Goal: Task Accomplishment & Management: Manage account settings

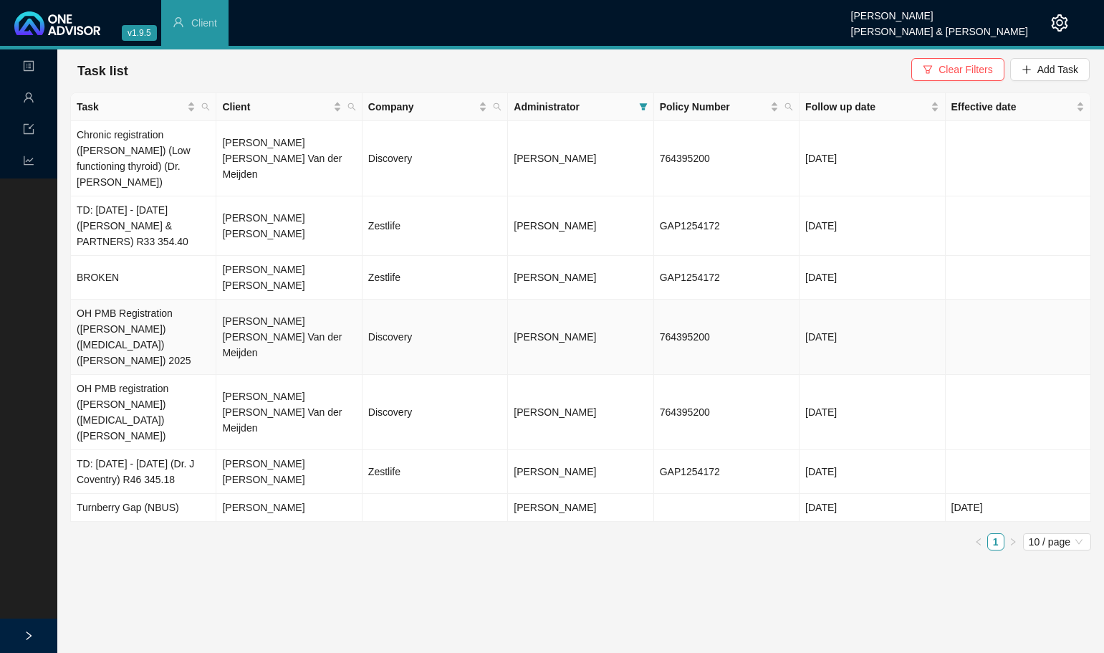
drag, startPoint x: 302, startPoint y: 299, endPoint x: 357, endPoint y: 289, distance: 56.0
click at [302, 300] on td "[PERSON_NAME] [PERSON_NAME] Van der Meijden" at bounding box center [288, 337] width 145 height 75
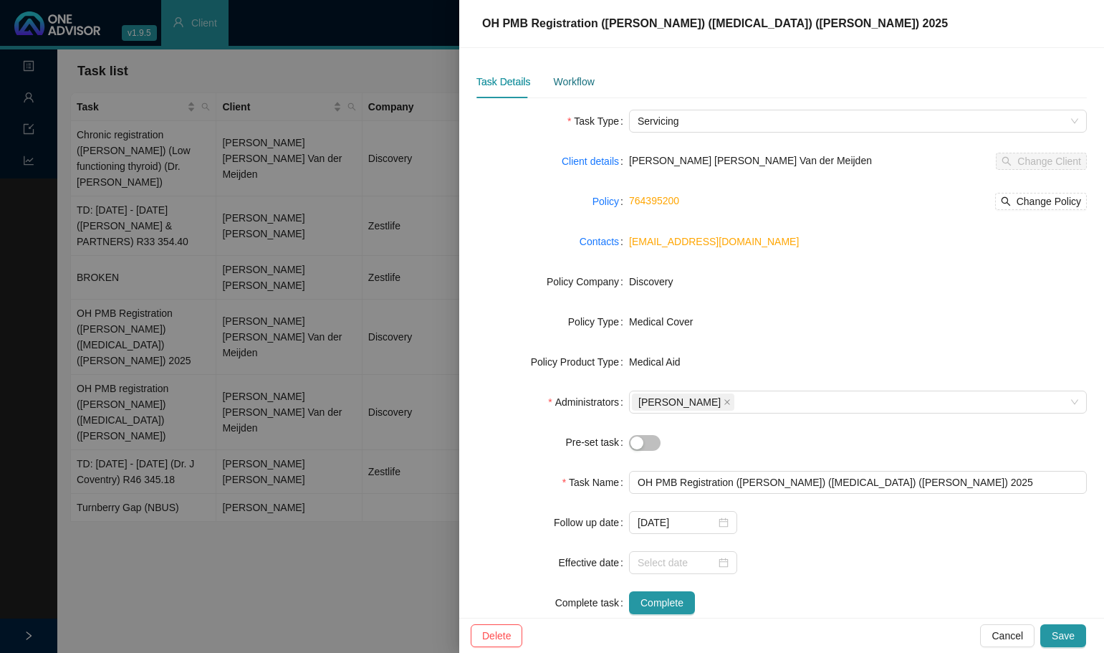
click at [575, 77] on div "Workflow" at bounding box center [573, 82] width 41 height 16
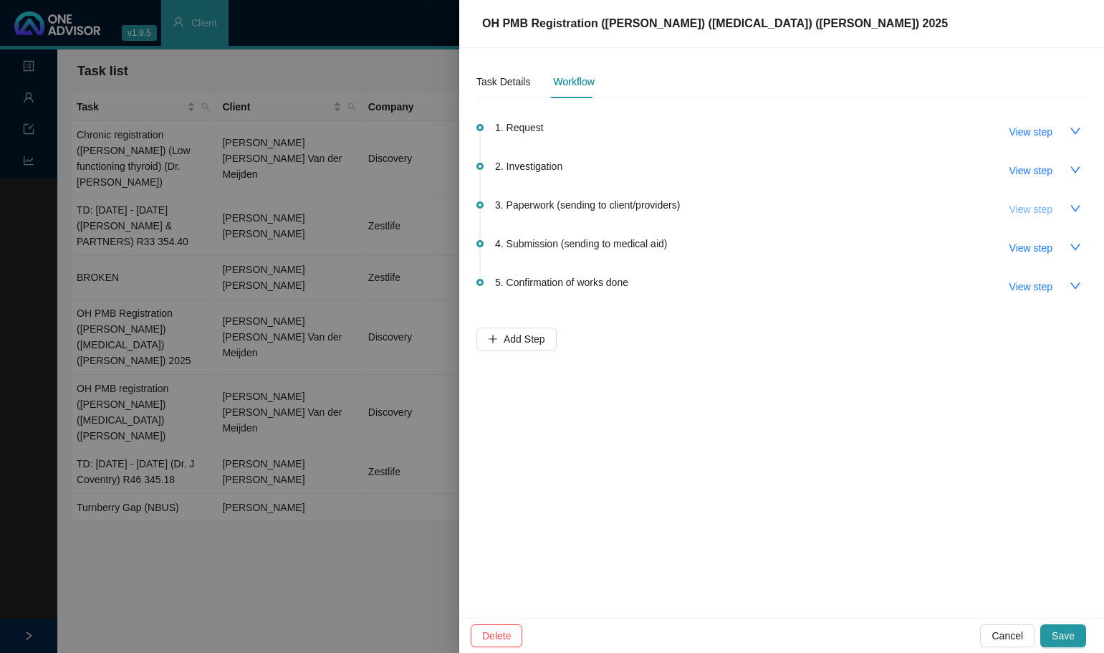
click at [1050, 209] on span "View step" at bounding box center [1031, 209] width 43 height 16
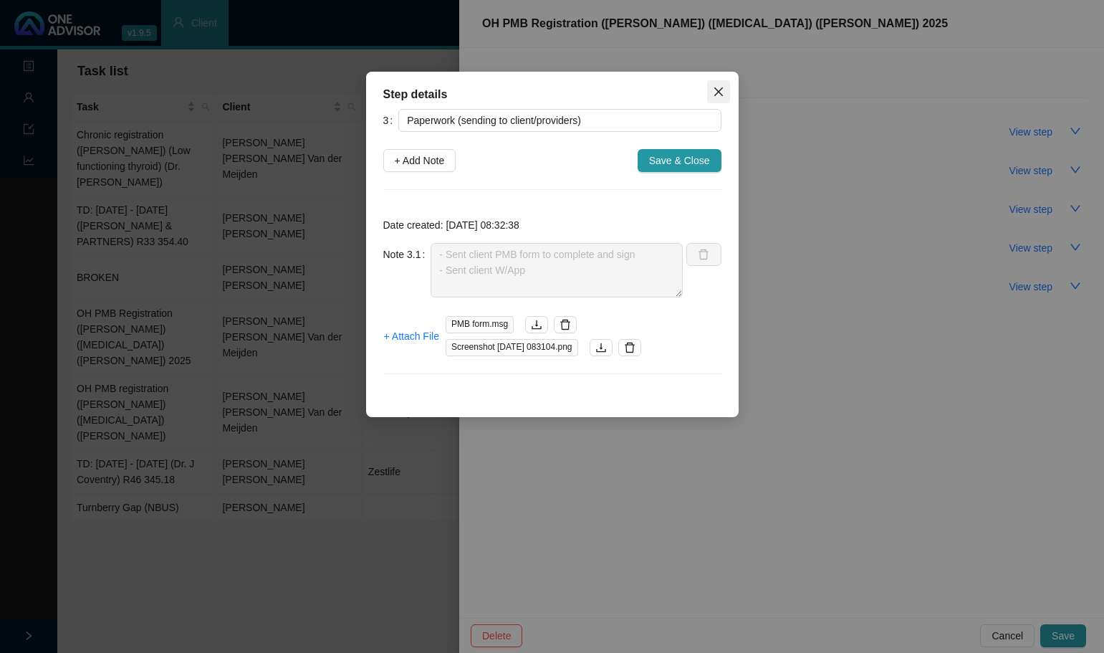
click at [719, 95] on icon "close" at bounding box center [718, 91] width 11 height 11
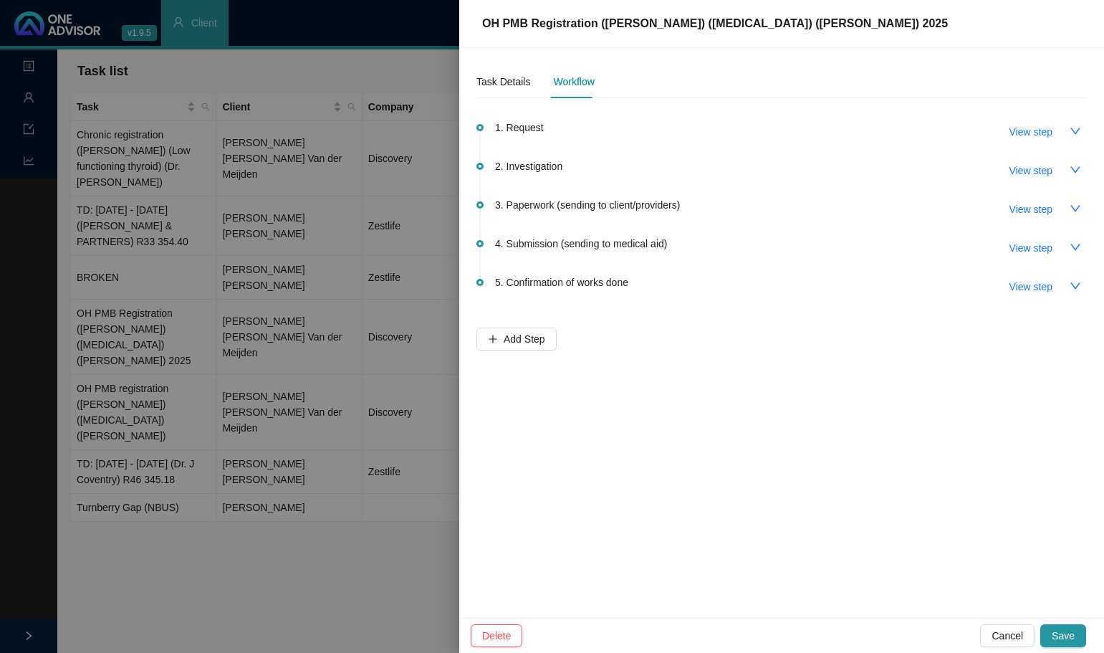
click at [206, 152] on div at bounding box center [552, 326] width 1104 height 653
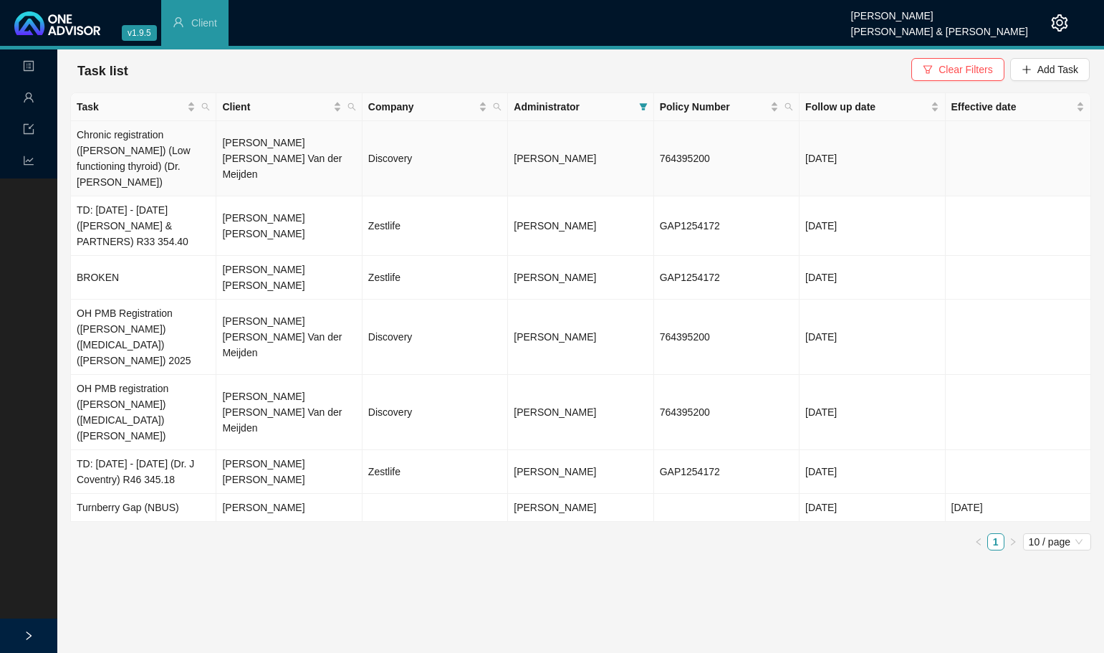
click at [246, 150] on td "[PERSON_NAME] [PERSON_NAME] Van der Meijden" at bounding box center [288, 158] width 145 height 75
click at [566, 155] on span "[PERSON_NAME]" at bounding box center [555, 158] width 82 height 11
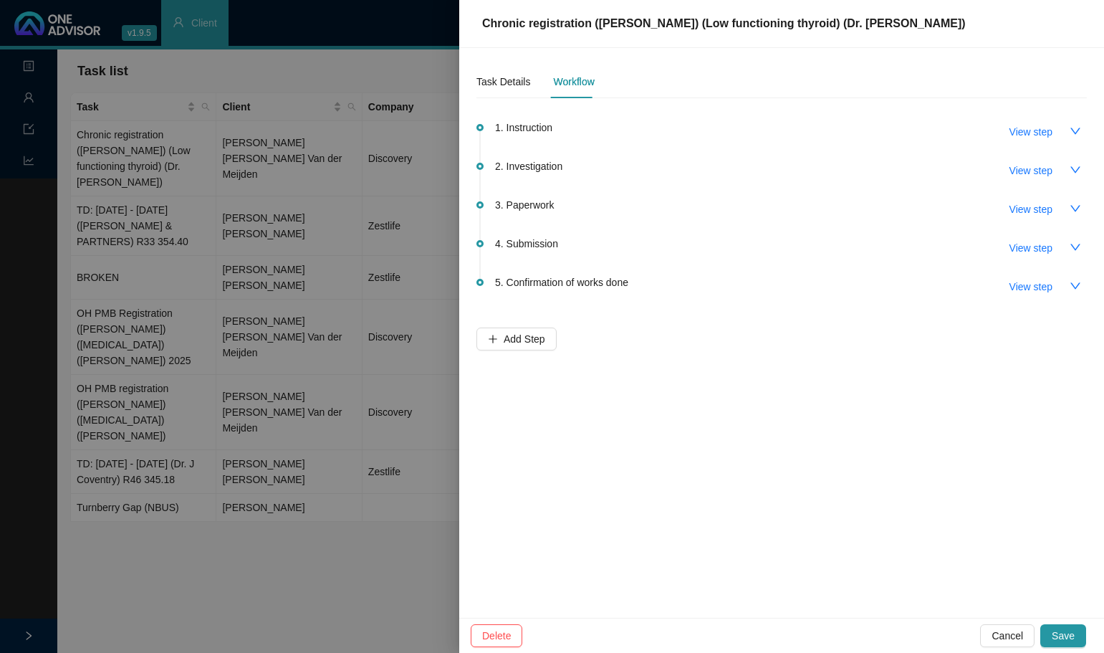
click at [536, 162] on span "2. Investigation" at bounding box center [528, 166] width 67 height 16
click at [1022, 171] on span "View step" at bounding box center [1031, 171] width 43 height 16
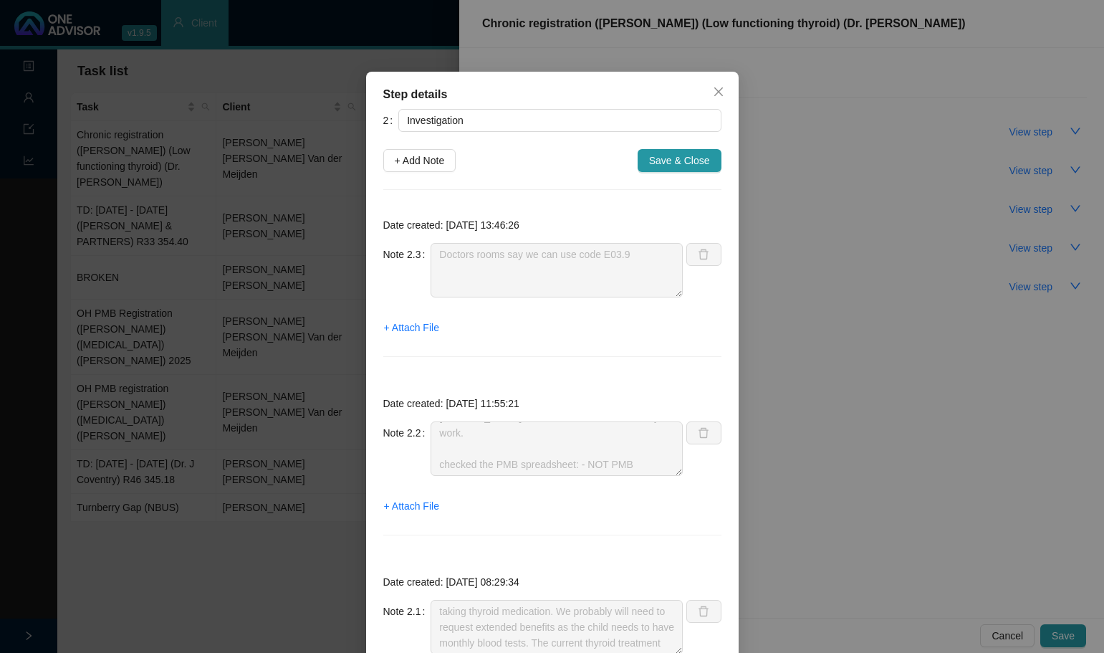
drag, startPoint x: 709, startPoint y: 85, endPoint x: 881, endPoint y: 112, distance: 174.0
click at [709, 86] on button "Close" at bounding box center [718, 91] width 23 height 23
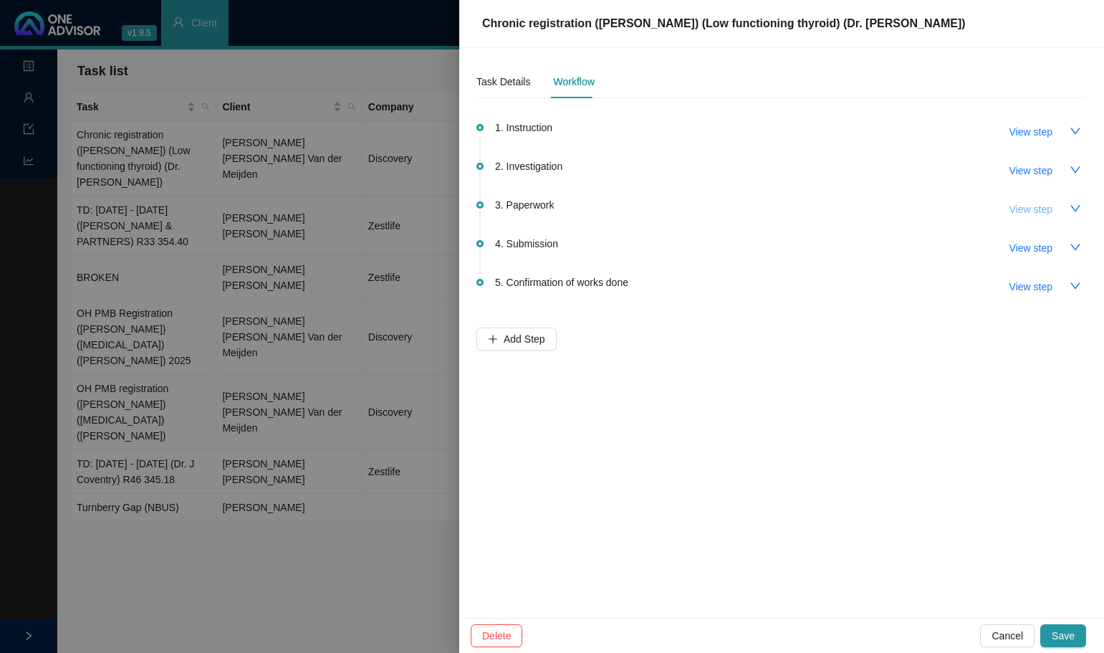
click at [1048, 211] on span "View step" at bounding box center [1031, 209] width 43 height 16
type input "Paperwork"
type textarea "Emailed the Chronic Application to [PERSON_NAME] and requested a Letter of Moti…"
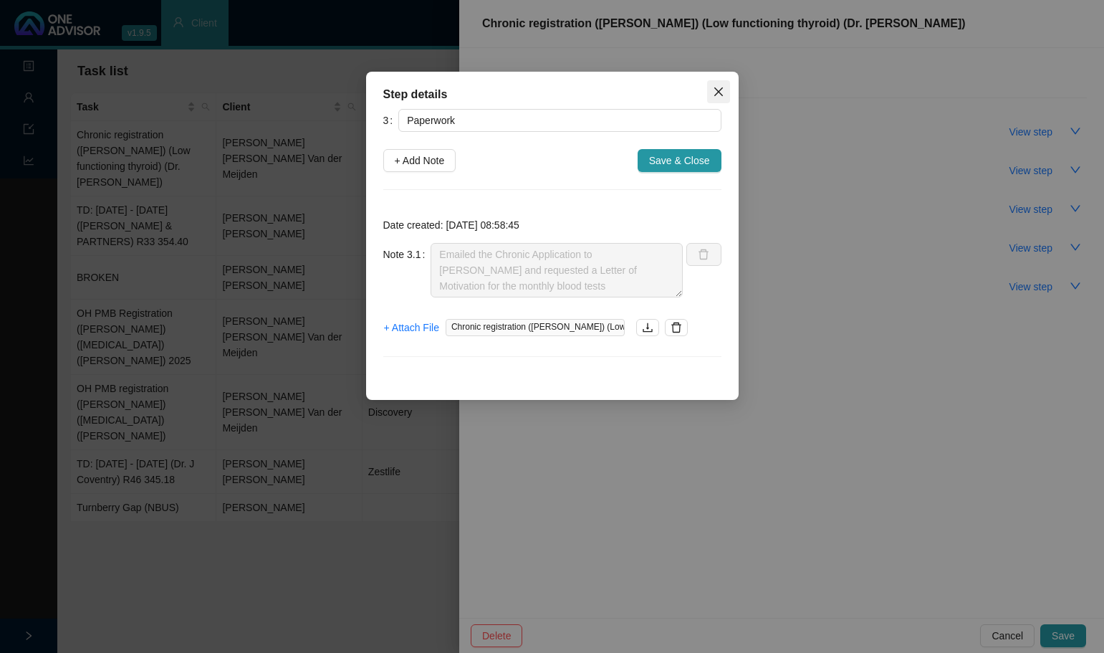
click at [719, 94] on icon "close" at bounding box center [718, 91] width 11 height 11
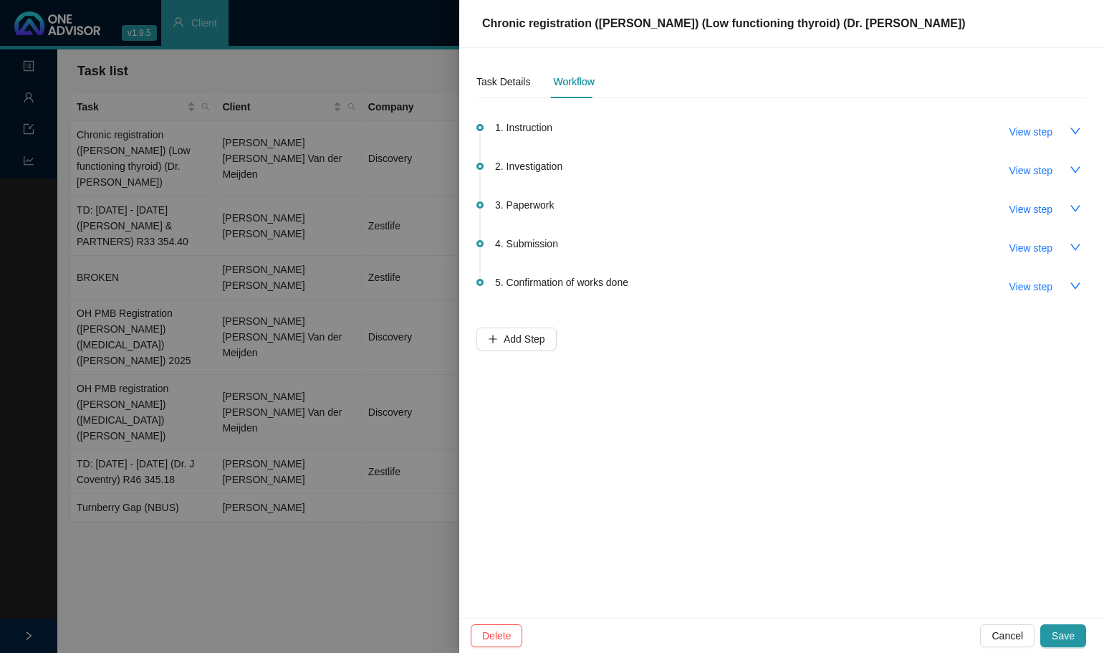
click at [269, 520] on div at bounding box center [552, 326] width 1104 height 653
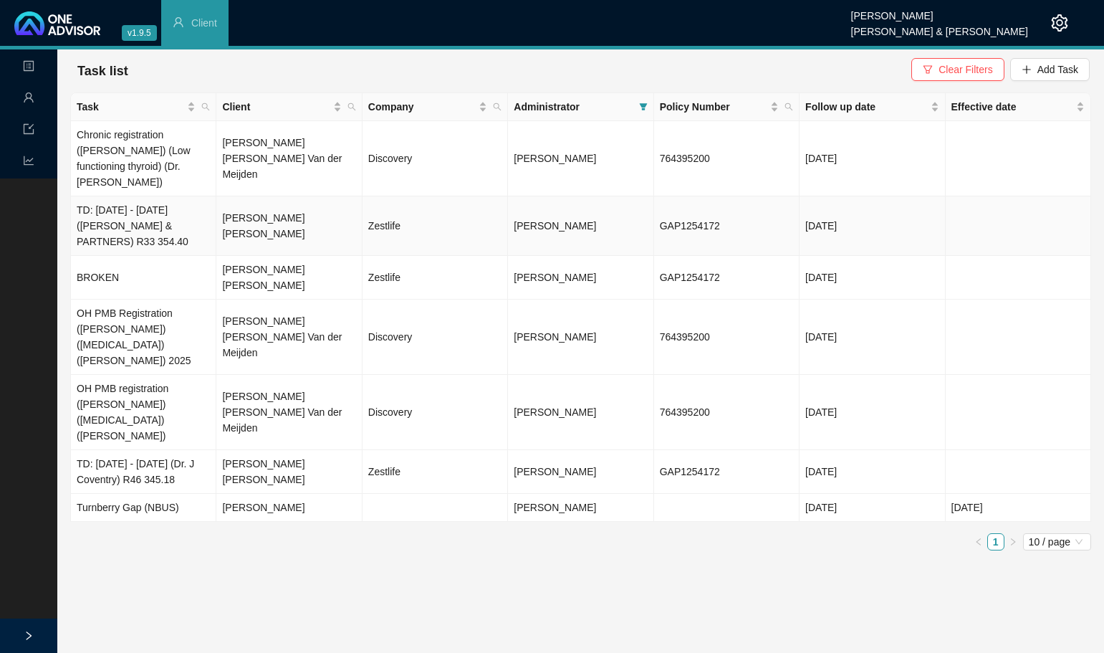
click at [262, 210] on td "[PERSON_NAME] [PERSON_NAME]" at bounding box center [288, 225] width 145 height 59
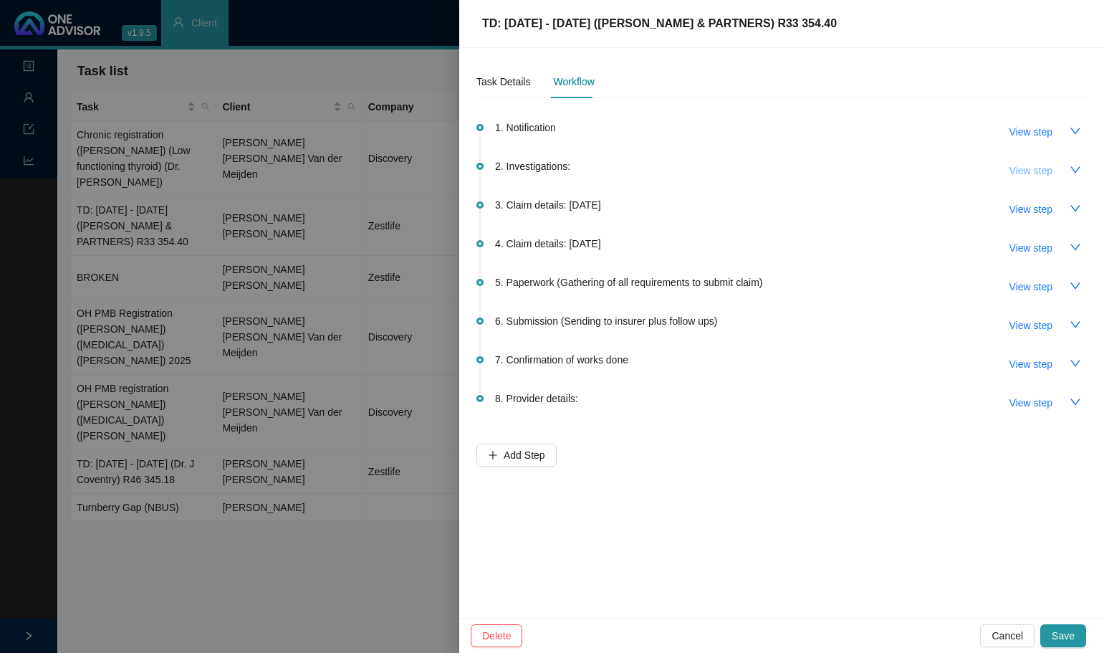
click at [1037, 166] on span "View step" at bounding box center [1031, 171] width 43 height 16
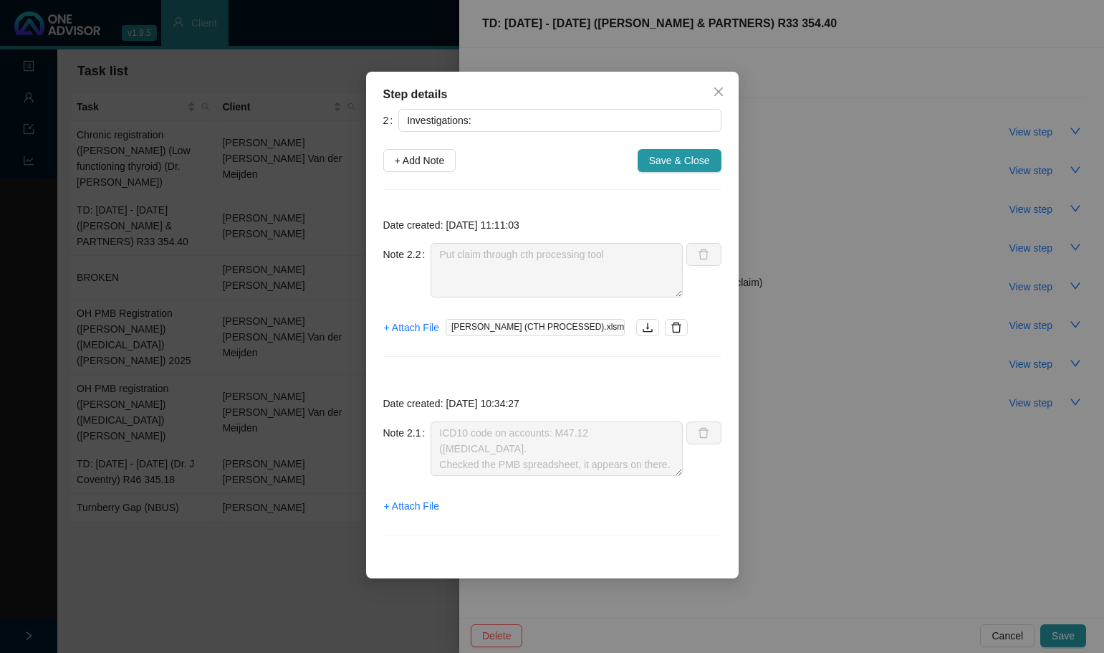
click at [722, 91] on icon "close" at bounding box center [718, 91] width 11 height 11
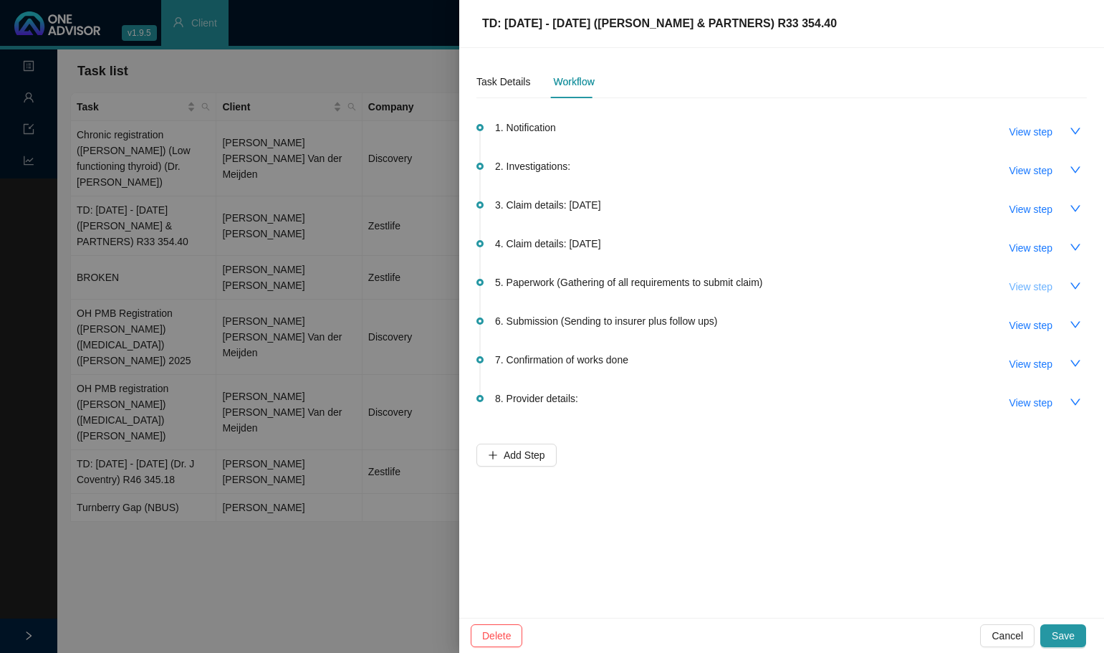
drag, startPoint x: 1045, startPoint y: 284, endPoint x: 1016, endPoint y: 284, distance: 29.4
click at [1045, 282] on span "View step" at bounding box center [1031, 287] width 43 height 16
type input "Paperwork (Gathering of all requirements to submit claim)"
type textarea "Received signed page 1 of the claim form"
type textarea "Received proof of payment for [PERSON_NAME] from [PERSON_NAME]"
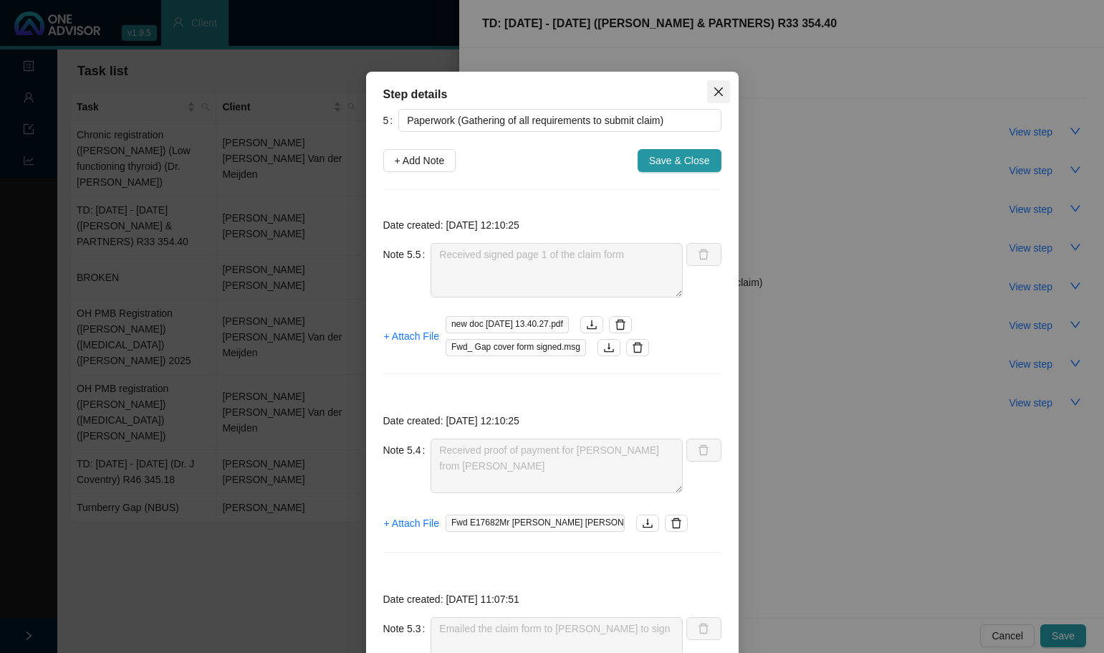
click at [713, 92] on icon "close" at bounding box center [718, 91] width 11 height 11
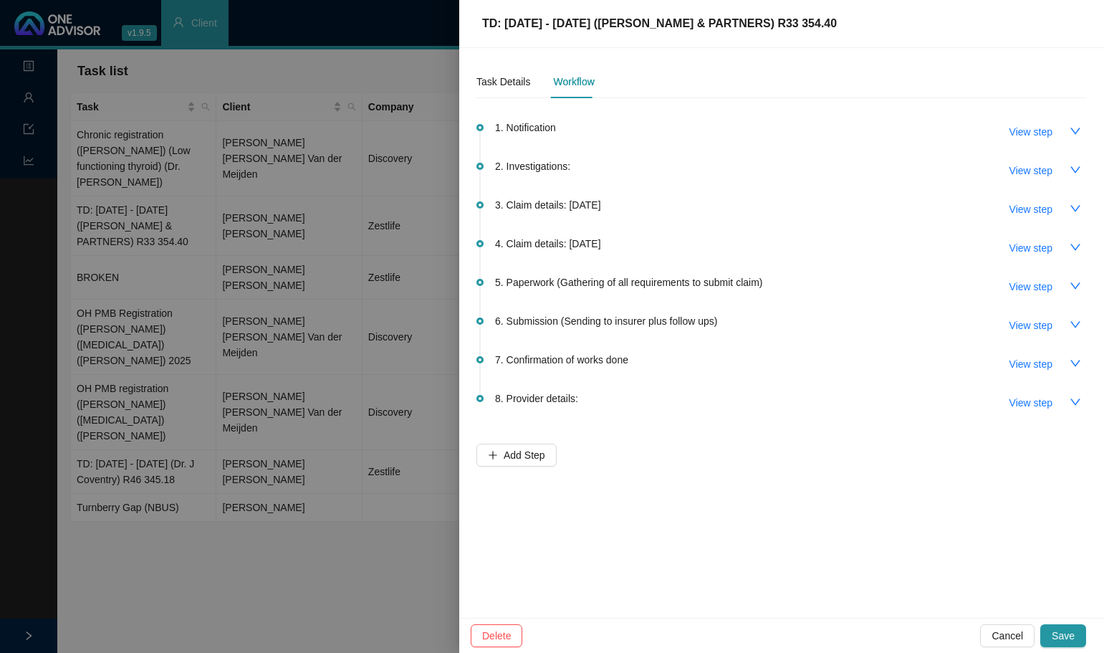
click at [272, 525] on div at bounding box center [552, 326] width 1104 height 653
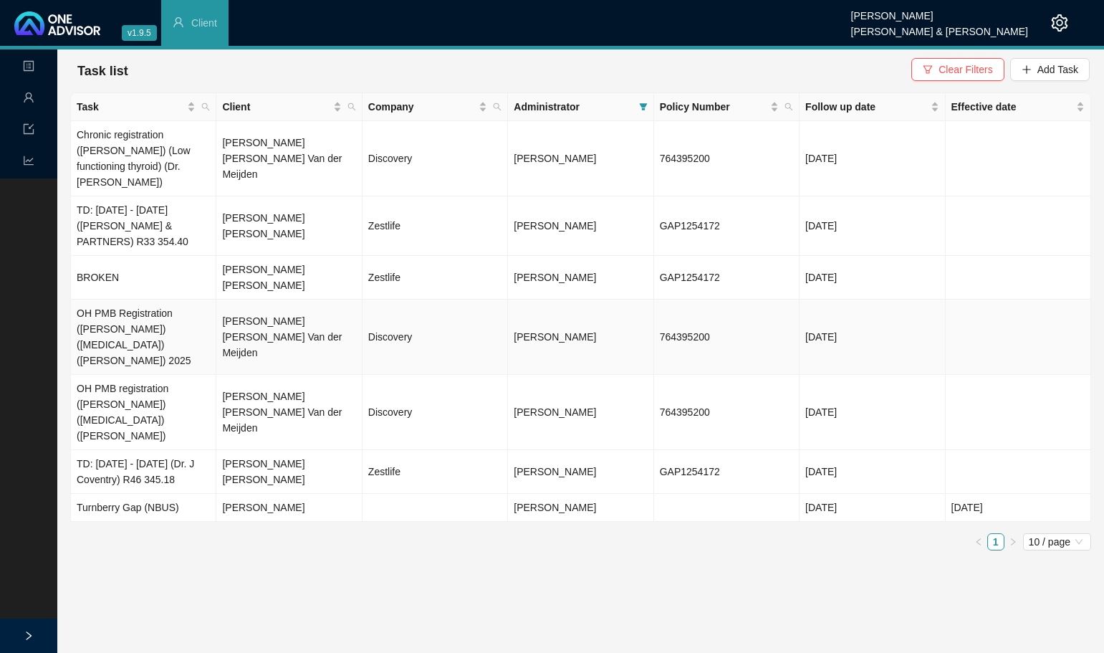
click at [259, 300] on td "[PERSON_NAME] [PERSON_NAME] Van der Meijden" at bounding box center [288, 337] width 145 height 75
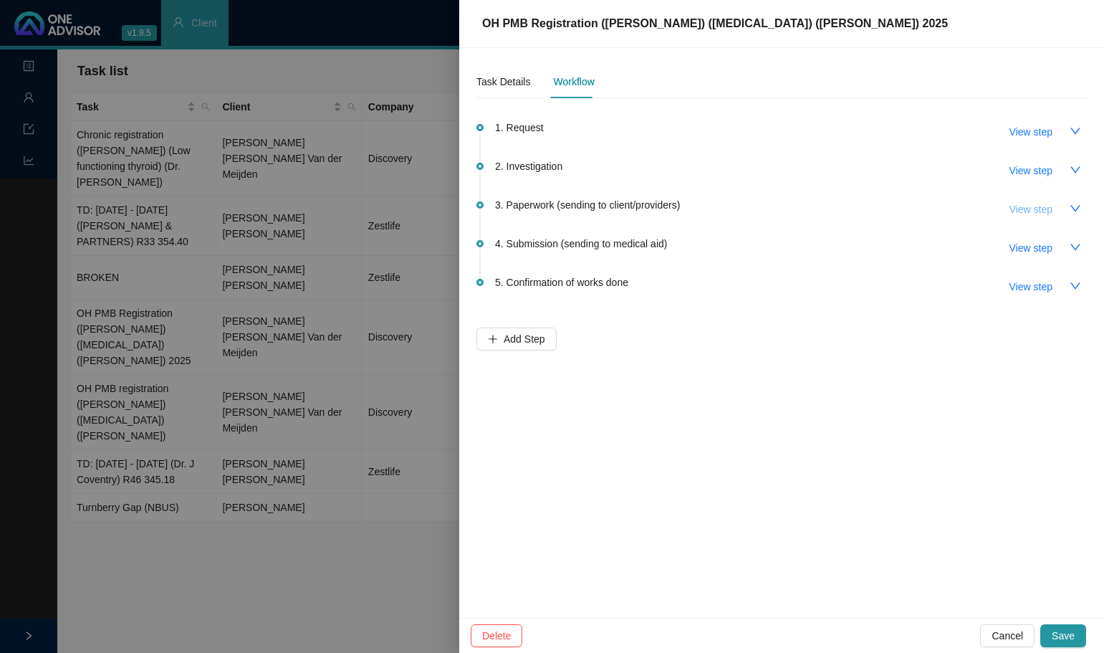
click at [1032, 209] on span "View step" at bounding box center [1031, 209] width 43 height 16
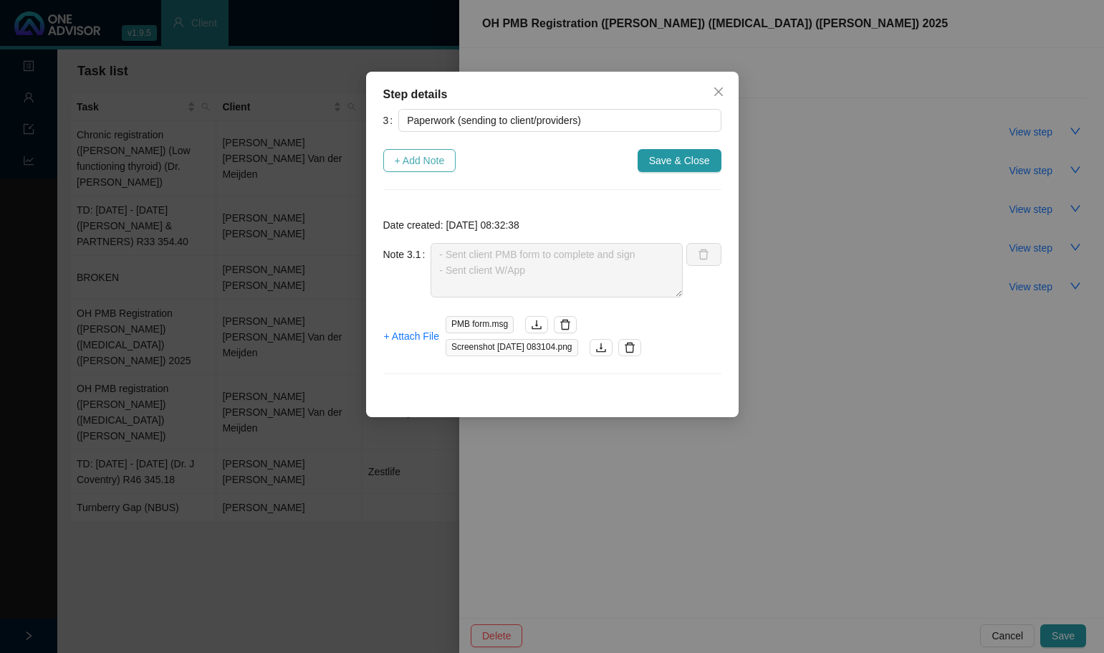
click at [410, 162] on span "+ Add Note" at bounding box center [420, 161] width 50 height 16
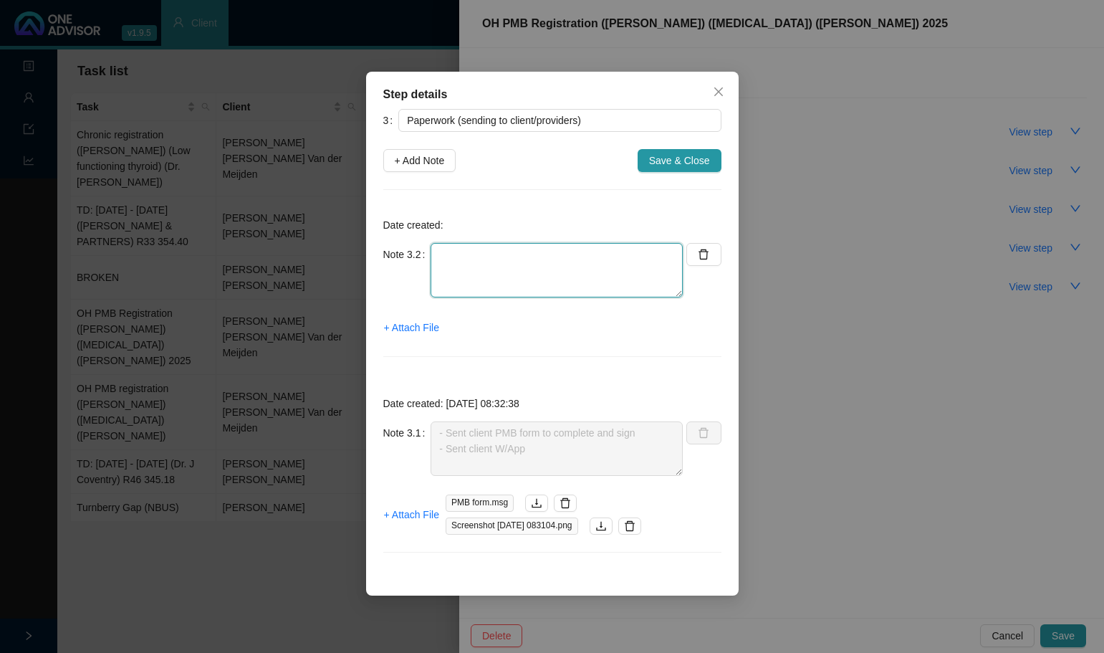
click at [450, 257] on textarea at bounding box center [557, 270] width 252 height 54
type textarea "f"
click at [551, 254] on textarea "Follow up with [PERSON_NAME]: - Signed forms will be sent to us - Will send off…" at bounding box center [557, 270] width 252 height 54
click at [482, 284] on textarea "Follow up with [PERSON_NAME] on whatsapp & phone call - Signed forms will be se…" at bounding box center [557, 270] width 252 height 54
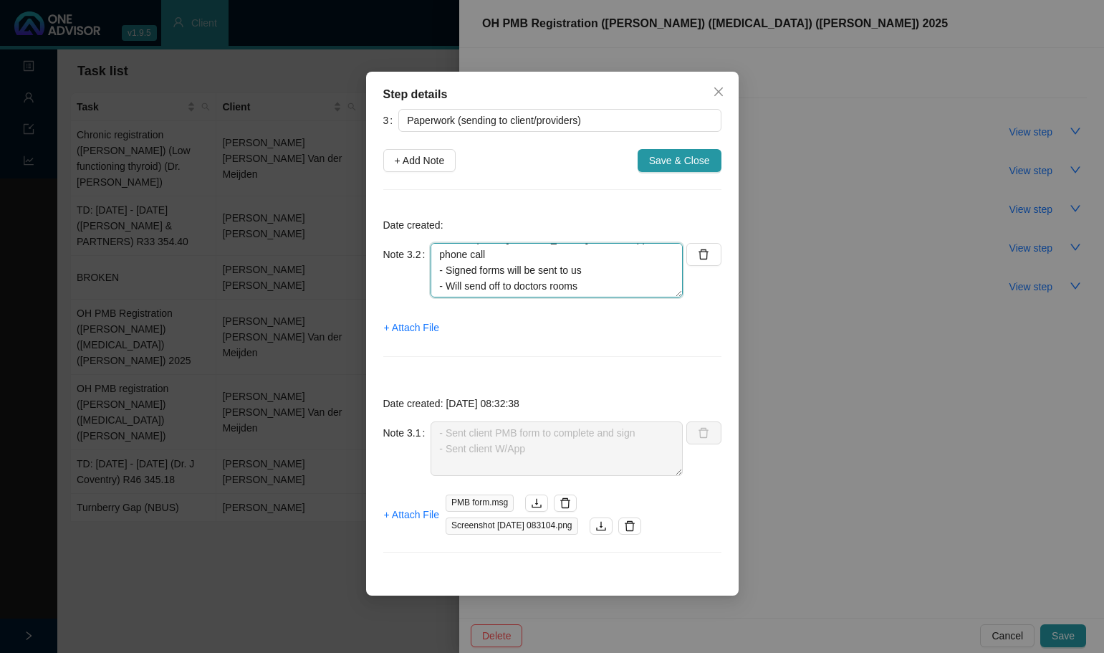
scroll to position [0, 0]
click at [531, 255] on textarea "Follow up with [PERSON_NAME] on whatsapp & phone call - Signed forms will be se…" at bounding box center [557, 270] width 252 height 54
type textarea "Follow up with client on whatsapp & phone call - Signed forms will be sent to u…"
click at [418, 326] on span "+ Attach File" at bounding box center [411, 328] width 55 height 16
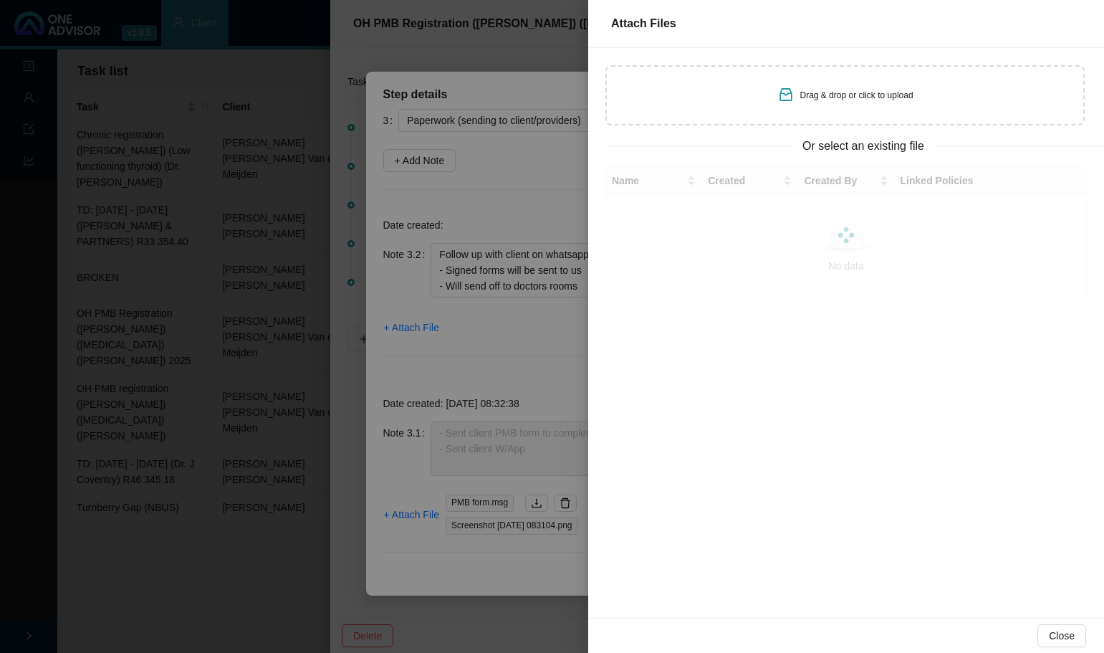
click at [845, 97] on span "Drag & drop or click to upload" at bounding box center [856, 95] width 113 height 10
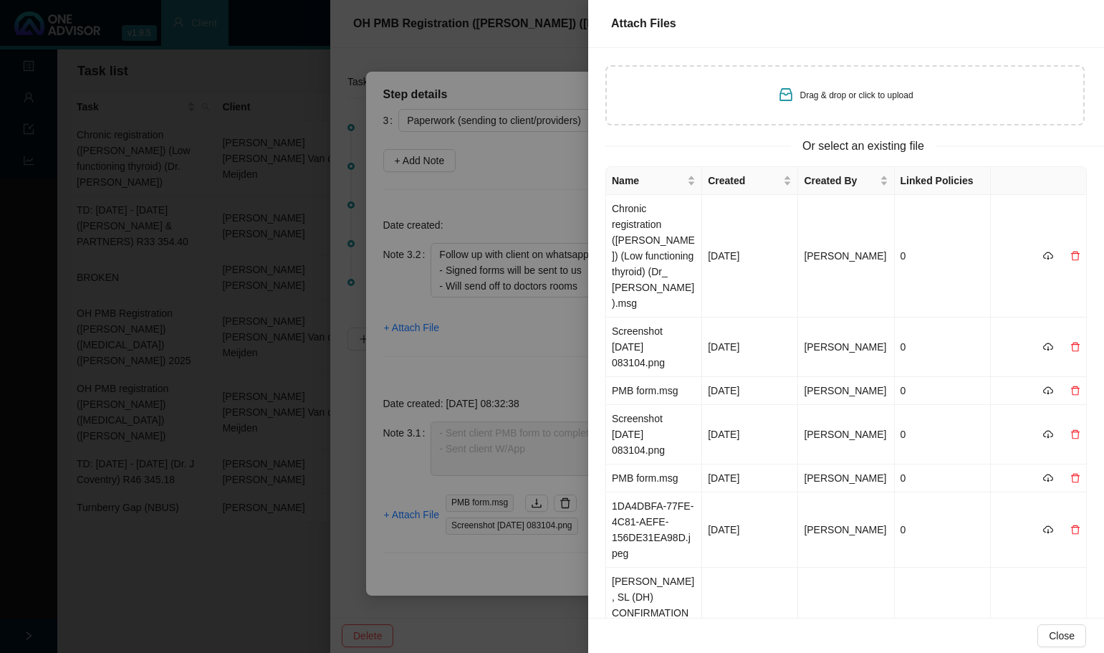
type input "C:\fakepath\Screenshot [DATE] 152307.png"
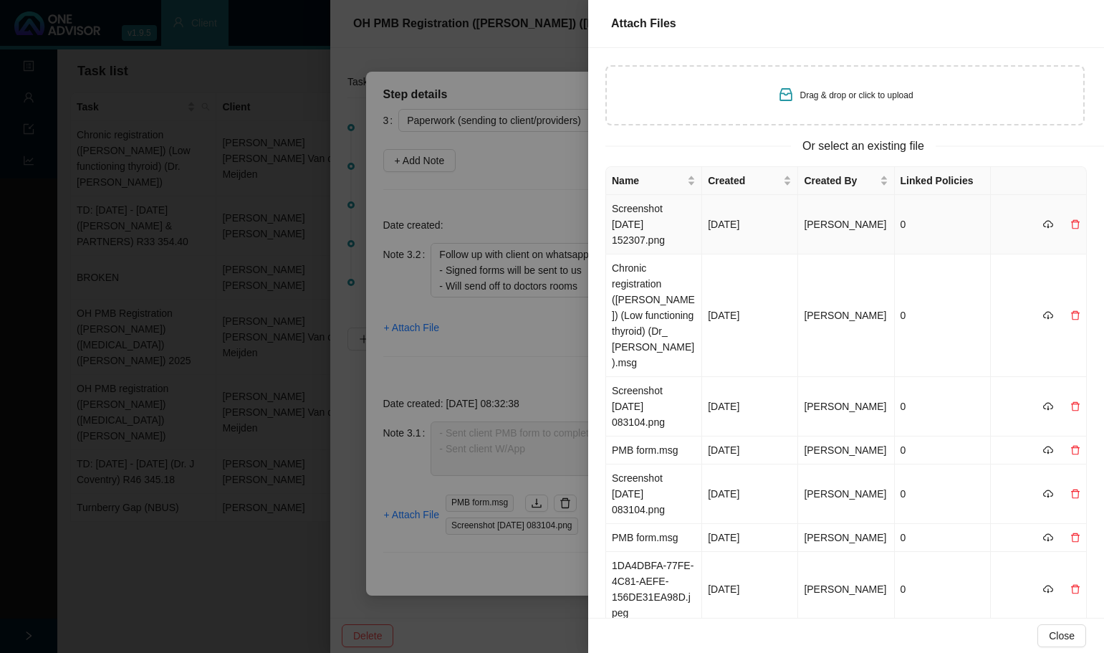
click at [788, 219] on td "[DATE]" at bounding box center [750, 224] width 96 height 59
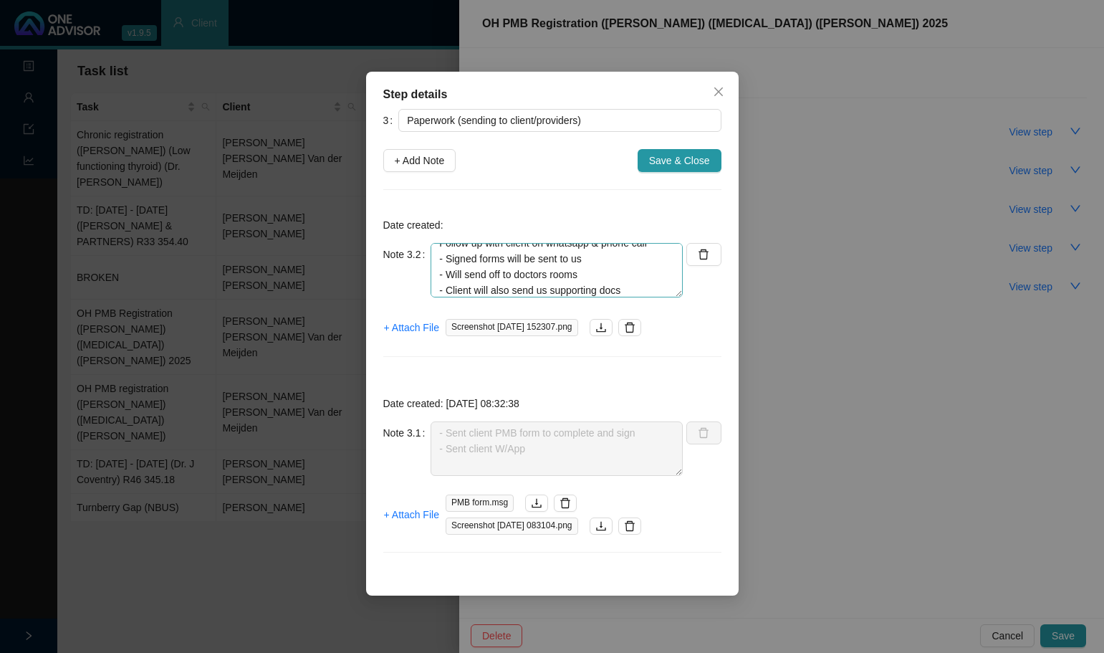
scroll to position [16, 0]
click at [588, 271] on textarea "Follow up with client on whatsapp & phone call - Signed forms will be sent to u…" at bounding box center [557, 270] width 252 height 54
type textarea "Follow up with client on whatsapp & phone call - Signed forms will be sent to u…"
click at [689, 336] on div "+ Attach File Screenshot [DATE] 152307.png" at bounding box center [552, 327] width 338 height 23
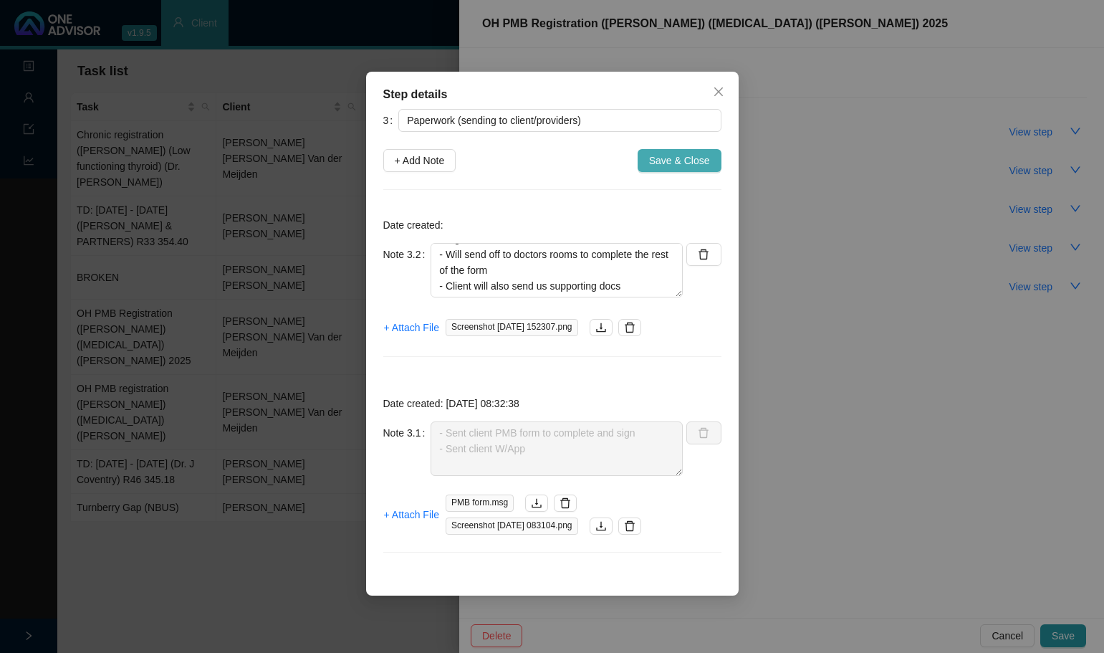
click at [686, 155] on span "Save & Close" at bounding box center [679, 161] width 61 height 16
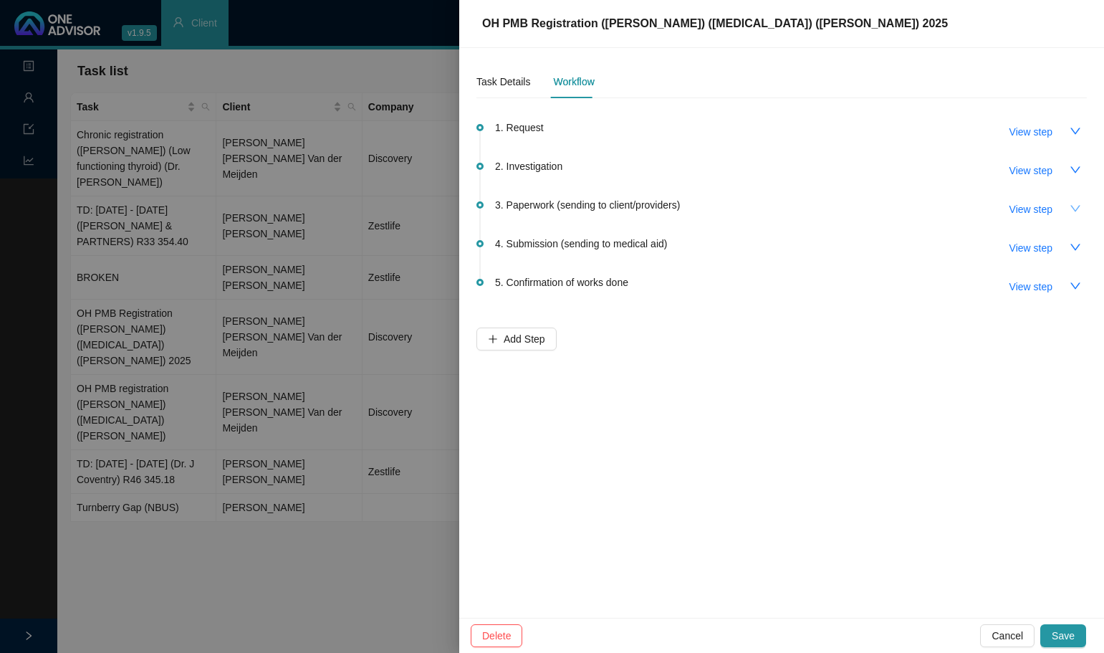
click at [1070, 208] on icon "down" at bounding box center [1075, 208] width 11 height 11
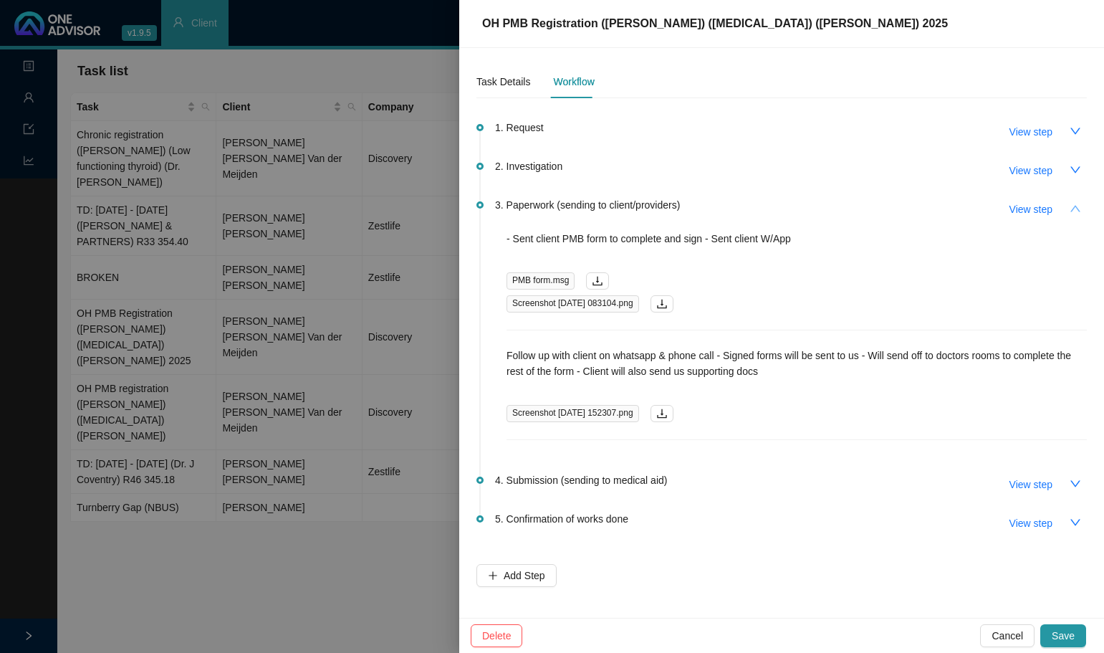
click at [1078, 211] on icon "up" at bounding box center [1075, 208] width 11 height 11
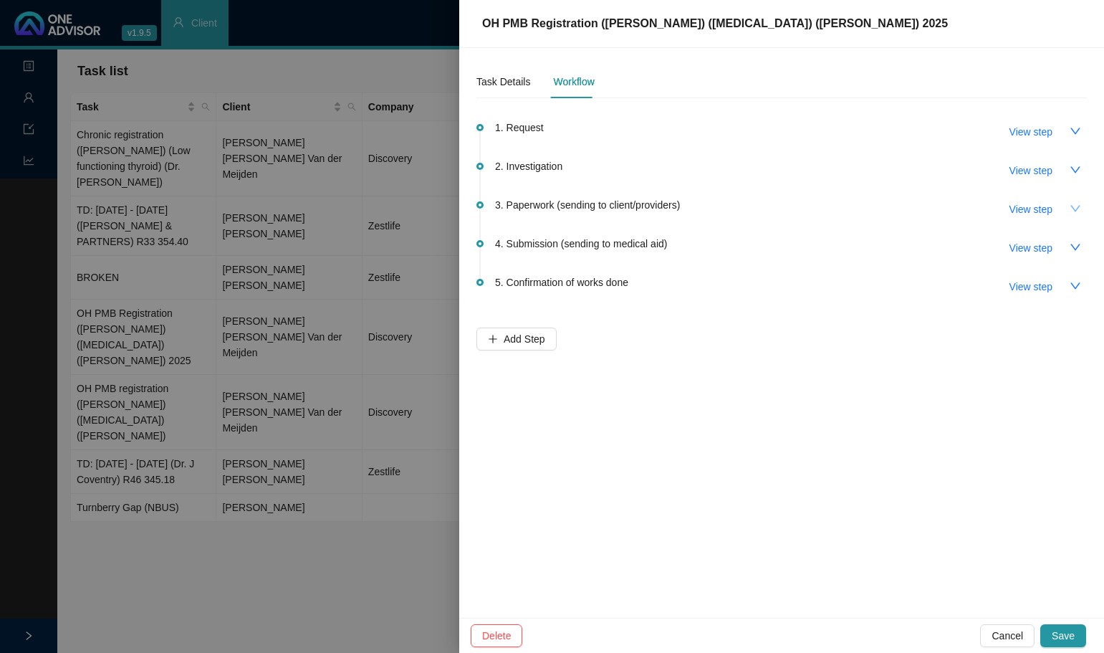
click at [290, 516] on div at bounding box center [552, 326] width 1104 height 653
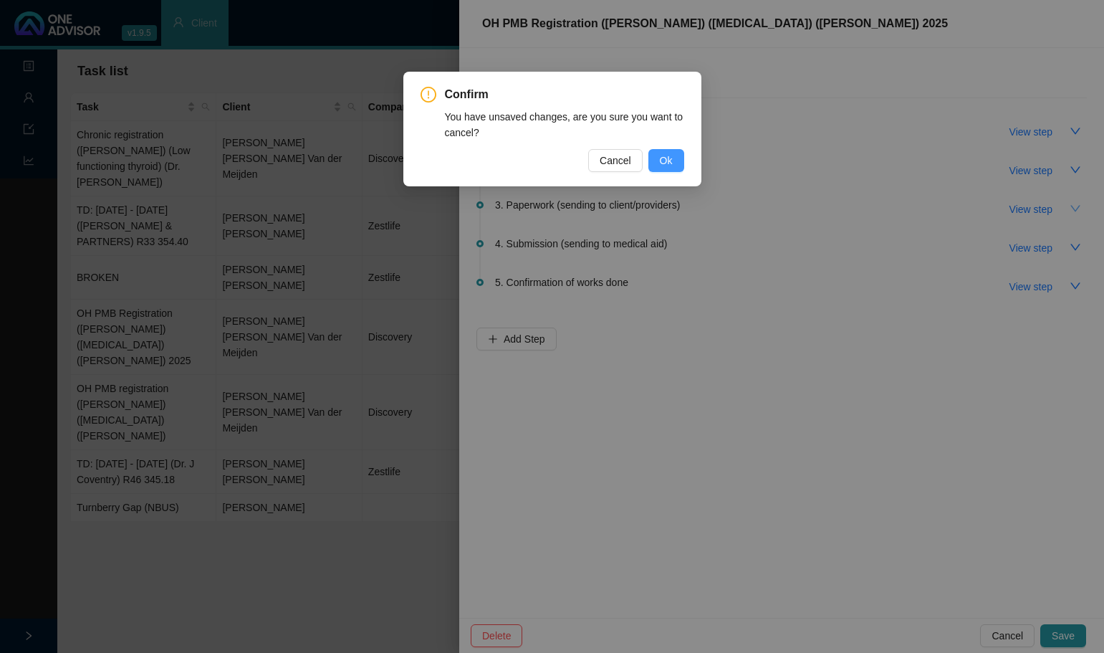
click at [673, 159] on button "Ok" at bounding box center [666, 160] width 36 height 23
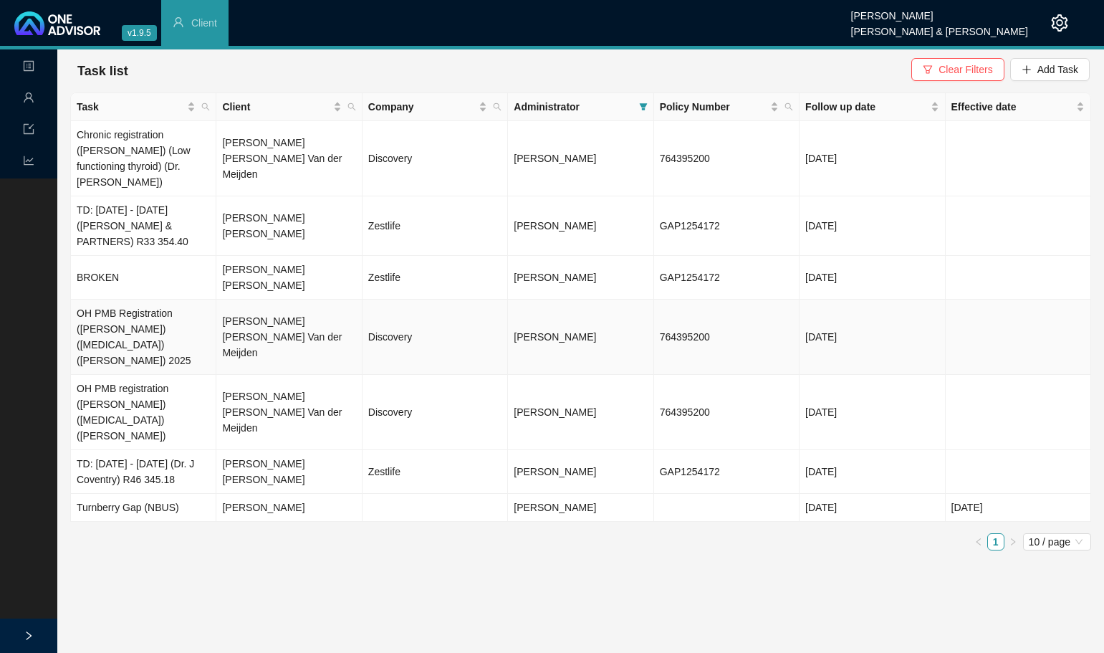
click at [554, 311] on td "[PERSON_NAME]" at bounding box center [580, 337] width 145 height 75
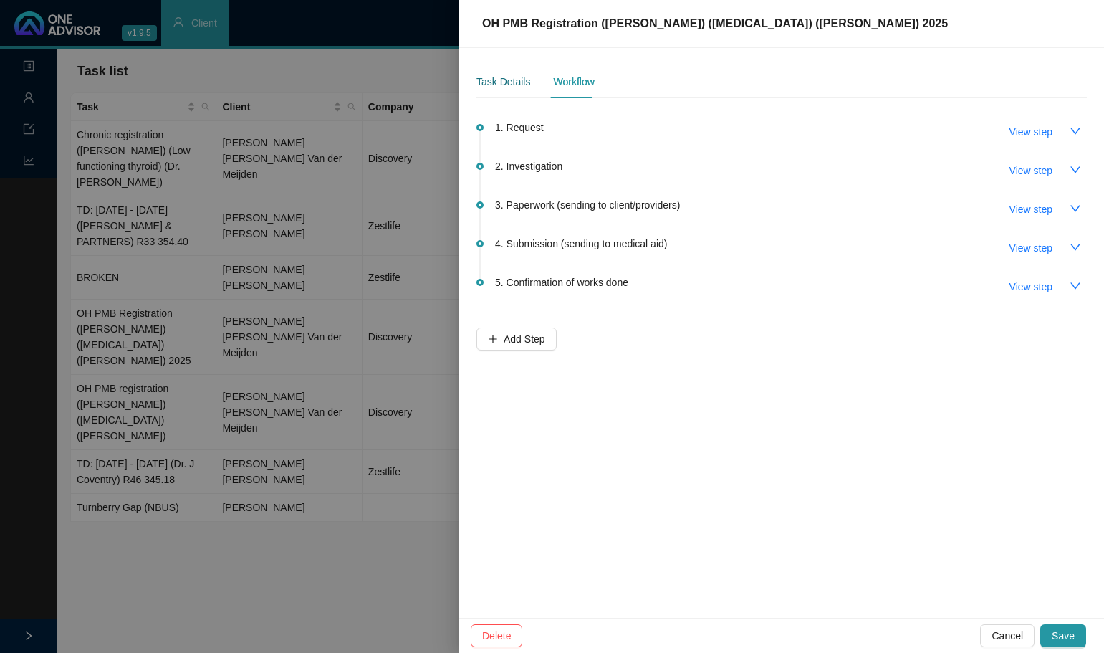
click at [504, 81] on div "Task Details" at bounding box center [503, 82] width 54 height 16
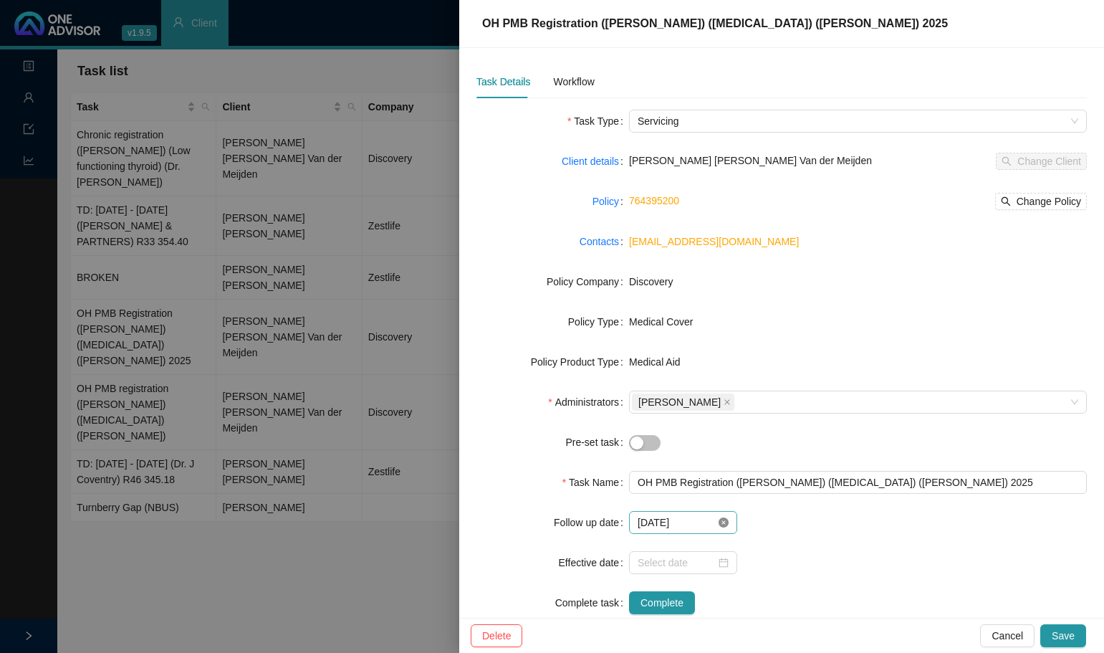
click at [721, 524] on icon "close-circle" at bounding box center [724, 522] width 10 height 10
click at [721, 524] on div at bounding box center [683, 522] width 91 height 16
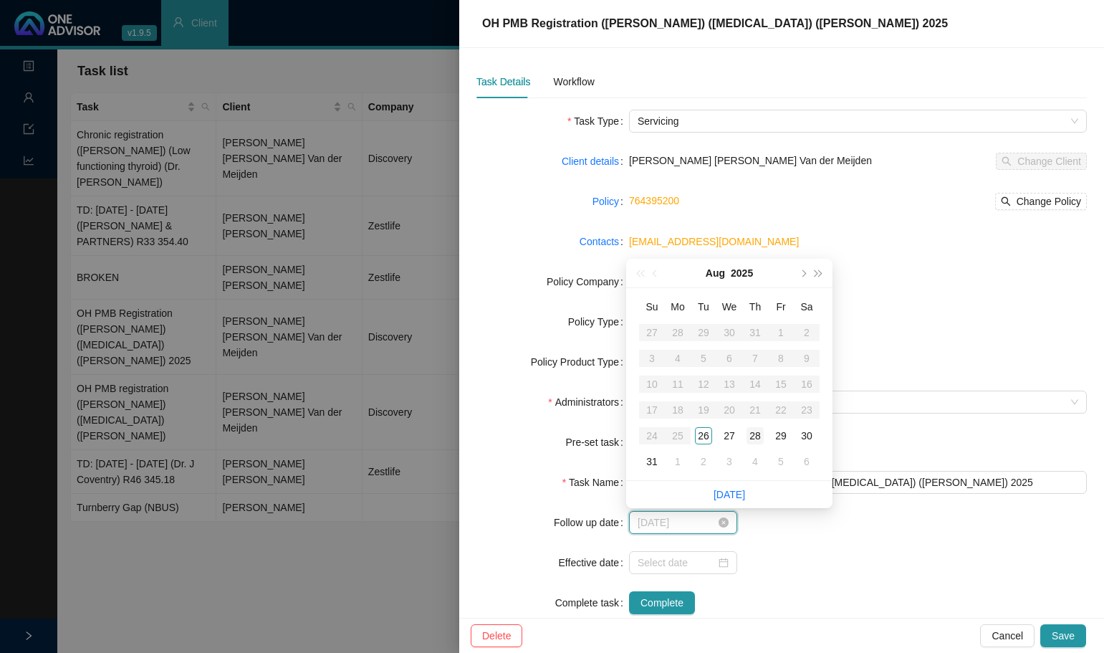
type input "[DATE]"
click at [752, 436] on div "28" at bounding box center [755, 435] width 17 height 17
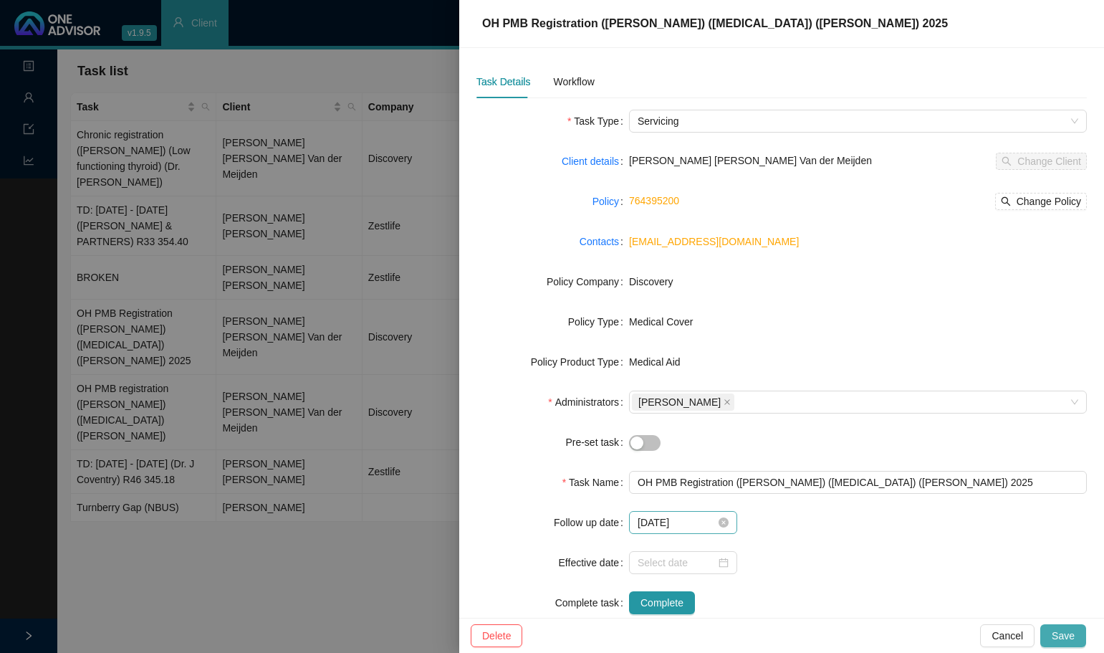
click at [1063, 632] on span "Save" at bounding box center [1063, 636] width 23 height 16
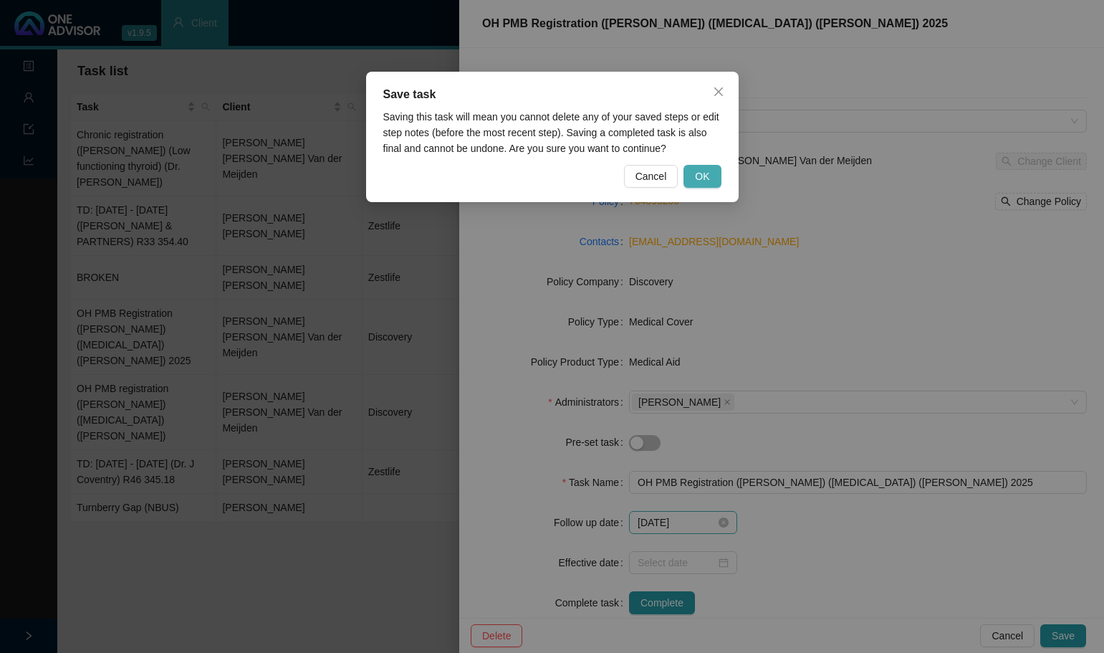
click at [704, 173] on span "OK" at bounding box center [702, 176] width 14 height 16
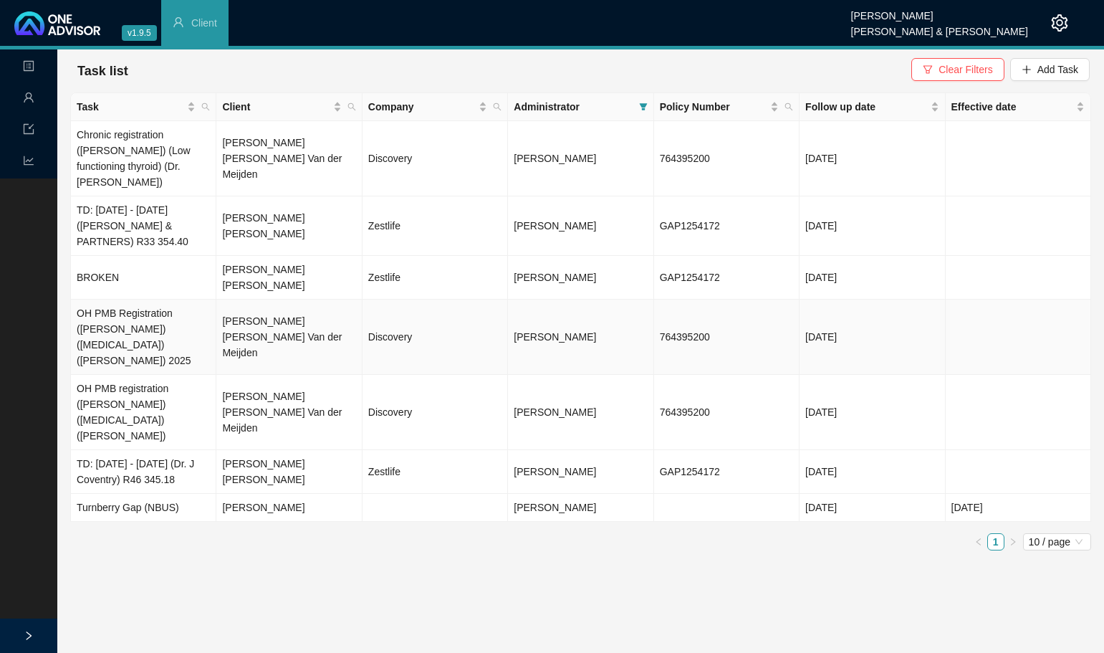
click at [380, 302] on td "Discovery" at bounding box center [435, 337] width 145 height 75
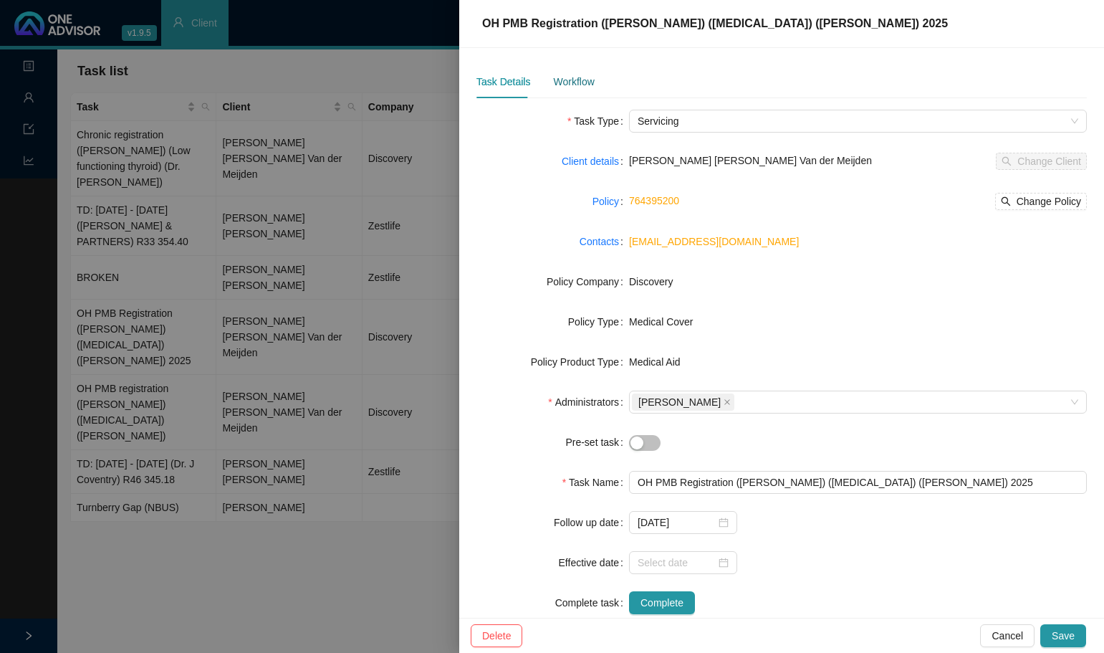
click at [573, 81] on div "Workflow" at bounding box center [573, 82] width 41 height 16
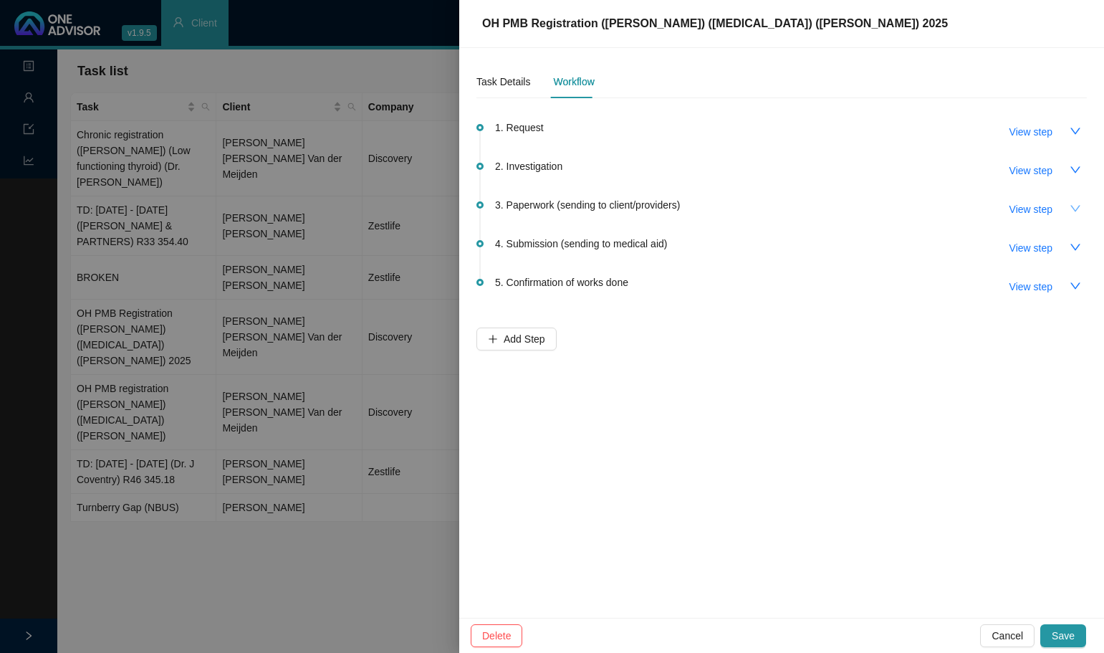
click at [1075, 209] on icon "down" at bounding box center [1075, 208] width 11 height 11
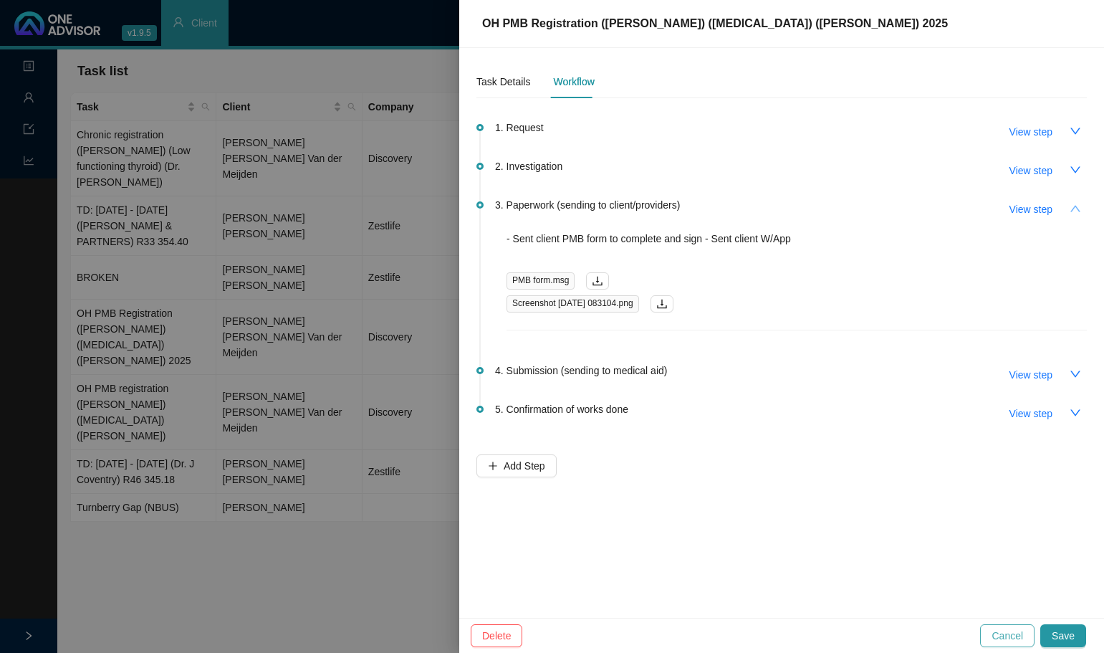
click at [1009, 631] on span "Cancel" at bounding box center [1008, 636] width 32 height 16
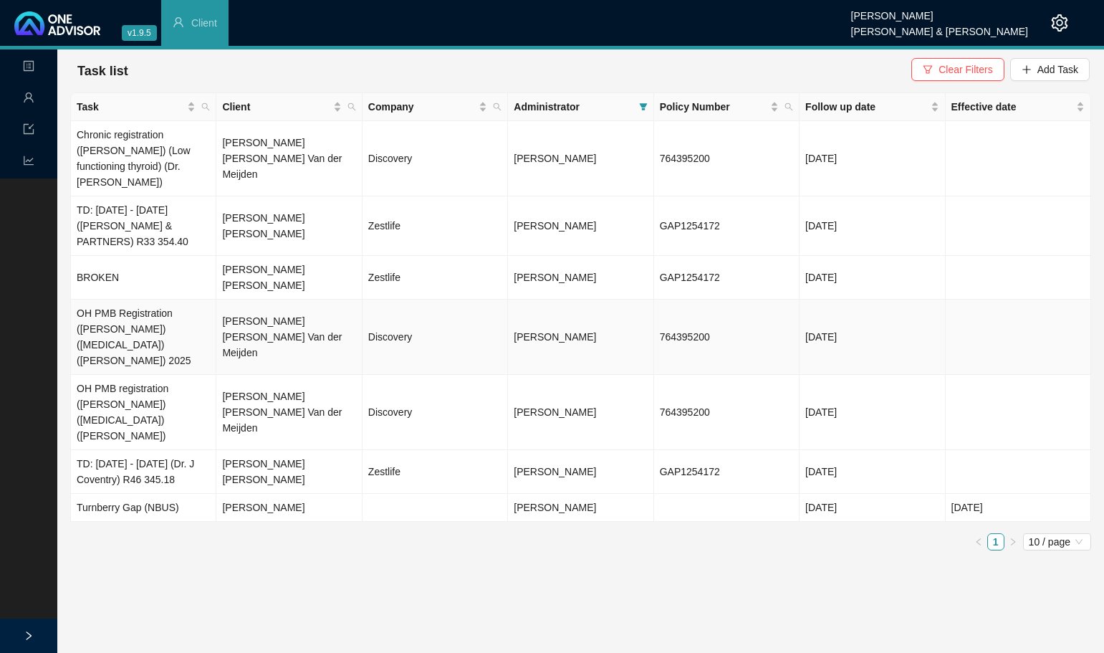
click at [270, 300] on td "[PERSON_NAME] [PERSON_NAME] Van der Meijden" at bounding box center [288, 337] width 145 height 75
click at [311, 300] on div at bounding box center [552, 326] width 1104 height 653
click at [396, 300] on td "Discovery" at bounding box center [435, 337] width 145 height 75
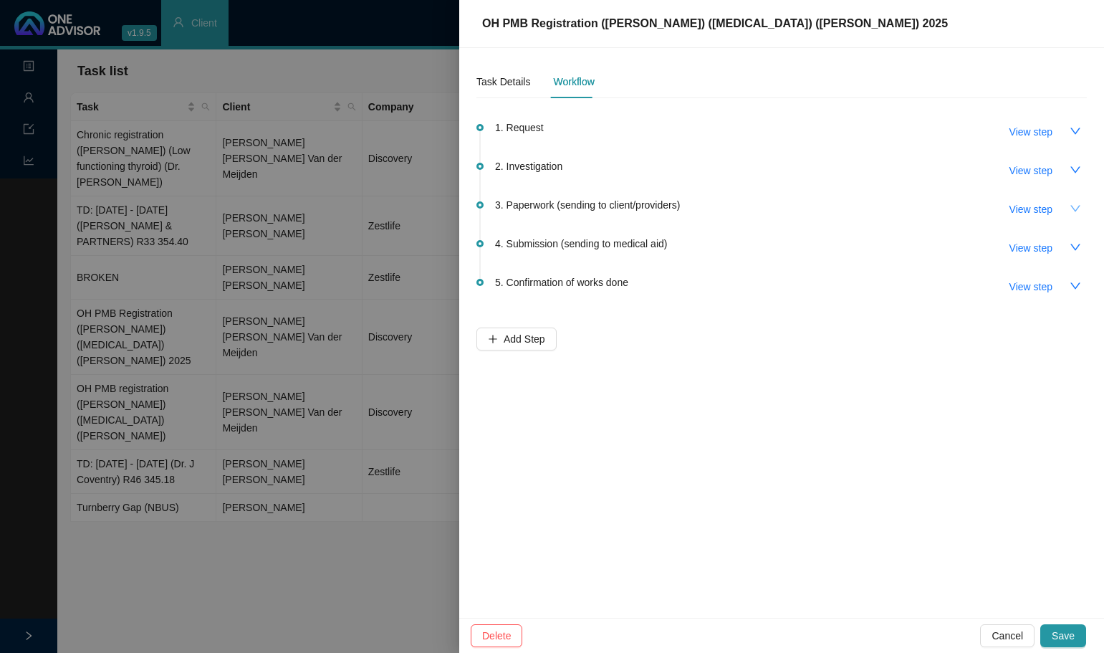
click at [1073, 202] on button "button" at bounding box center [1075, 208] width 23 height 23
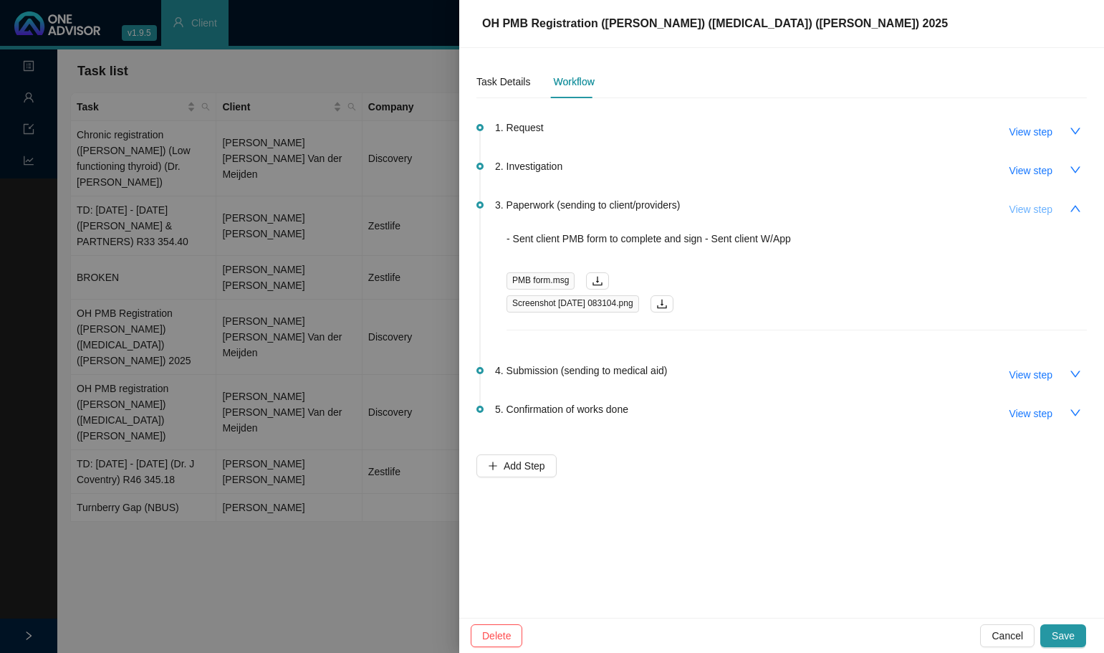
click at [1032, 212] on span "View step" at bounding box center [1031, 209] width 43 height 16
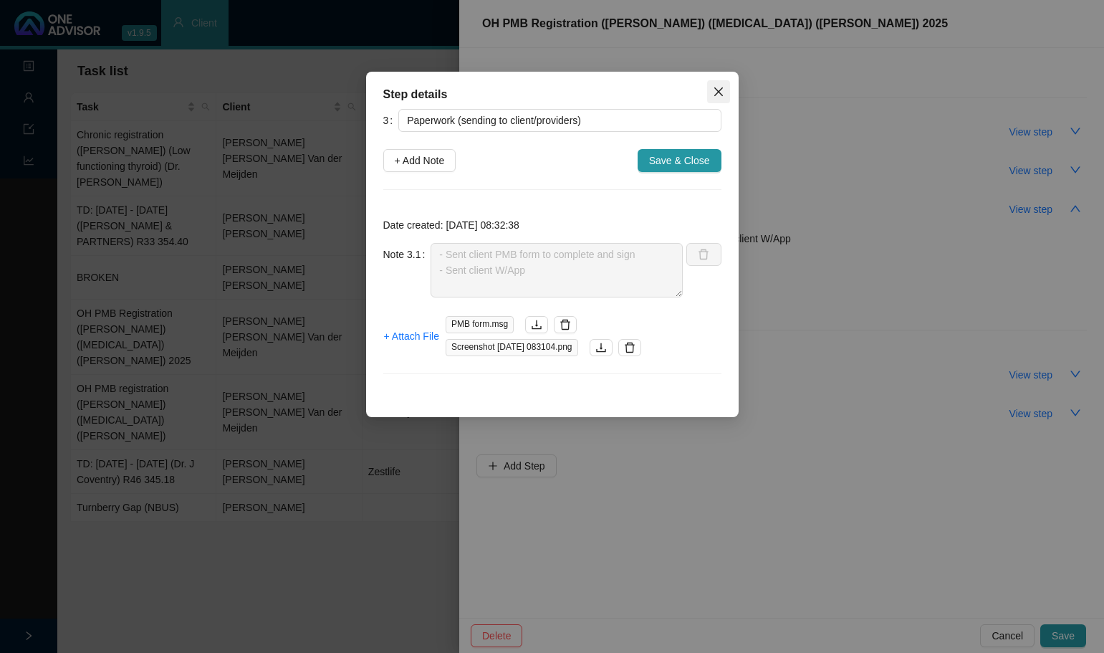
click at [719, 91] on icon "close" at bounding box center [718, 91] width 9 height 9
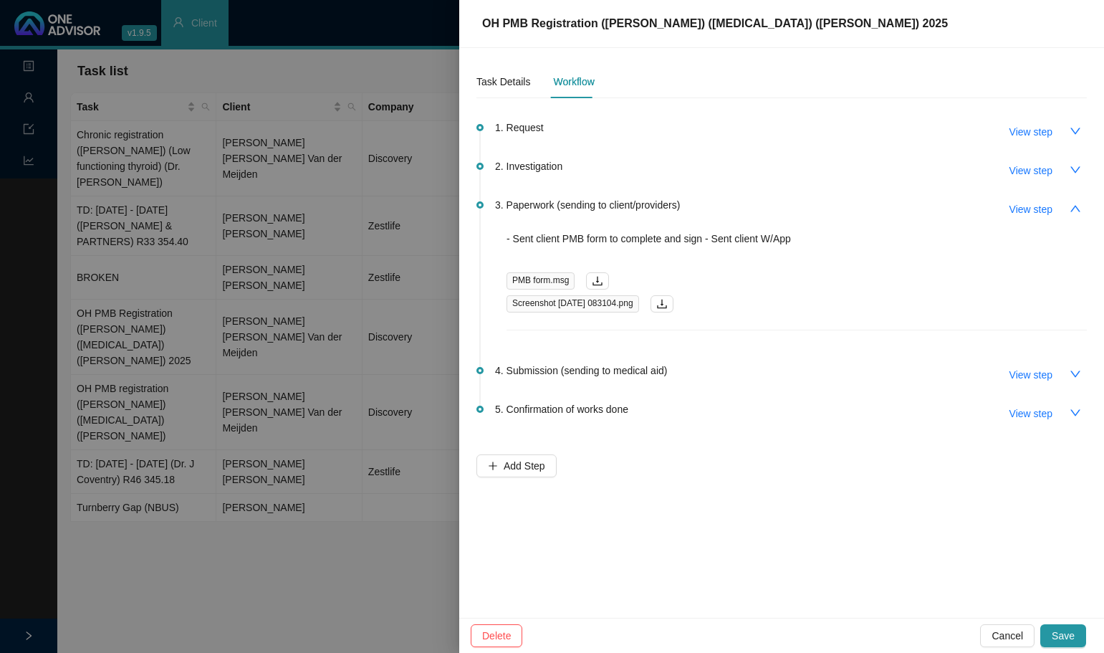
click at [234, 358] on div at bounding box center [552, 326] width 1104 height 653
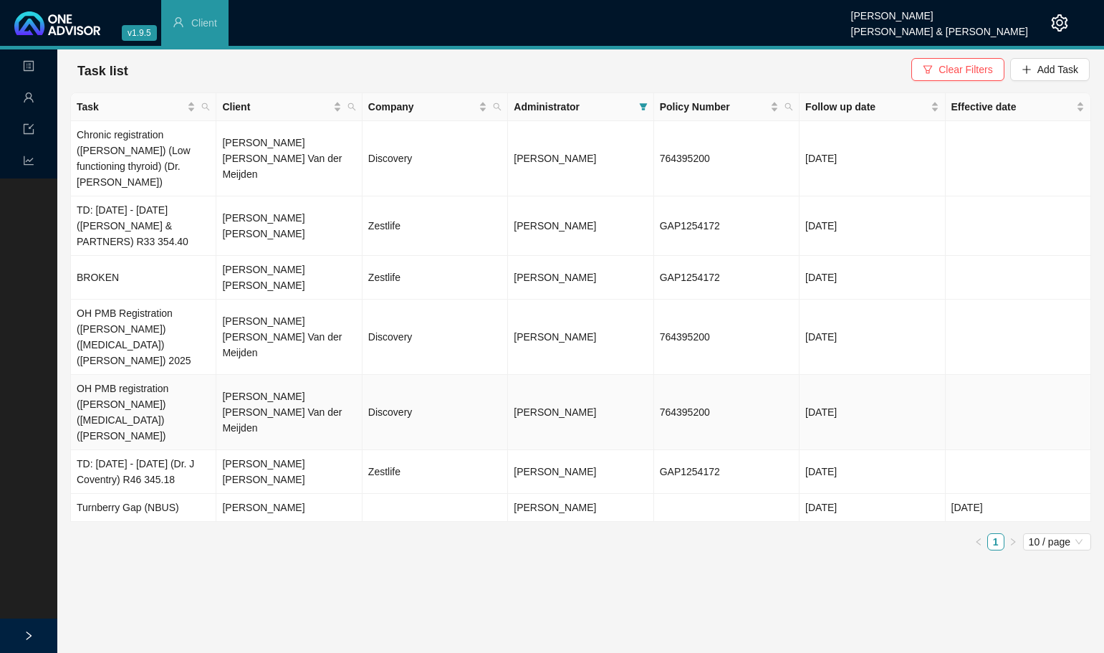
click at [305, 375] on td "[PERSON_NAME] [PERSON_NAME] Van der Meijden" at bounding box center [288, 412] width 145 height 75
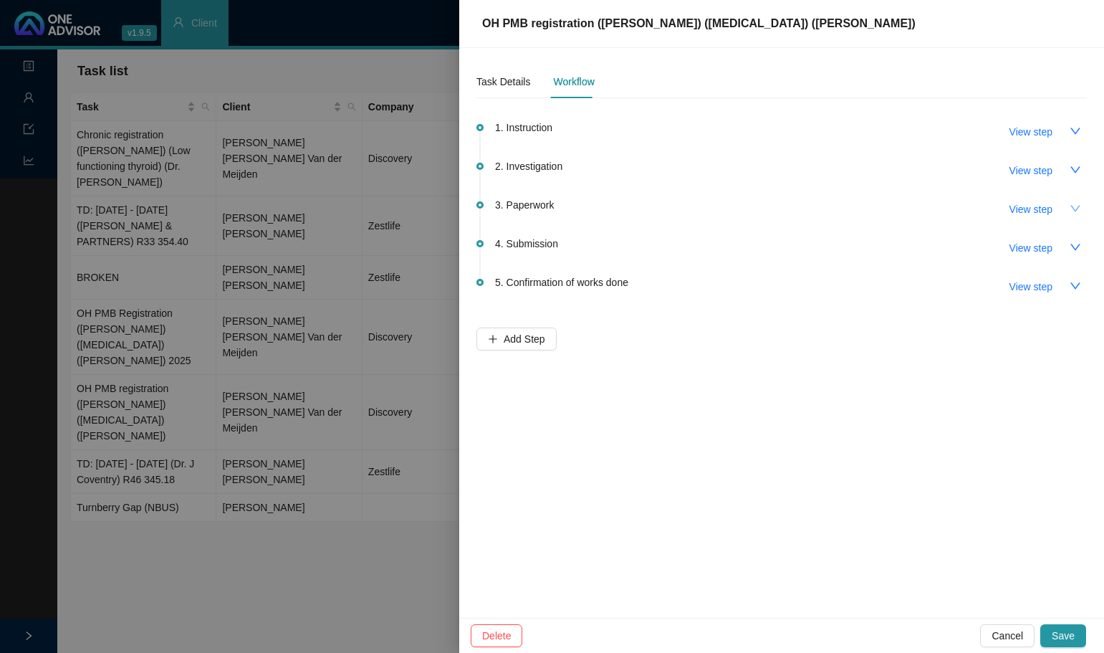
click at [1075, 205] on icon "down" at bounding box center [1075, 208] width 11 height 11
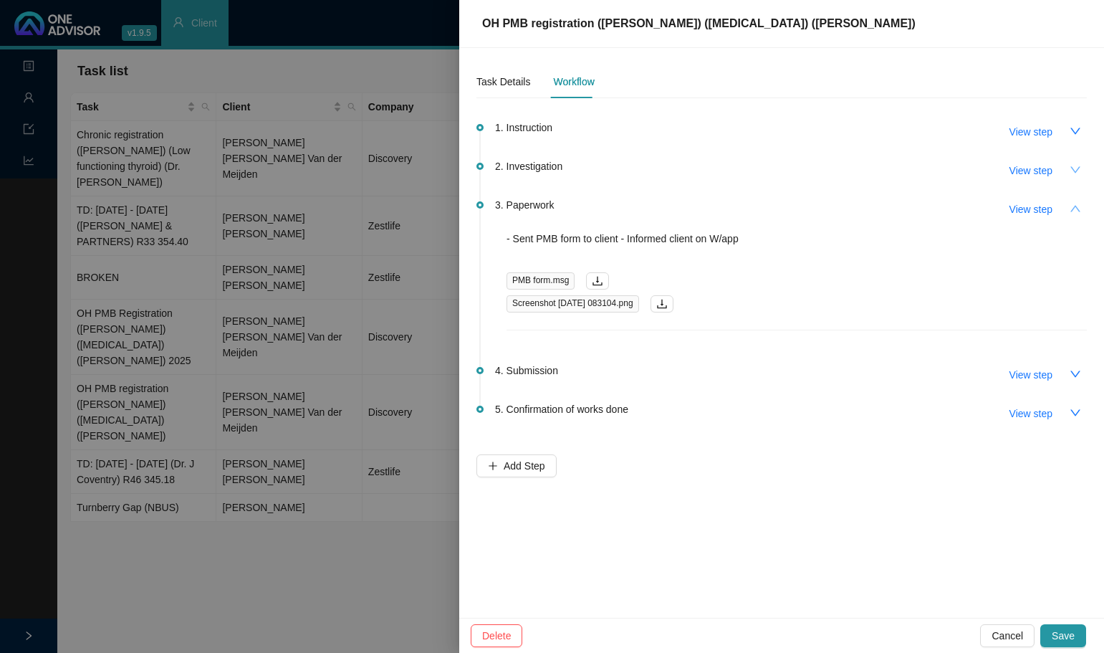
click at [1065, 169] on button "button" at bounding box center [1075, 169] width 23 height 23
click at [1078, 169] on icon "up" at bounding box center [1075, 169] width 11 height 11
click at [1078, 169] on icon "down" at bounding box center [1075, 169] width 10 height 6
click at [1068, 633] on span "Save" at bounding box center [1063, 636] width 23 height 16
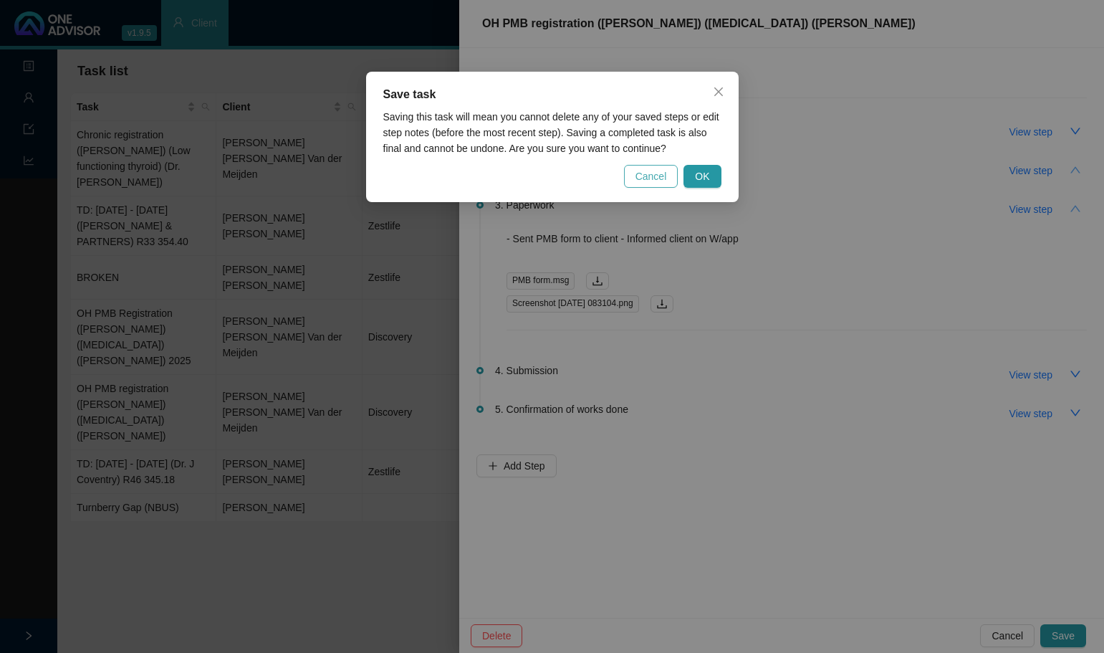
click at [641, 171] on span "Cancel" at bounding box center [652, 176] width 32 height 16
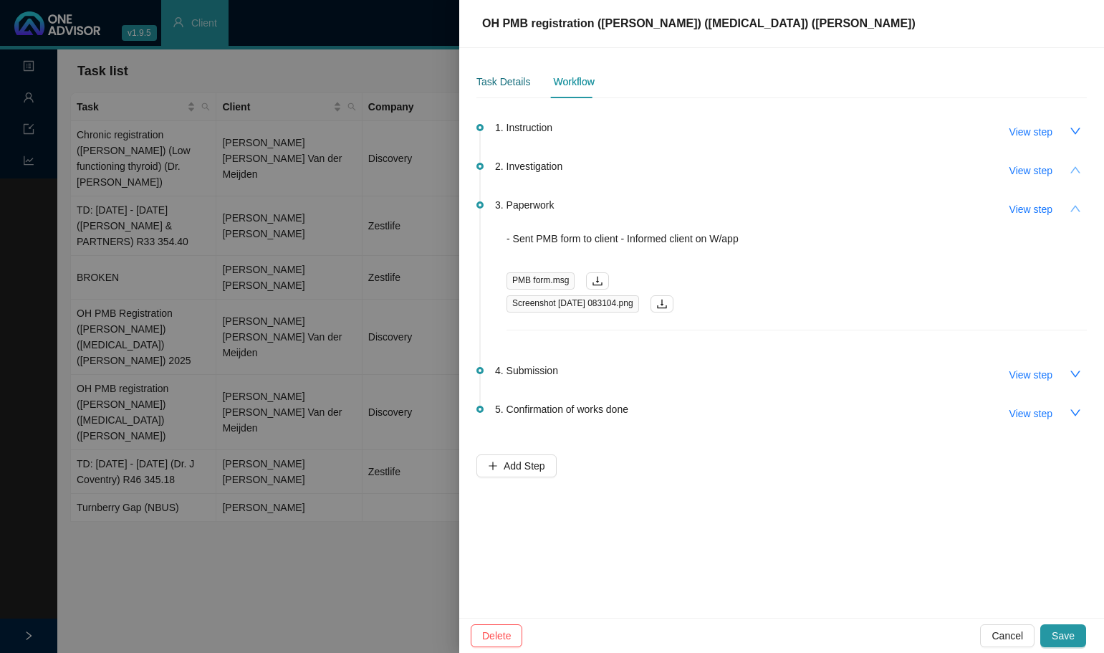
drag, startPoint x: 499, startPoint y: 86, endPoint x: 570, endPoint y: 90, distance: 71.8
click at [499, 85] on div "Task Details" at bounding box center [503, 82] width 54 height 16
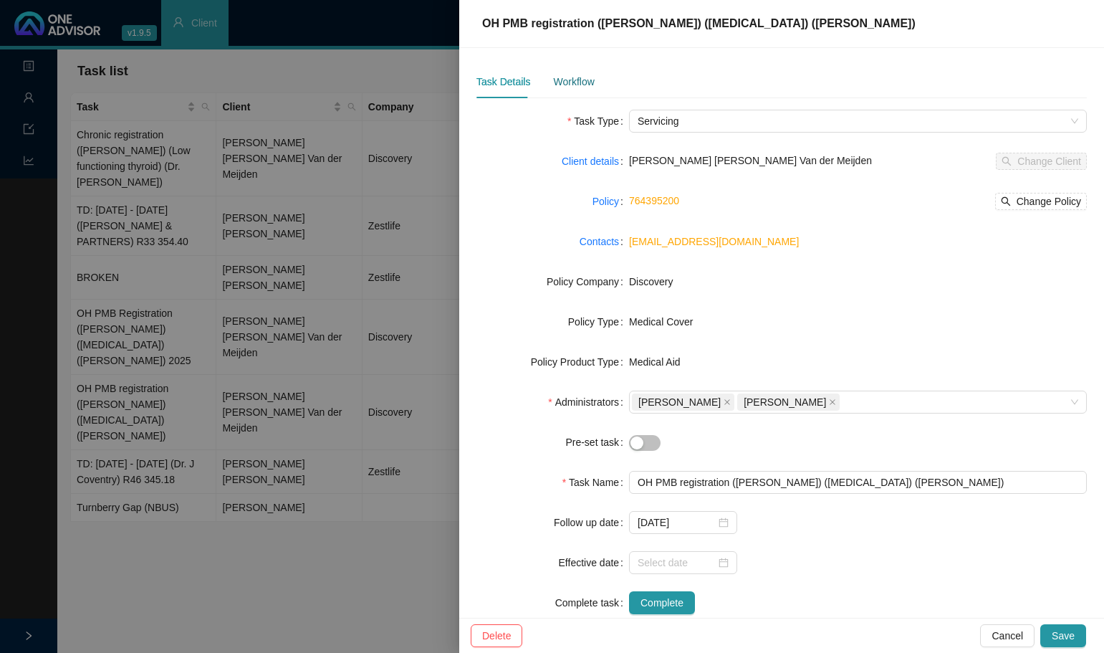
click at [566, 82] on div "Workflow" at bounding box center [573, 82] width 41 height 16
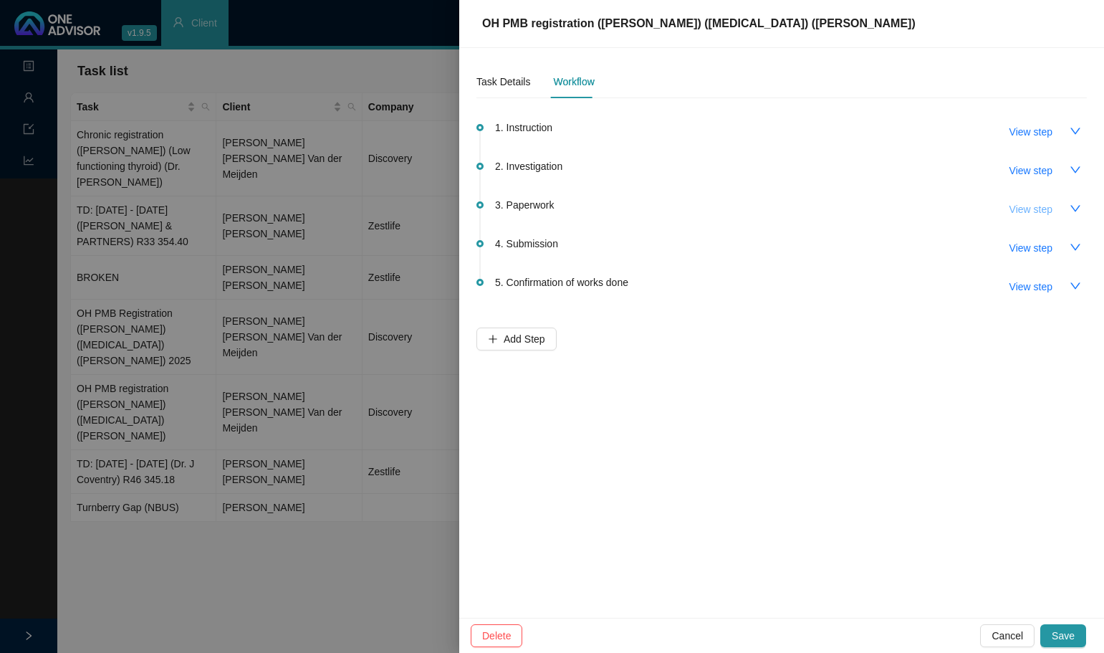
click at [1032, 210] on span "View step" at bounding box center [1031, 209] width 43 height 16
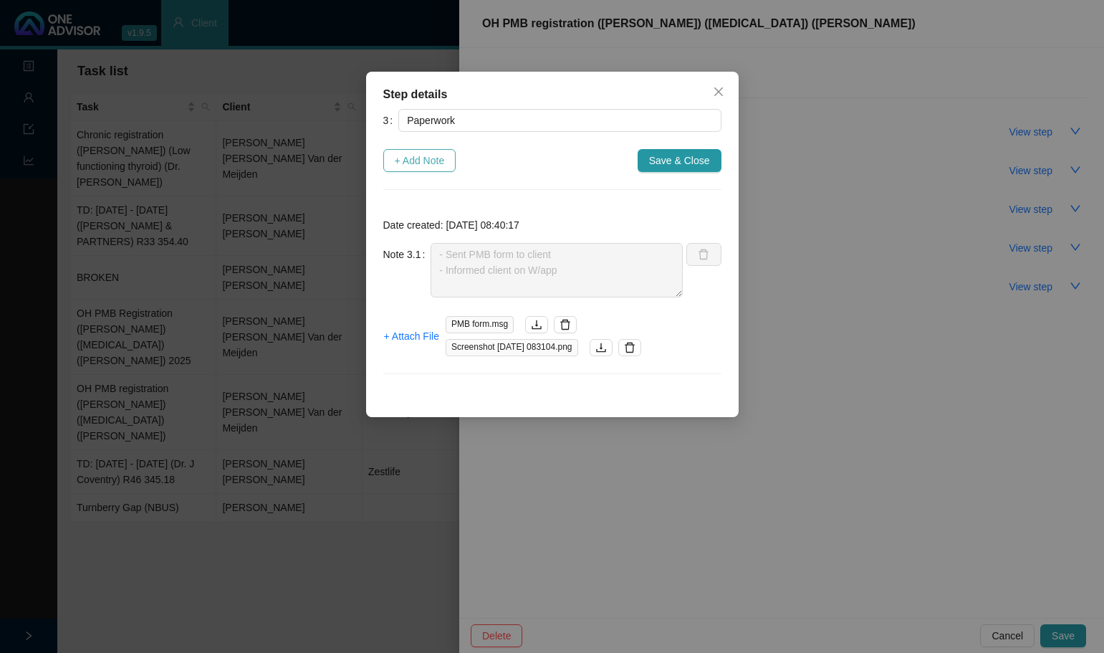
click at [419, 155] on span "+ Add Note" at bounding box center [420, 161] width 50 height 16
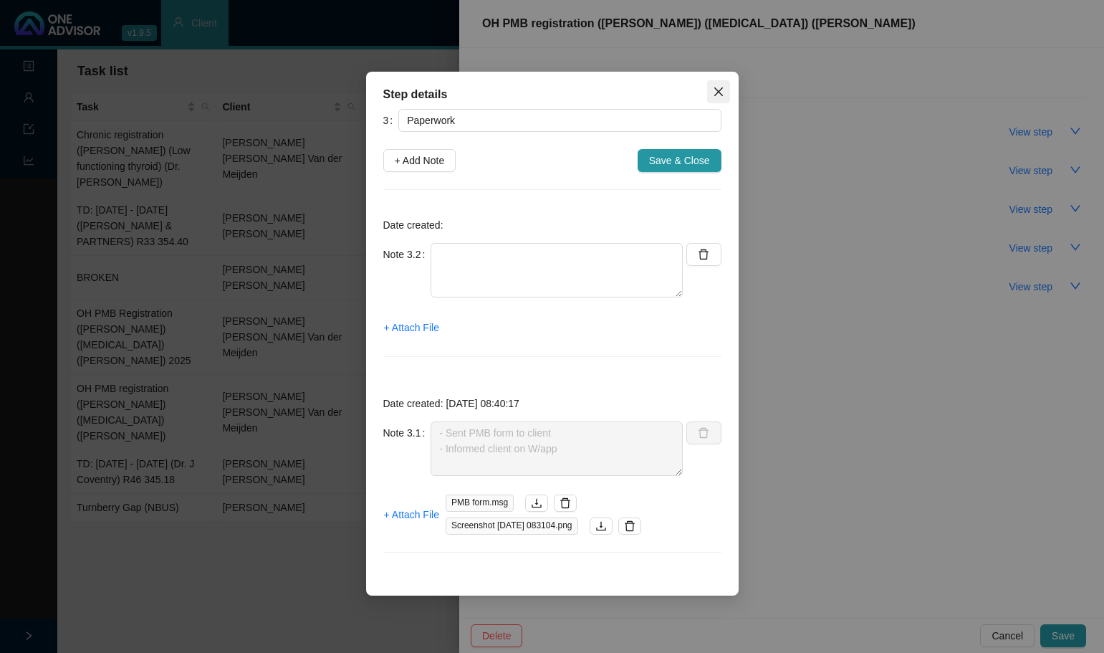
click at [717, 89] on icon "close" at bounding box center [718, 91] width 11 height 11
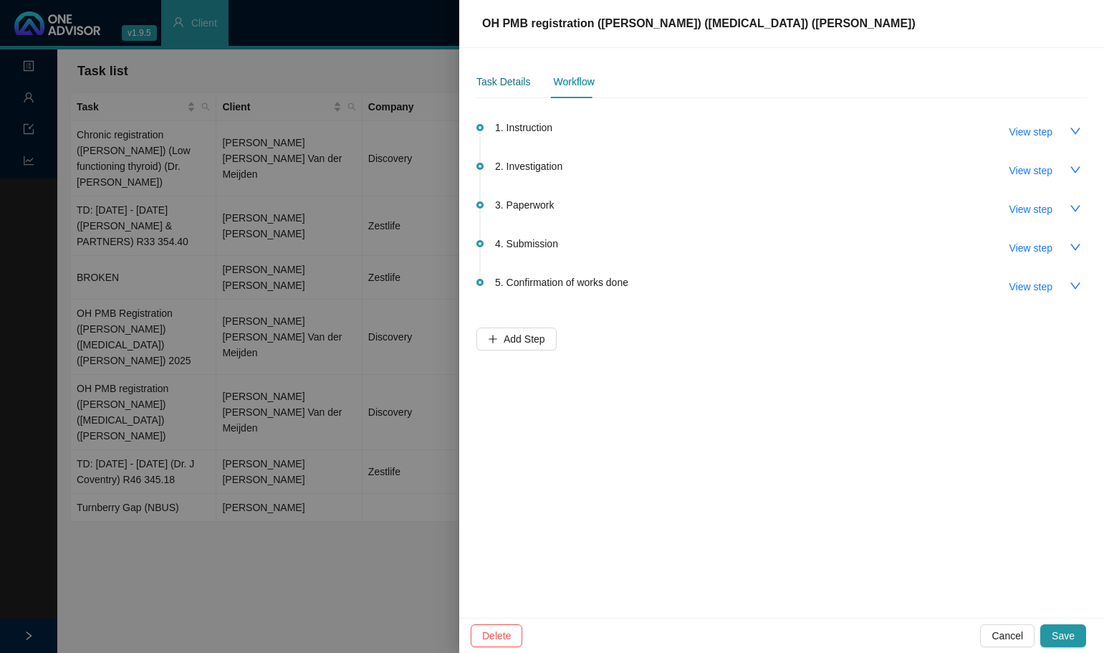
click at [499, 81] on div "Task Details" at bounding box center [503, 82] width 54 height 16
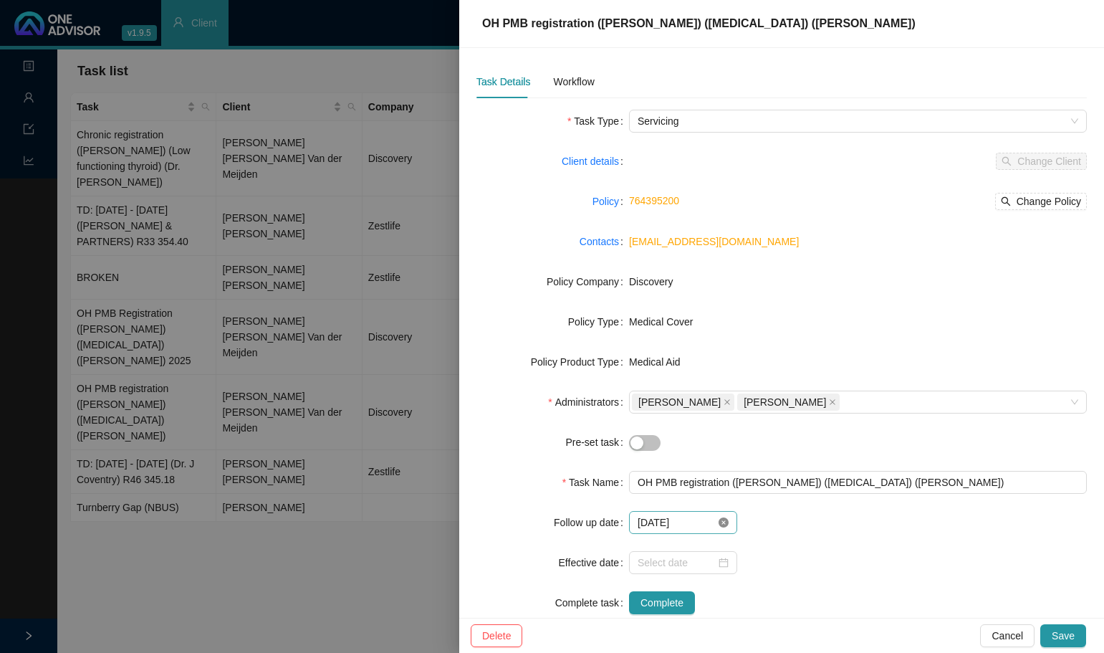
click at [719, 527] on icon "close-circle" at bounding box center [724, 522] width 10 height 10
click at [724, 522] on div at bounding box center [683, 522] width 91 height 16
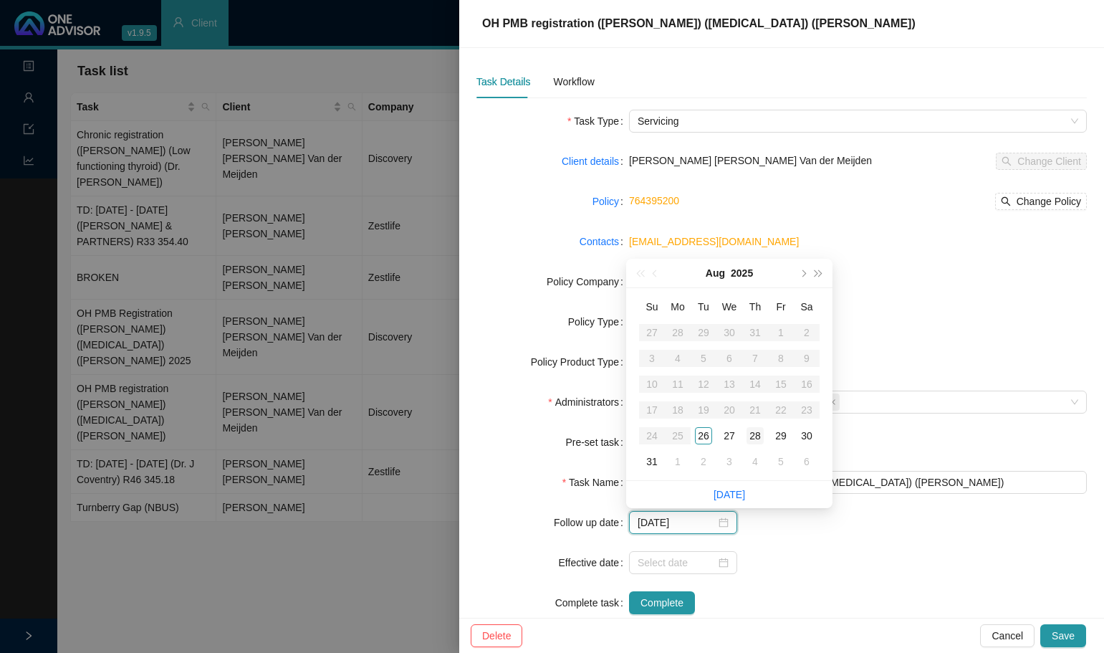
type input "[DATE]"
click at [754, 432] on div "28" at bounding box center [755, 435] width 17 height 17
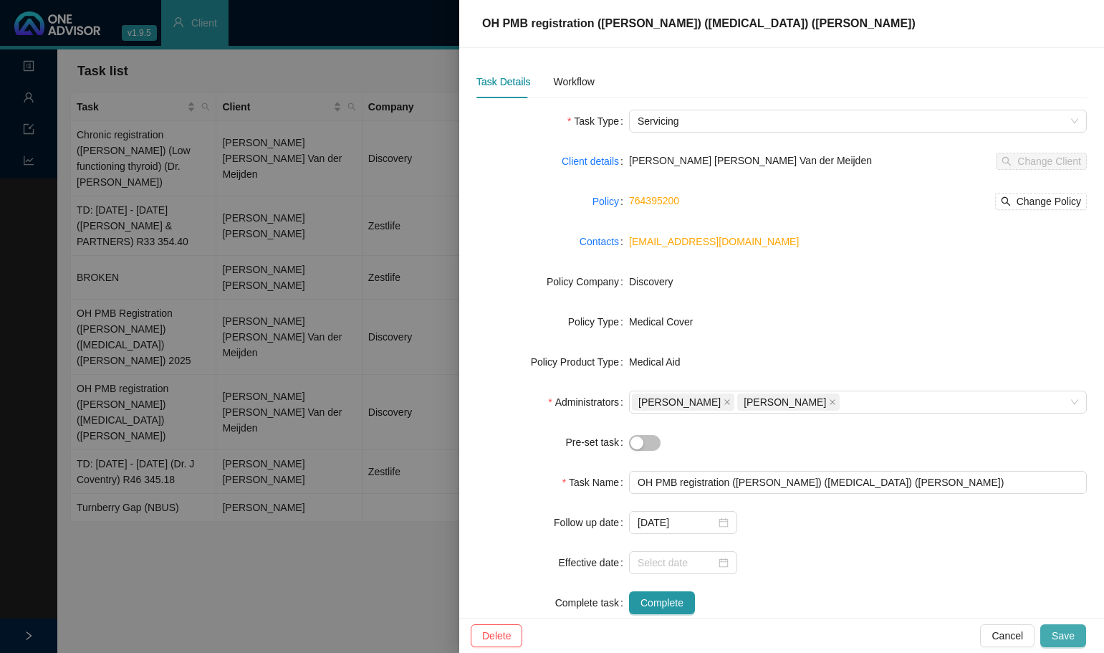
click at [1070, 638] on span "Save" at bounding box center [1063, 636] width 23 height 16
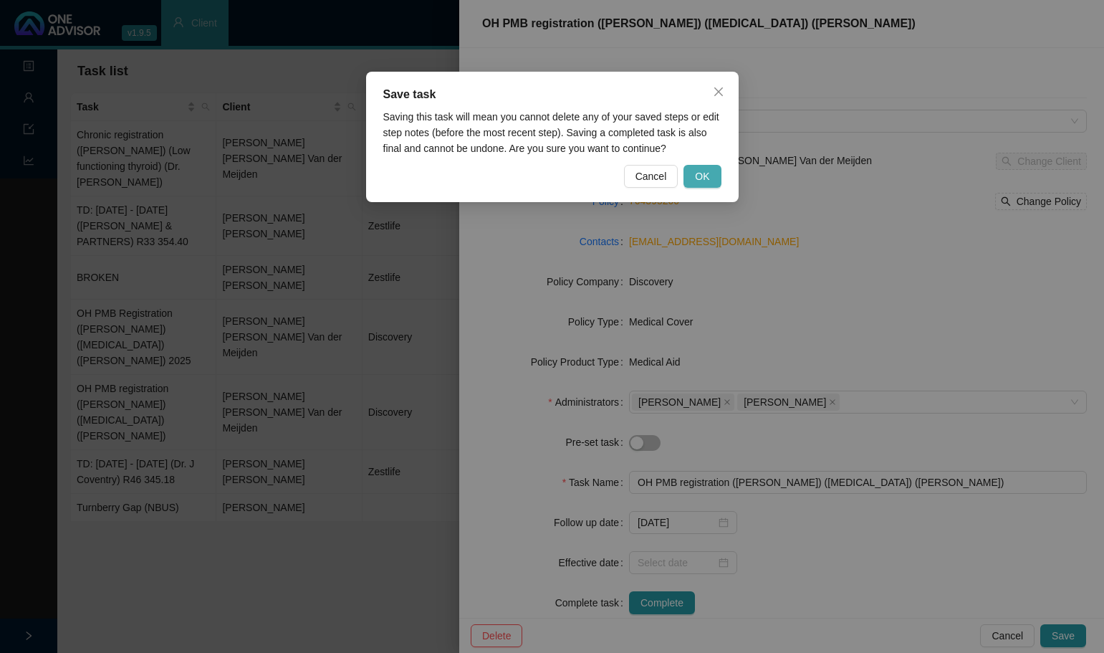
click at [711, 174] on button "OK" at bounding box center [702, 176] width 37 height 23
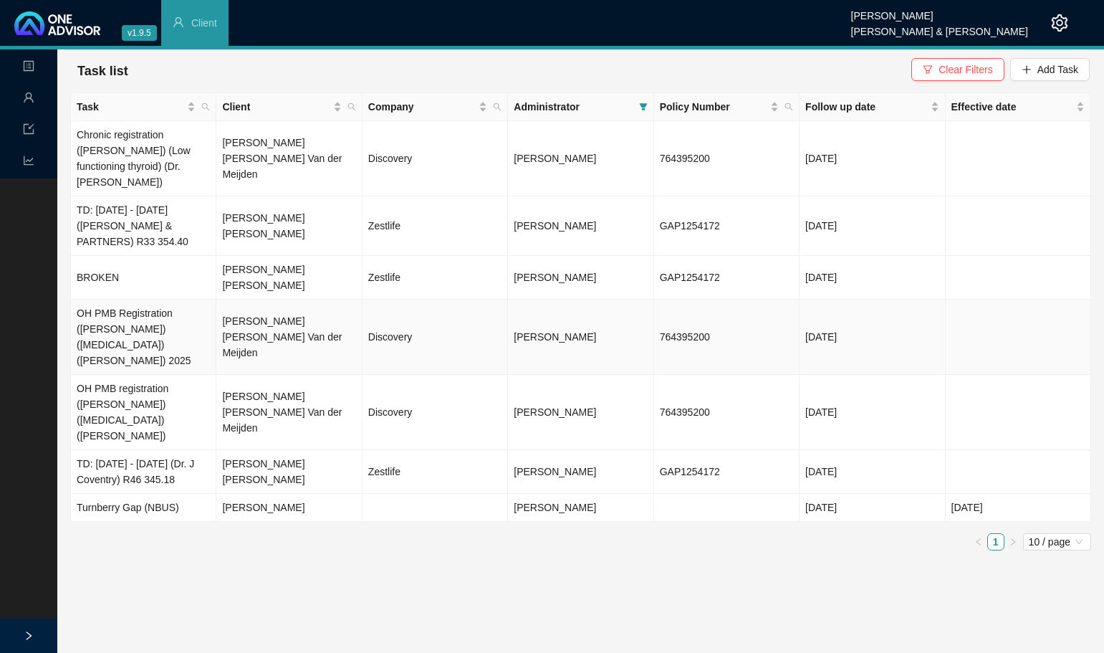
click at [403, 302] on td "Discovery" at bounding box center [435, 337] width 145 height 75
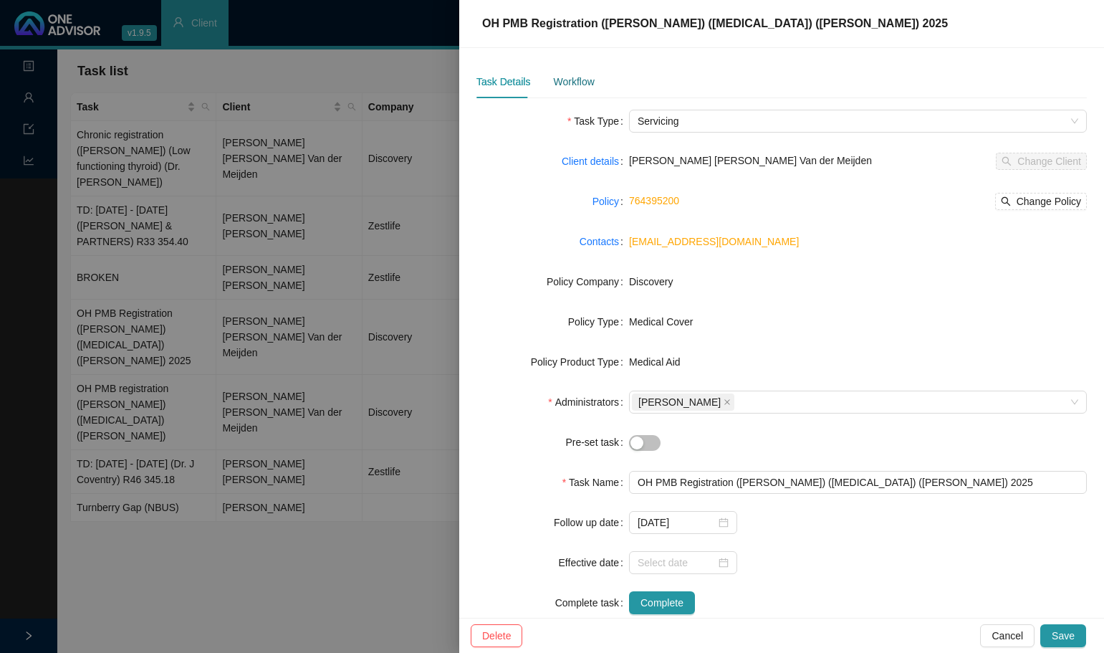
click at [585, 83] on div "Workflow" at bounding box center [573, 82] width 41 height 16
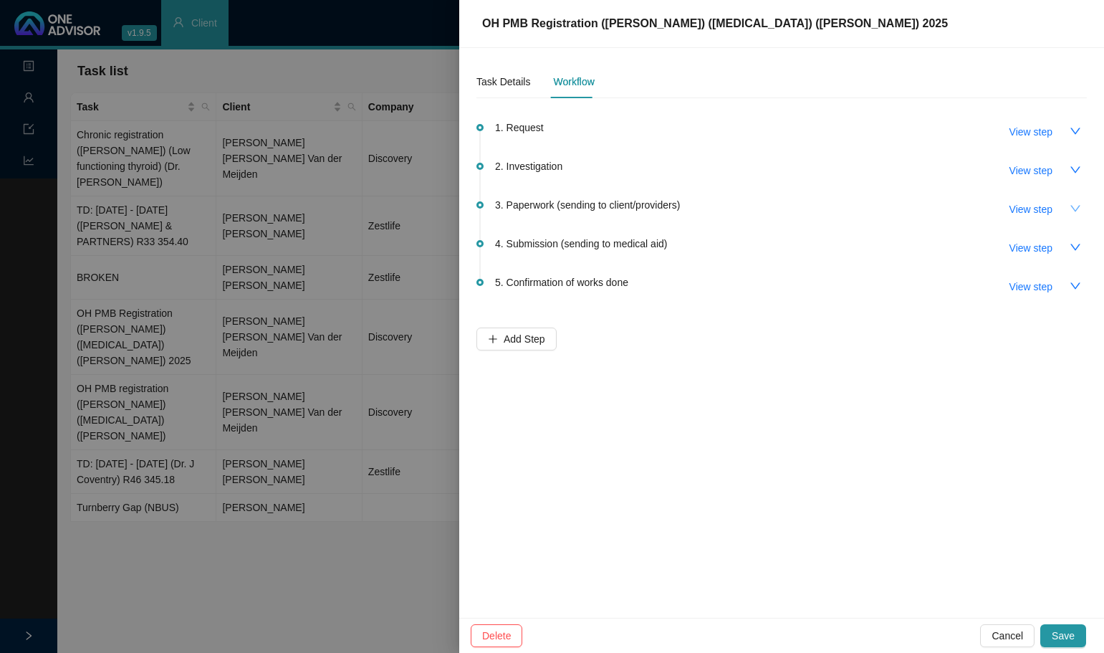
click at [1075, 208] on icon "down" at bounding box center [1075, 208] width 11 height 11
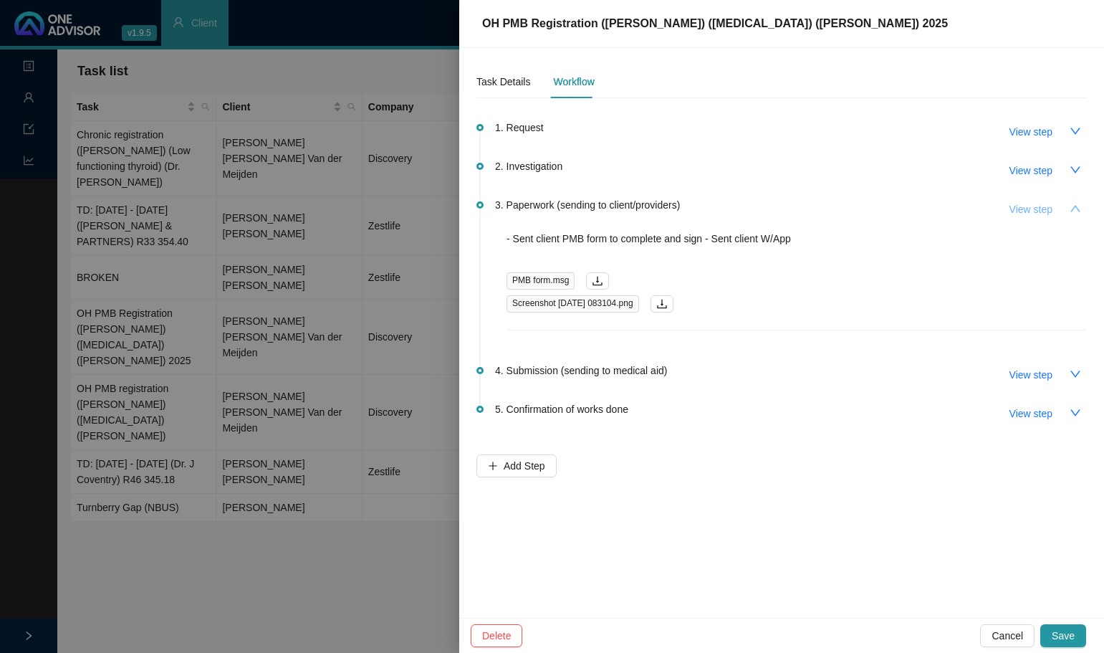
click at [1045, 207] on span "View step" at bounding box center [1031, 209] width 43 height 16
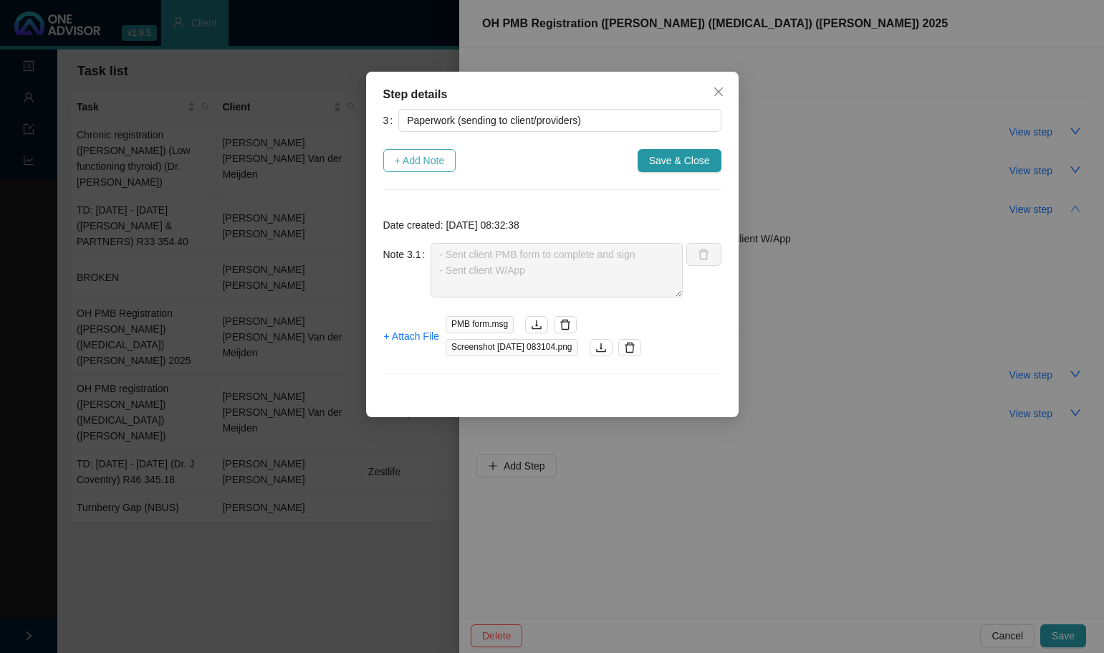
click at [414, 160] on span "+ Add Note" at bounding box center [420, 161] width 50 height 16
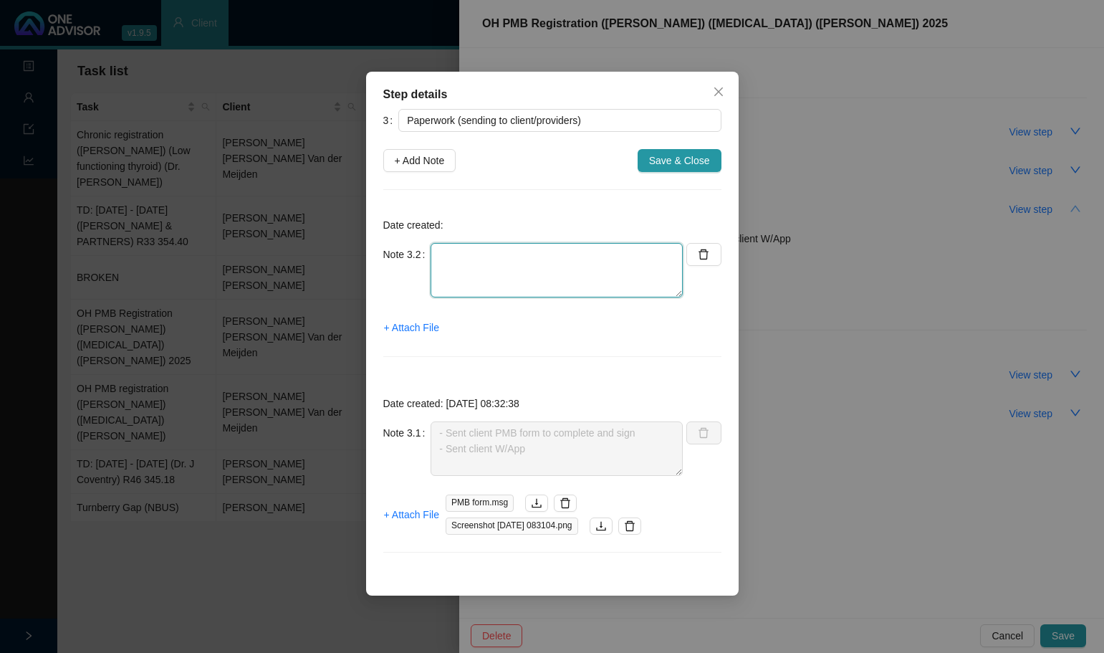
click at [453, 255] on textarea at bounding box center [557, 270] width 252 height 54
type textarea "w"
type textarea "W"
type textarea "f"
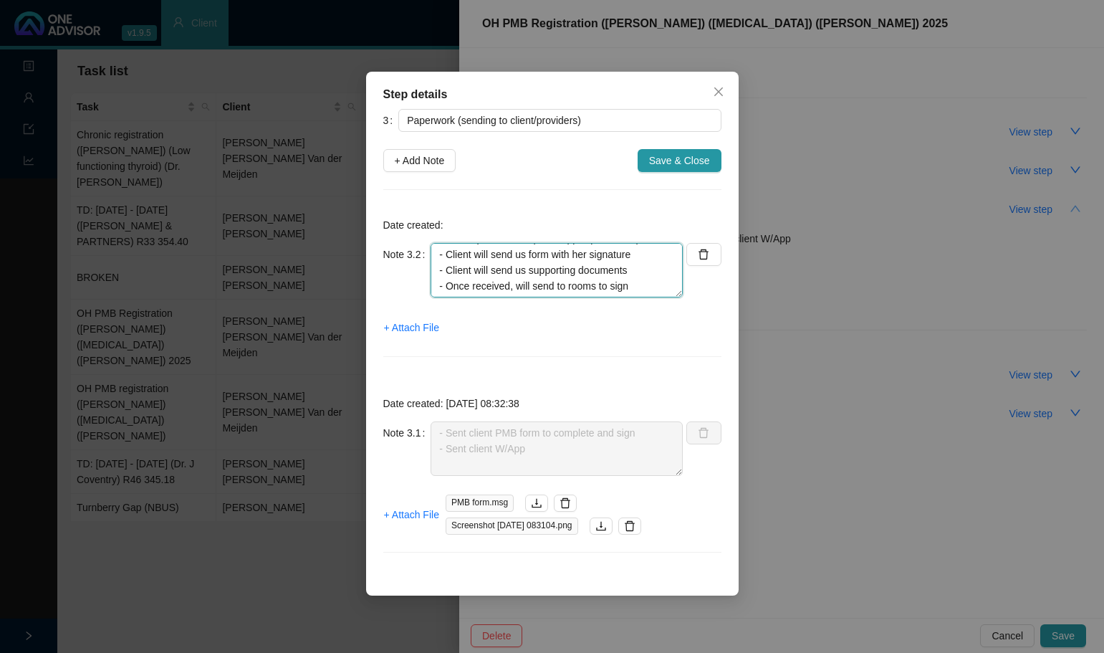
scroll to position [0, 0]
drag, startPoint x: 635, startPoint y: 287, endPoint x: 434, endPoint y: 231, distance: 208.1
click at [434, 231] on div "Date created: Note 3.2 Follow up with client (whatsapp & phone call): - Client …" at bounding box center [552, 290] width 338 height 167
type textarea "Follow up with client (whatsapp & phone call): - Client will send us form with …"
click at [413, 325] on span "+ Attach File" at bounding box center [411, 328] width 55 height 16
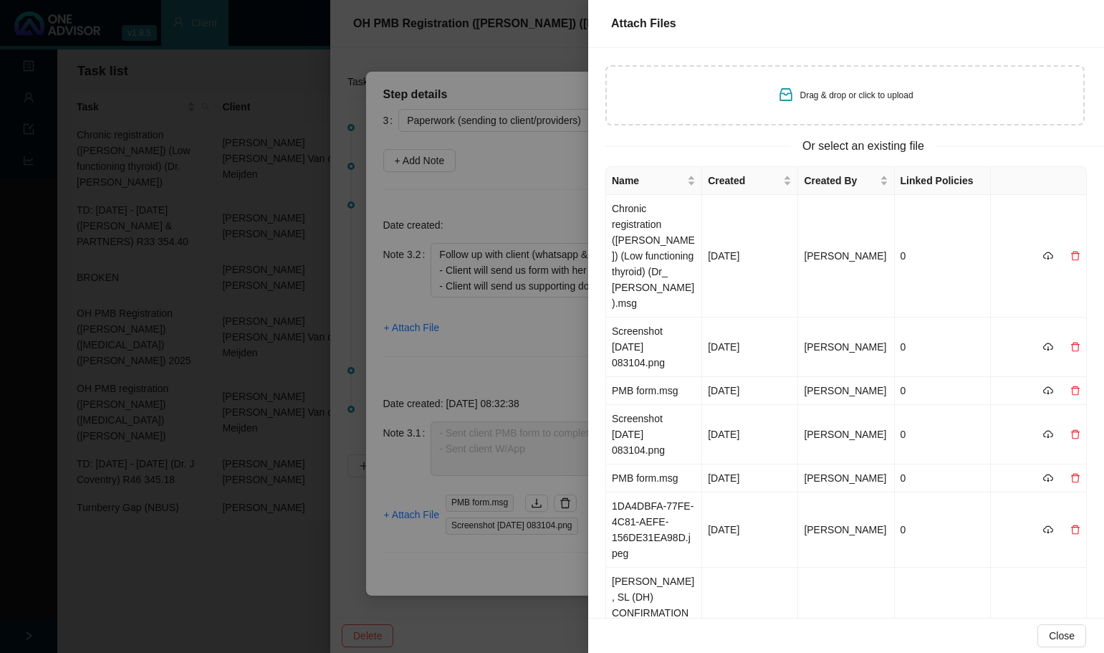
click at [833, 105] on div "Drag & drop or click to upload" at bounding box center [845, 95] width 136 height 20
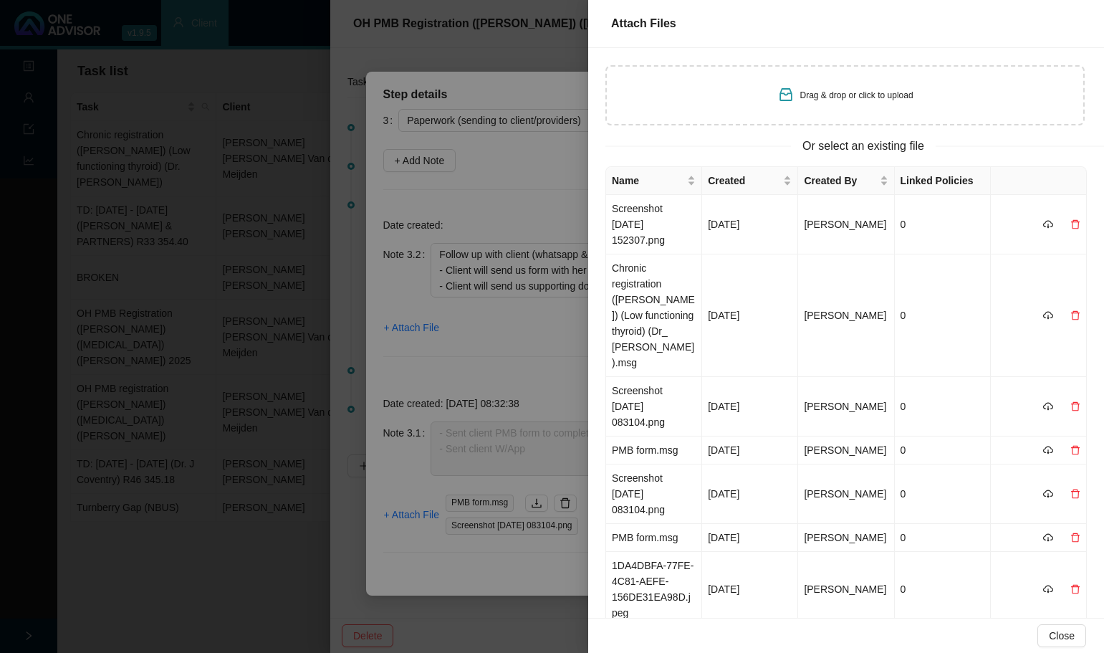
type input "C:\fakepath\Screenshot [DATE] 152307.png"
click at [647, 216] on td "Screenshot [DATE] 152307.png" at bounding box center [654, 224] width 96 height 59
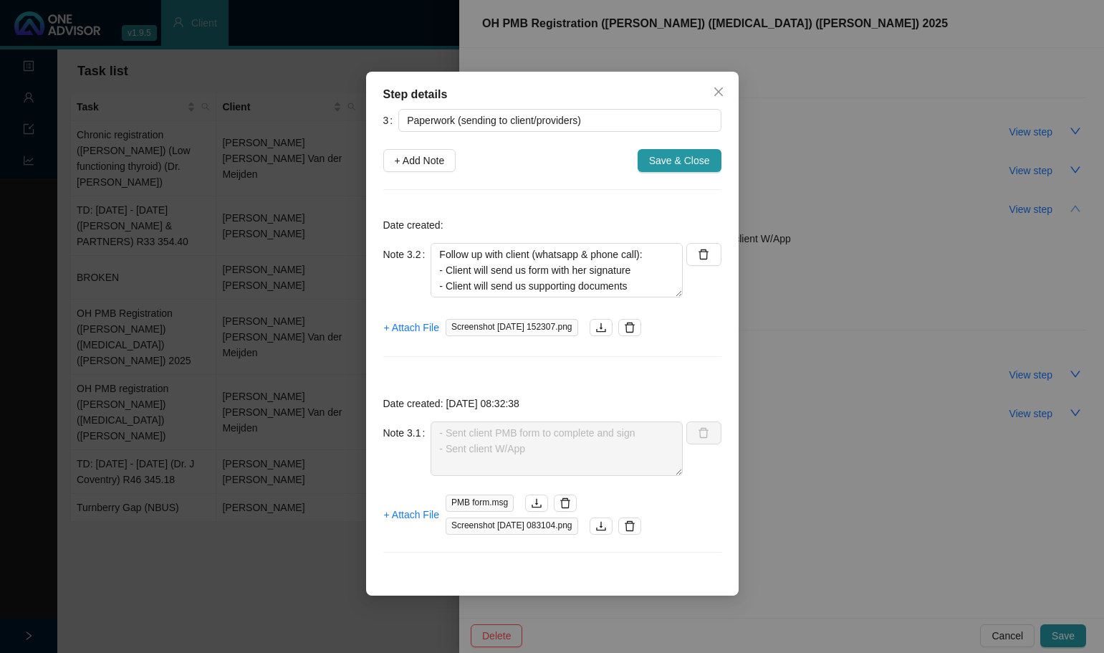
click at [677, 159] on span "Save & Close" at bounding box center [679, 161] width 61 height 16
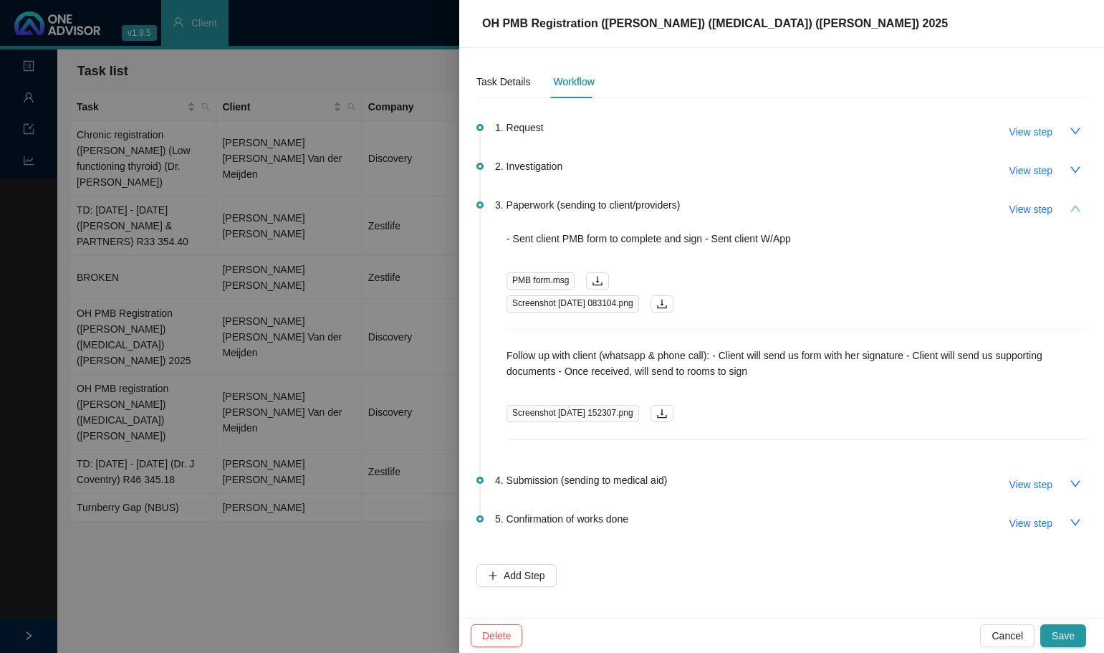
click at [1062, 636] on span "Save" at bounding box center [1063, 636] width 23 height 16
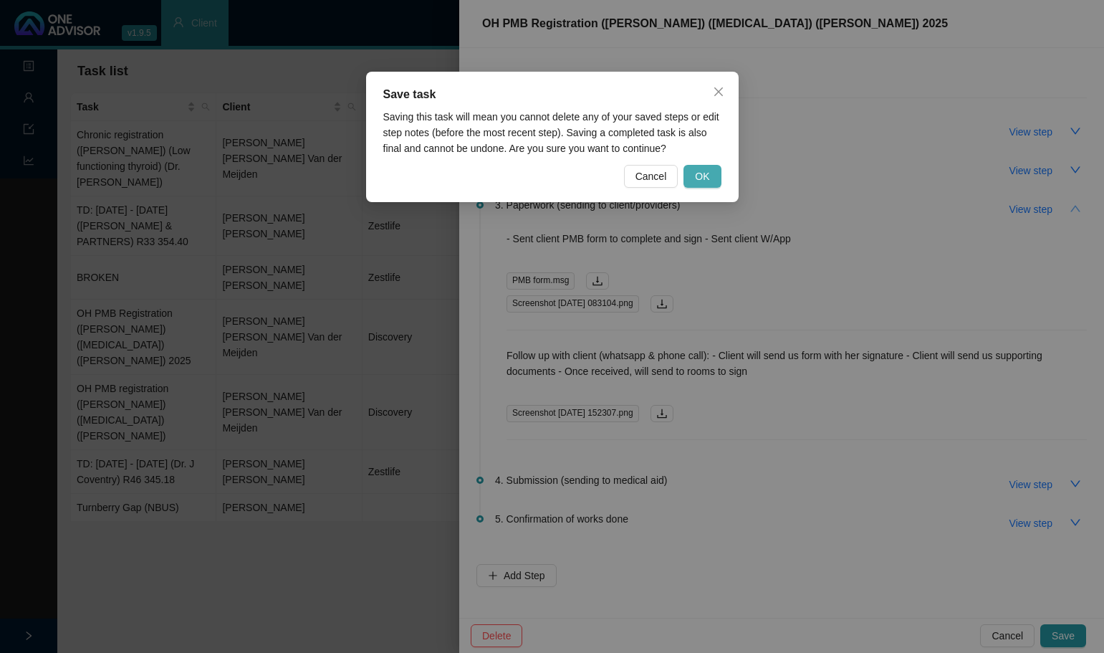
click at [708, 168] on span "OK" at bounding box center [702, 176] width 14 height 16
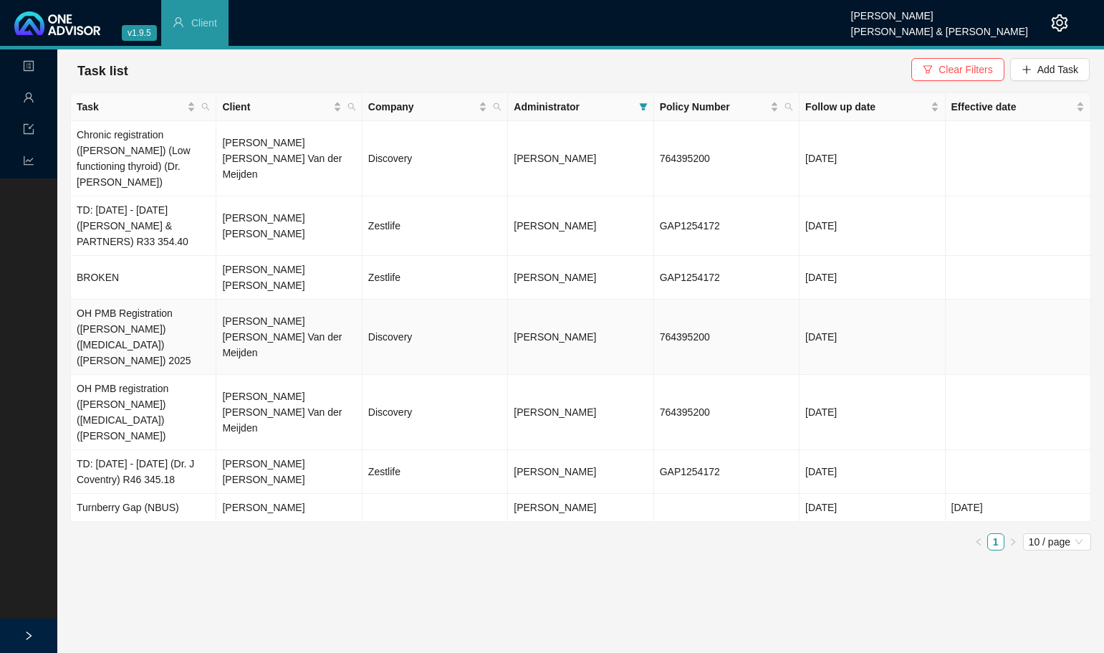
click at [423, 304] on td "Discovery" at bounding box center [435, 337] width 145 height 75
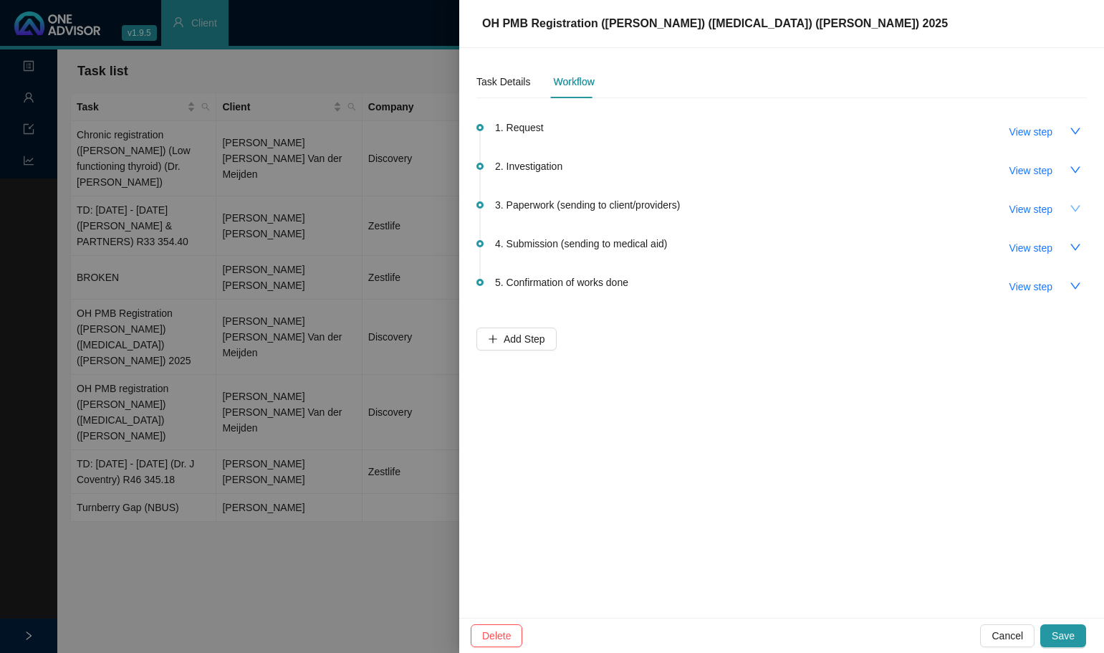
click at [1082, 207] on button "button" at bounding box center [1075, 208] width 23 height 23
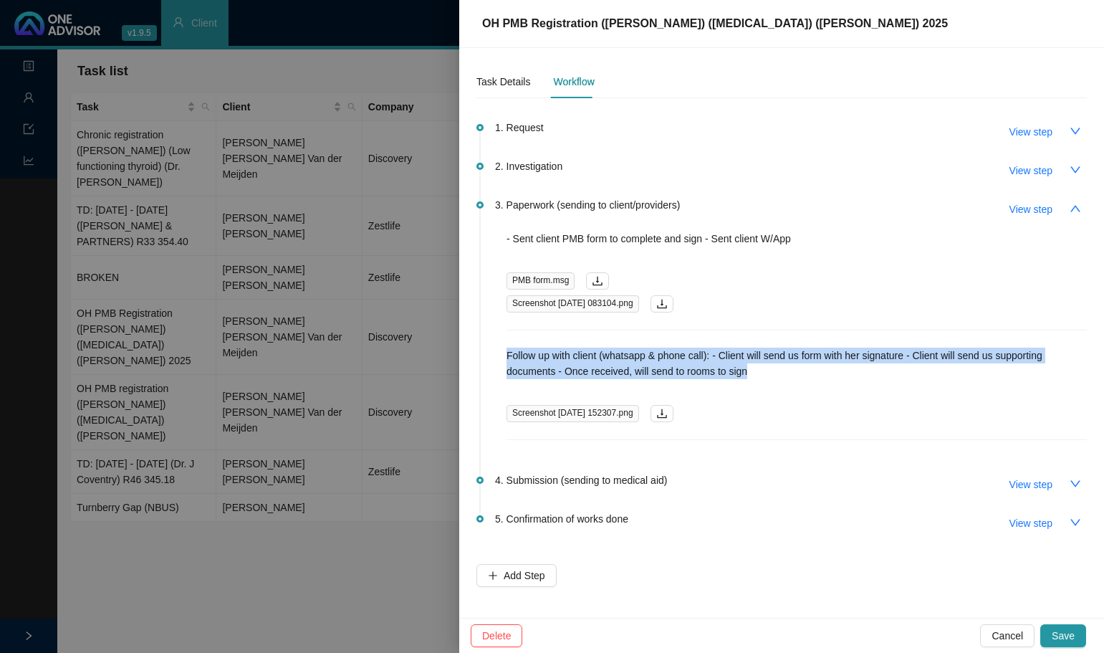
drag, startPoint x: 719, startPoint y: 372, endPoint x: 509, endPoint y: 358, distance: 210.4
click at [509, 358] on p "Follow up with client (whatsapp & phone call): - Client will send us form with …" at bounding box center [797, 364] width 580 height 32
copy p "Follow up with client (whatsapp & phone call): - Client will send us form with …"
click at [1050, 639] on button "Save" at bounding box center [1063, 635] width 46 height 23
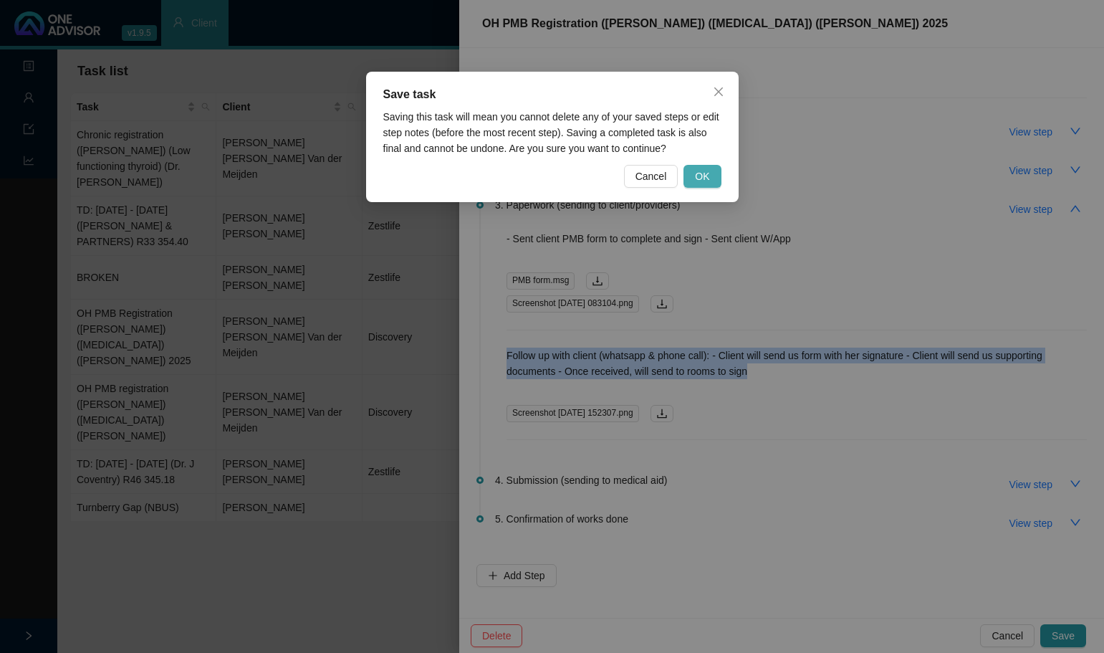
click at [701, 173] on span "OK" at bounding box center [702, 176] width 14 height 16
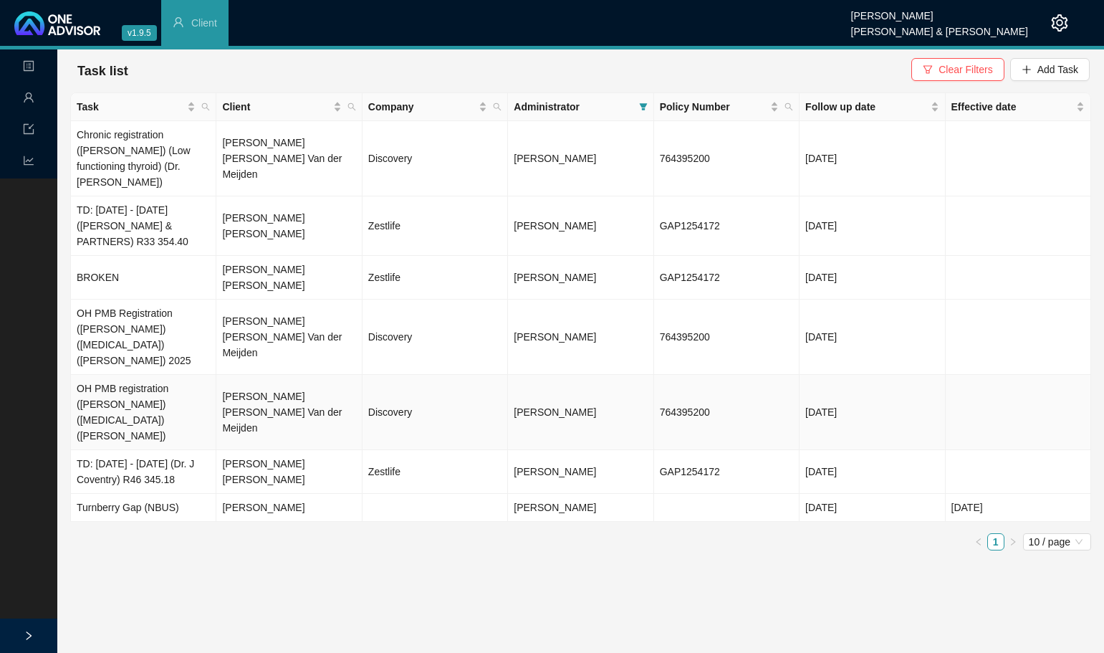
click at [337, 375] on td "[PERSON_NAME] [PERSON_NAME] Van der Meijden" at bounding box center [288, 412] width 145 height 75
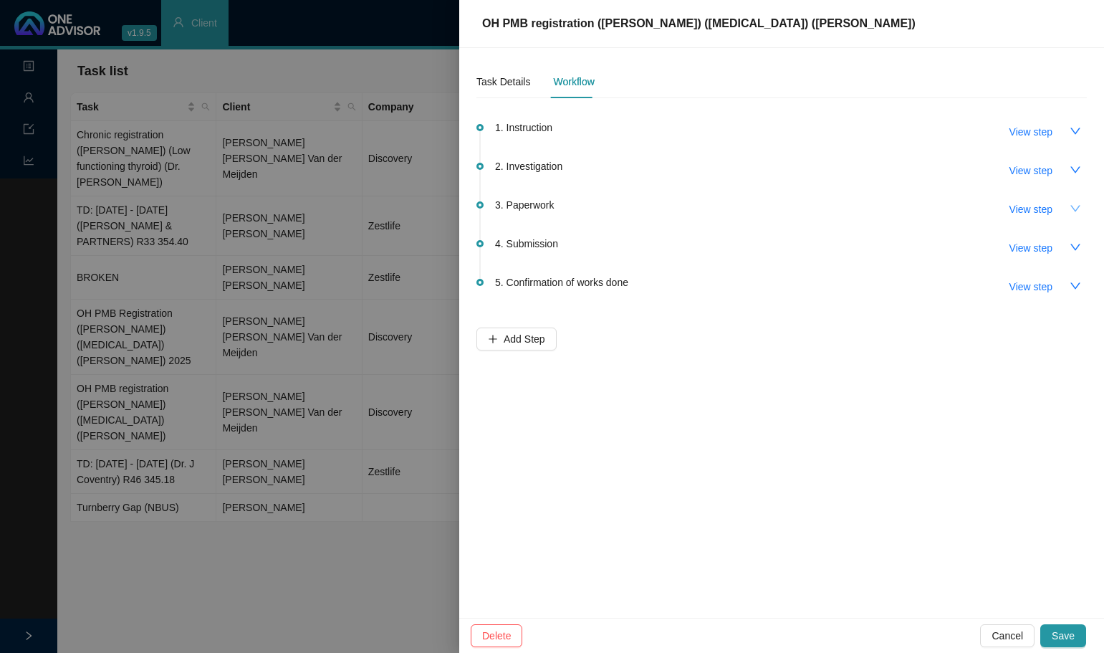
click at [1078, 206] on icon "down" at bounding box center [1075, 208] width 11 height 11
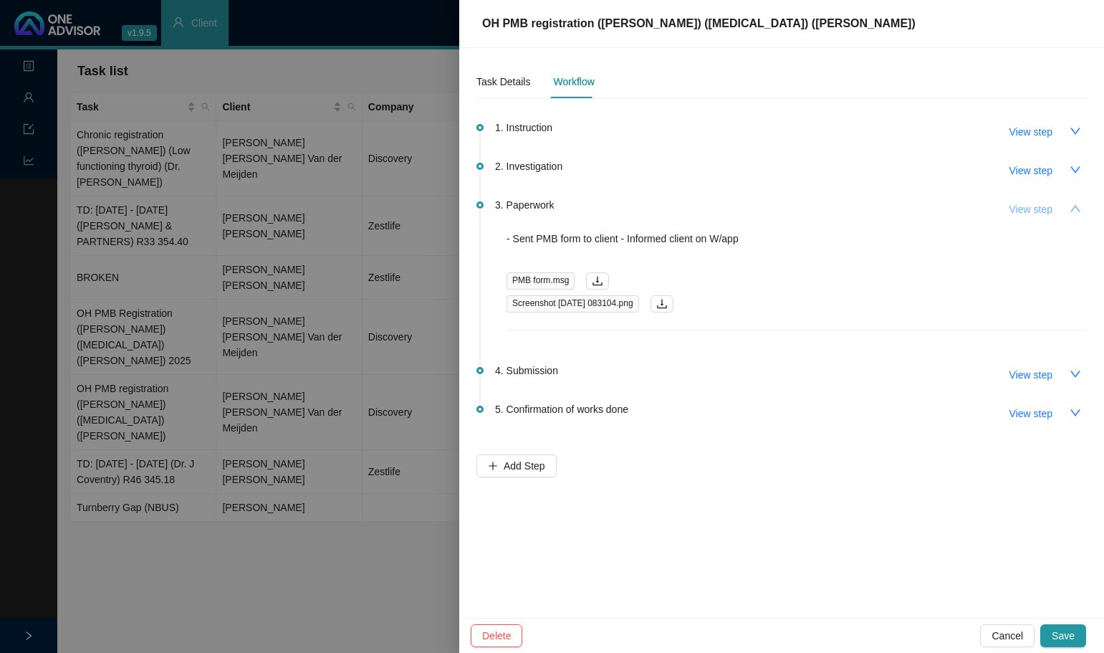
click at [1024, 204] on span "View step" at bounding box center [1031, 209] width 43 height 16
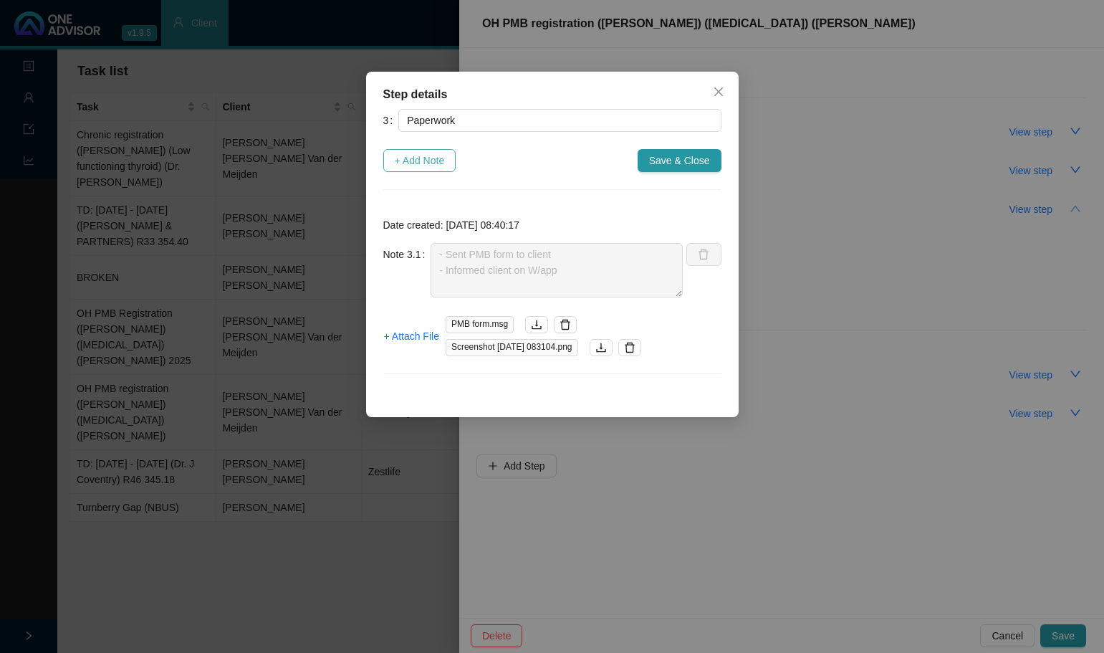
click at [420, 157] on span "+ Add Note" at bounding box center [420, 161] width 50 height 16
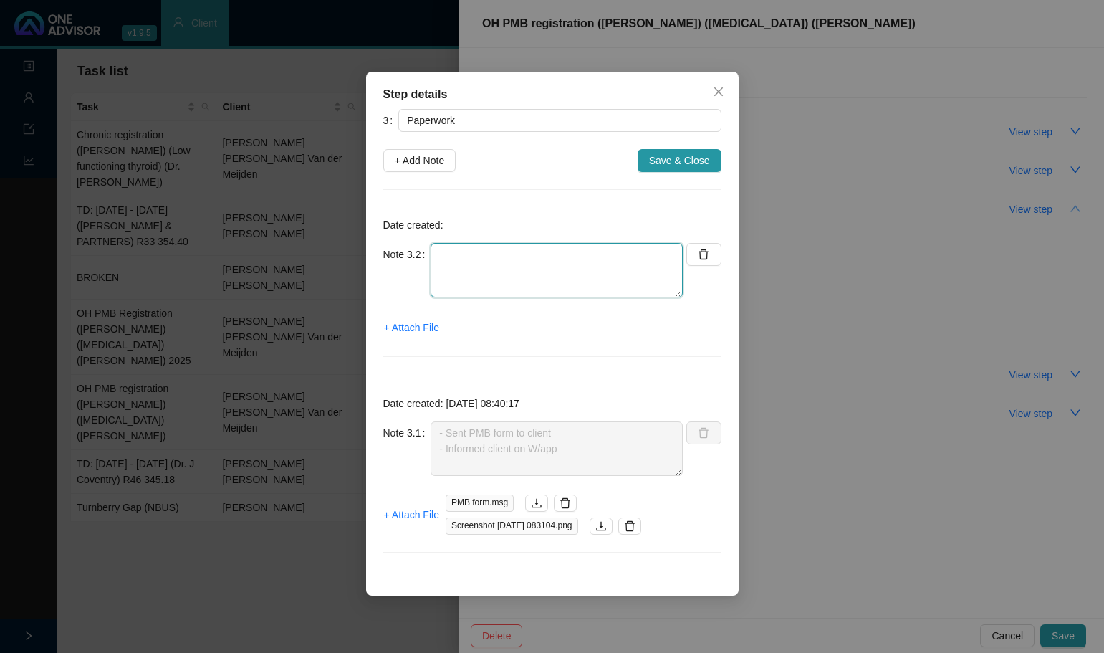
drag, startPoint x: 450, startPoint y: 259, endPoint x: 458, endPoint y: 254, distance: 9.3
click at [451, 258] on textarea at bounding box center [557, 270] width 252 height 54
paste textarea "Follow up with client (whatsapp & phone call): - Client will send us form with …"
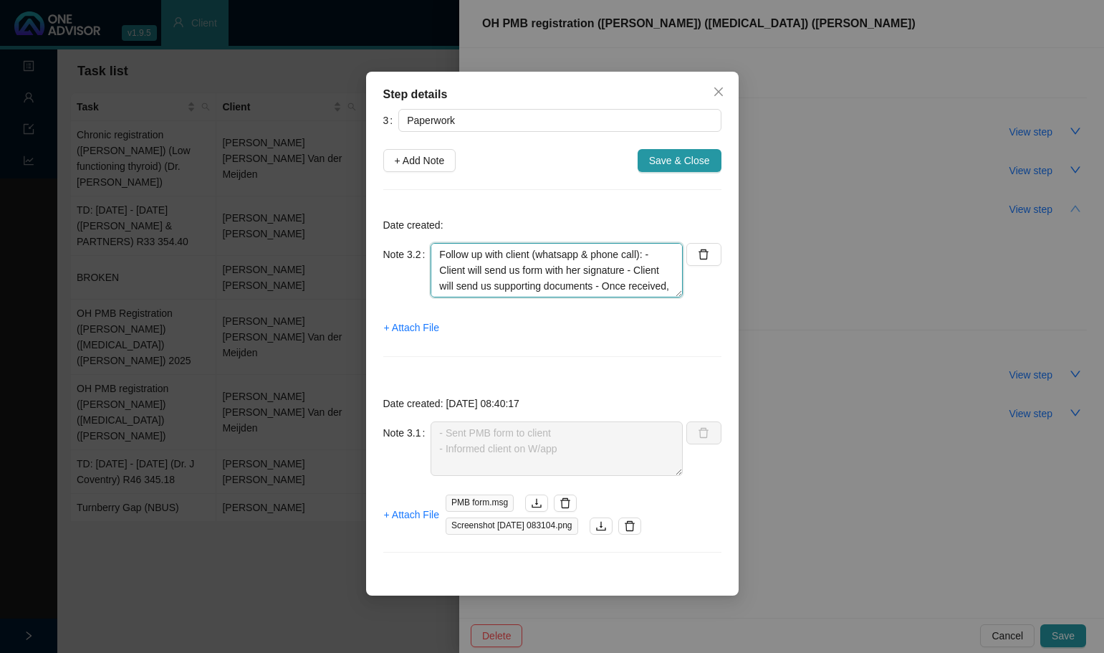
click at [646, 254] on textarea "Follow up with client (whatsapp & phone call): - Client will send us form with …" at bounding box center [557, 270] width 252 height 54
click at [633, 272] on textarea "Follow up with client (whatsapp & phone call): - Client will send us form with …" at bounding box center [557, 270] width 252 height 54
click at [633, 285] on textarea "Follow up with client (whatsapp & phone call): - Client will send us form with …" at bounding box center [557, 270] width 252 height 54
type textarea "Follow up with client (whatsapp & phone call): - Client will send us form with …"
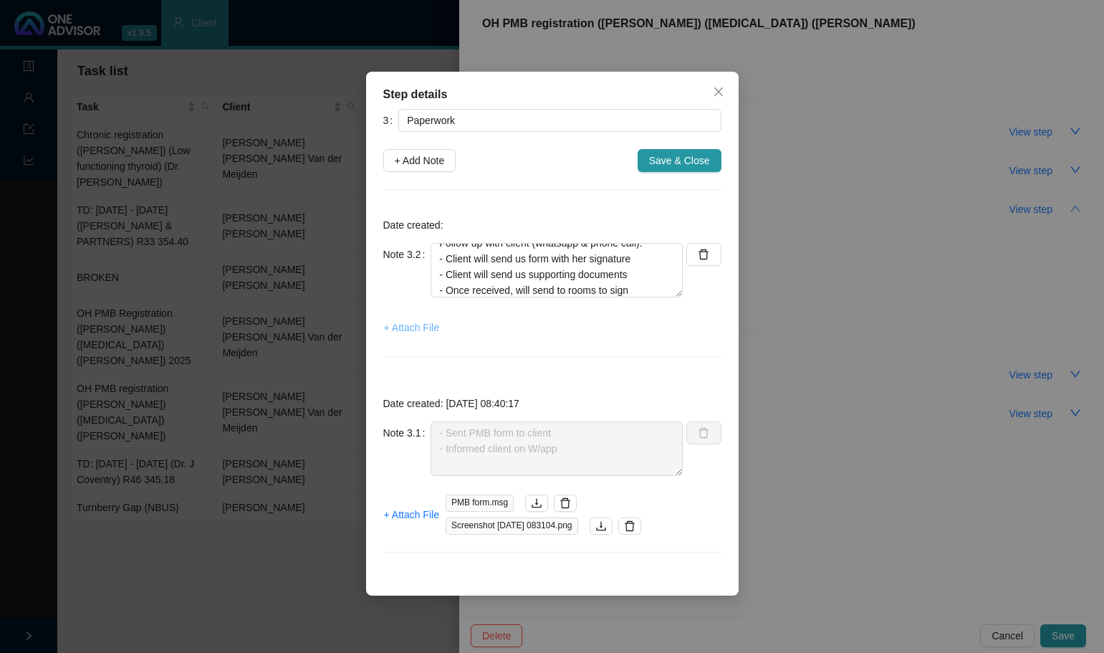
click at [406, 322] on span "+ Attach File" at bounding box center [411, 328] width 55 height 16
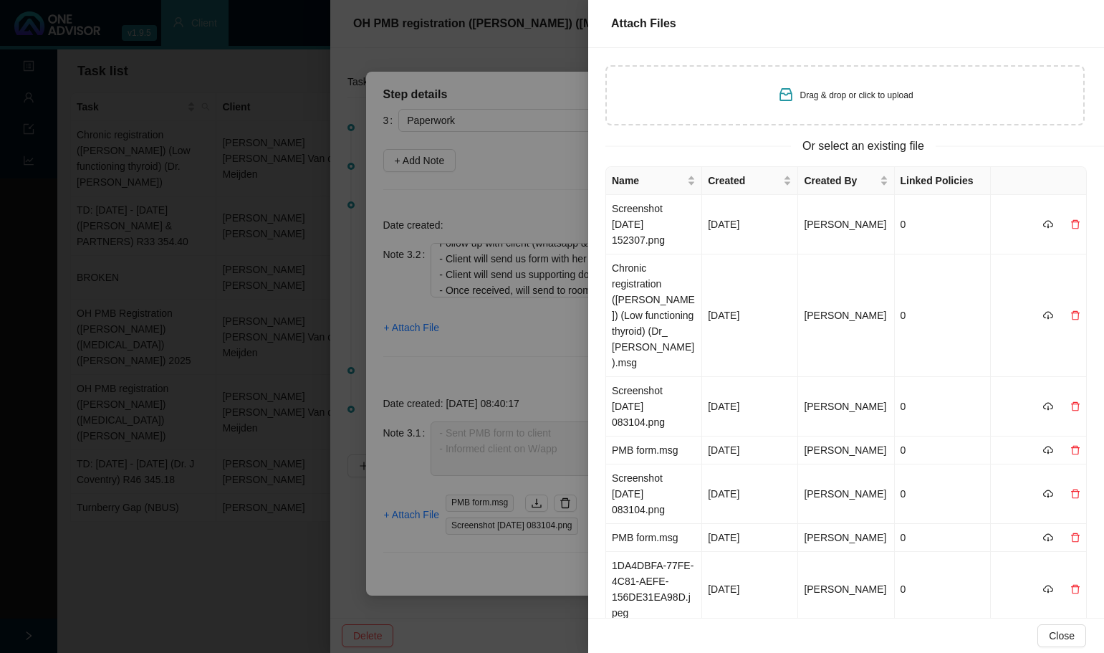
click at [809, 95] on span "Drag & drop or click to upload" at bounding box center [856, 95] width 113 height 10
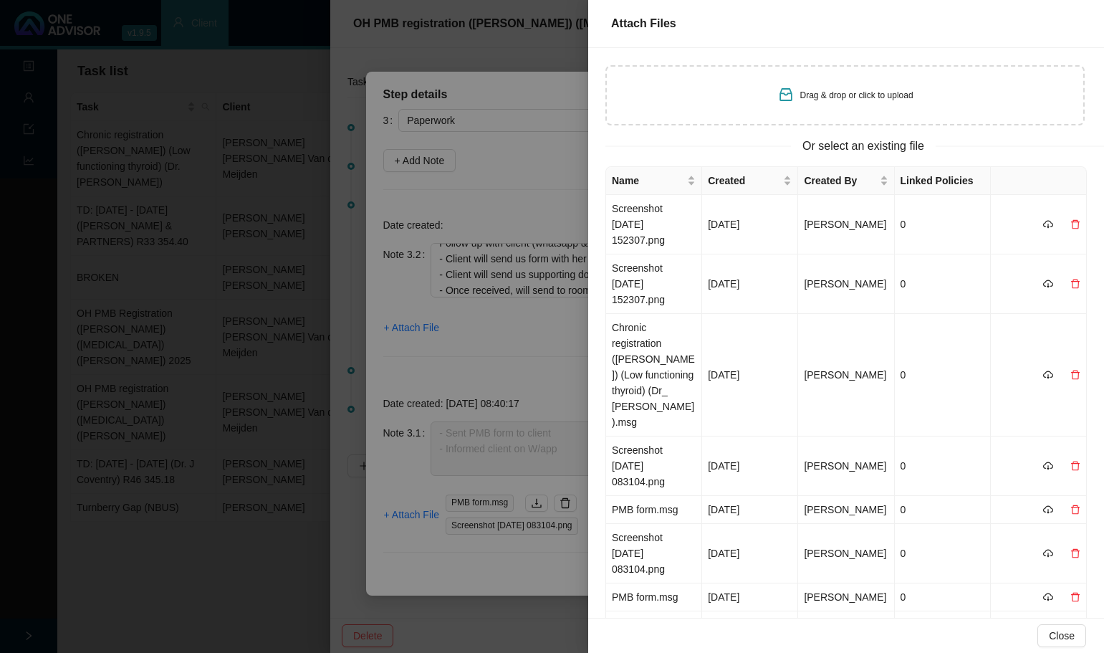
type input "C:\fakepath\Screenshot [DATE] 152307.png"
drag, startPoint x: 653, startPoint y: 220, endPoint x: 811, endPoint y: 214, distance: 157.8
click at [658, 219] on td "Screenshot [DATE] 152307.png" at bounding box center [654, 224] width 96 height 59
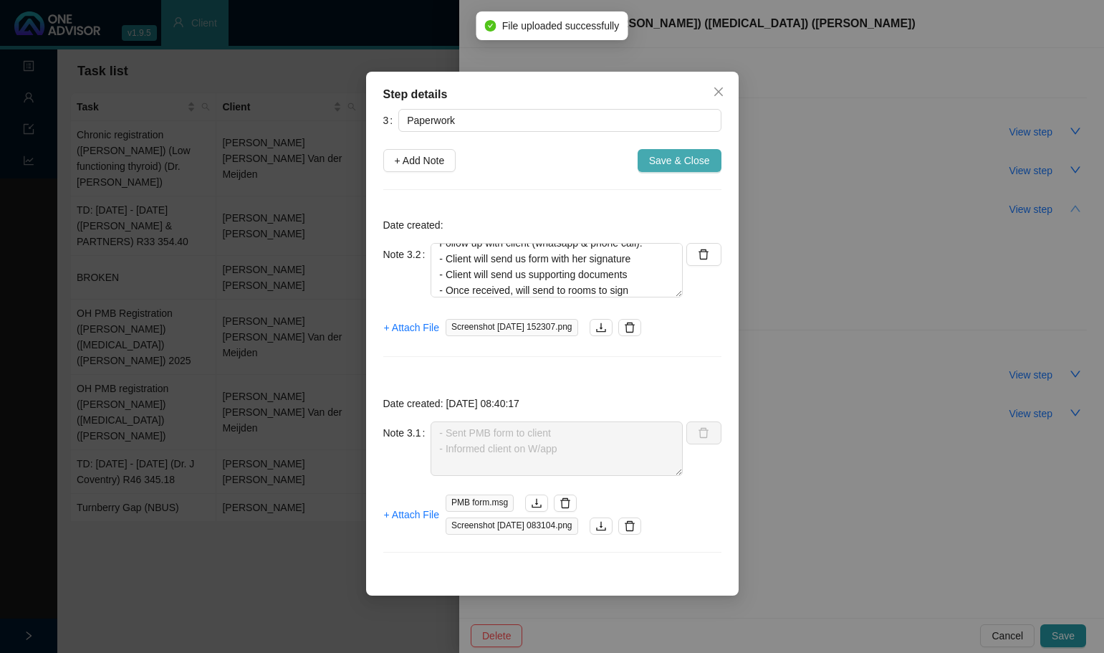
click at [672, 160] on span "Save & Close" at bounding box center [679, 161] width 61 height 16
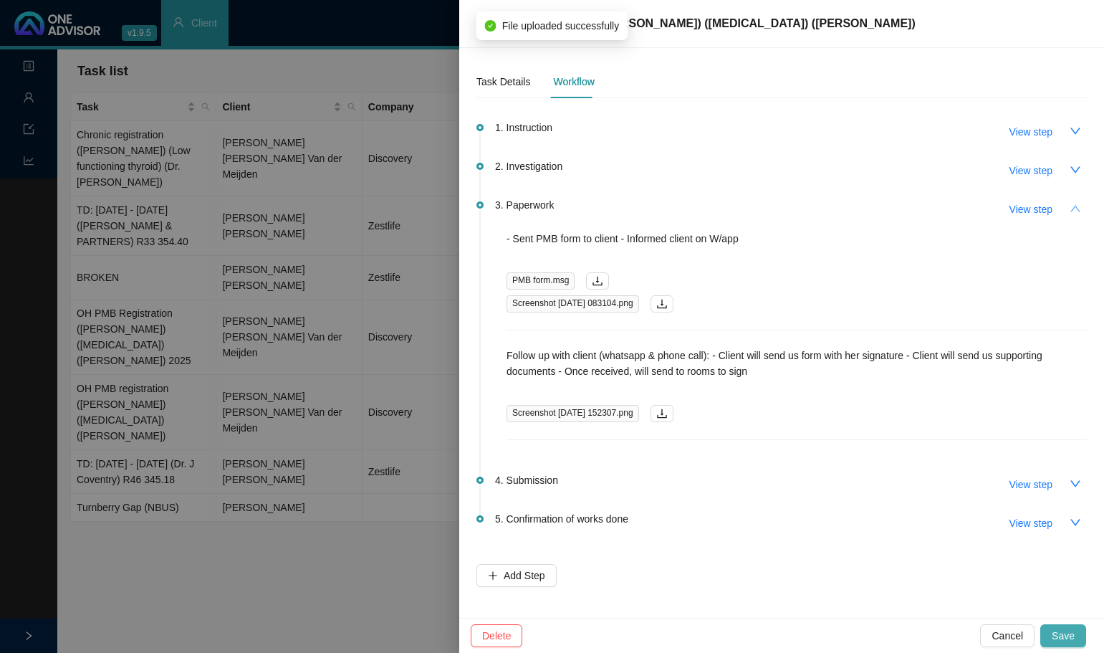
click at [1071, 631] on span "Save" at bounding box center [1063, 636] width 23 height 16
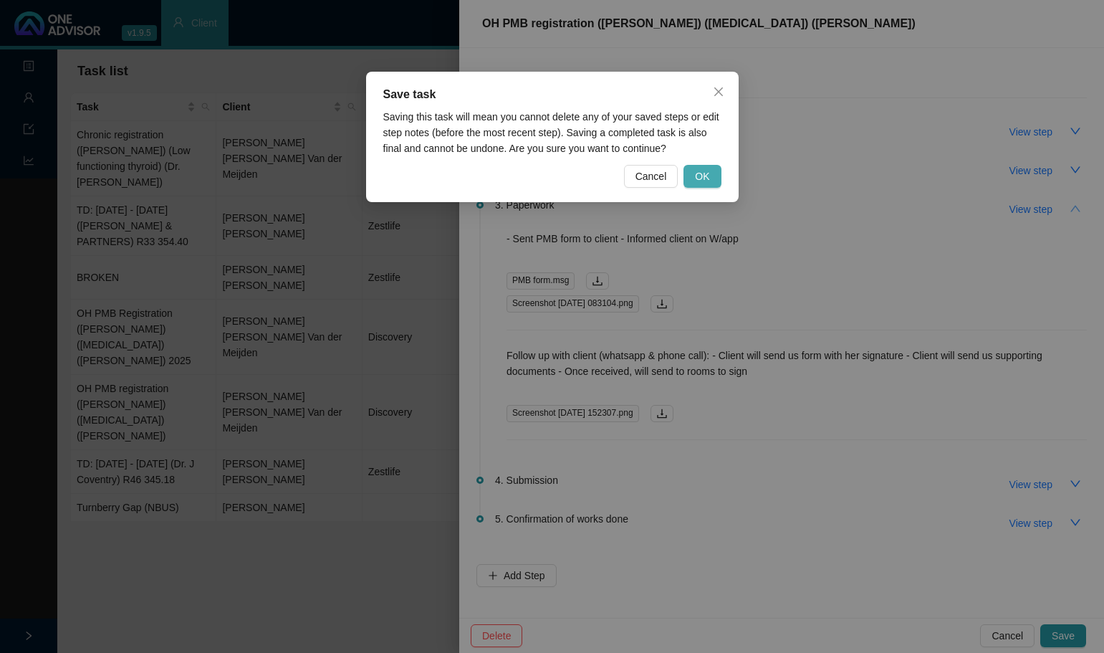
click at [712, 176] on button "OK" at bounding box center [702, 176] width 37 height 23
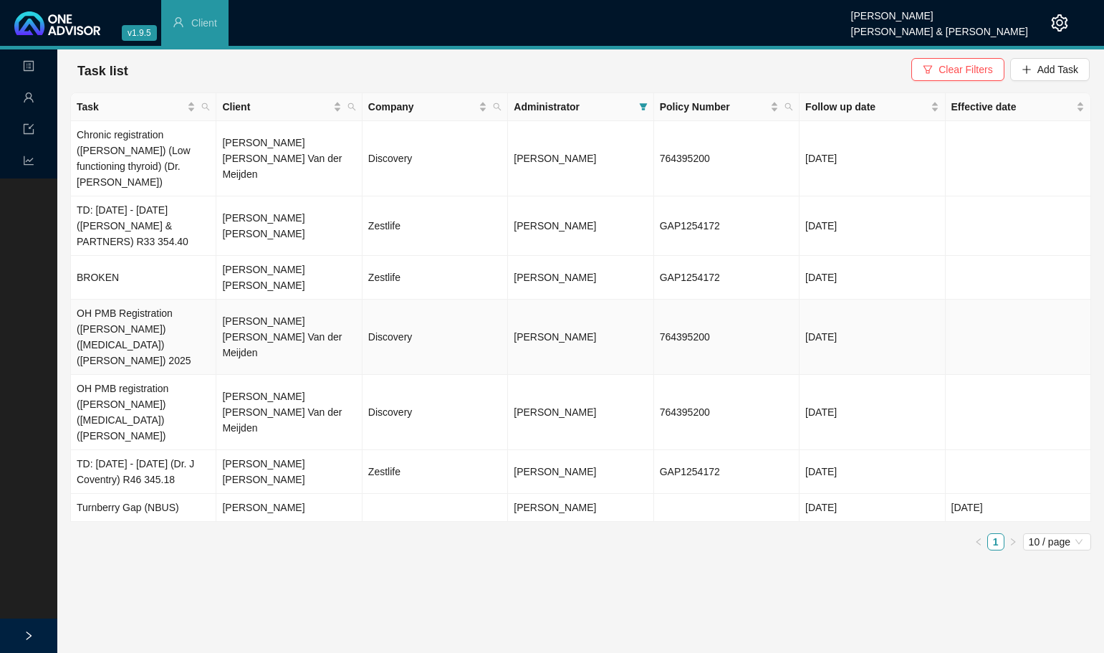
click at [363, 307] on td "Discovery" at bounding box center [435, 337] width 145 height 75
click at [259, 300] on td "[PERSON_NAME] [PERSON_NAME] Van der Meijden" at bounding box center [288, 337] width 145 height 75
drag, startPoint x: 265, startPoint y: 307, endPoint x: 545, endPoint y: 307, distance: 279.4
click at [266, 307] on td "[PERSON_NAME] [PERSON_NAME] Van der Meijden" at bounding box center [288, 337] width 145 height 75
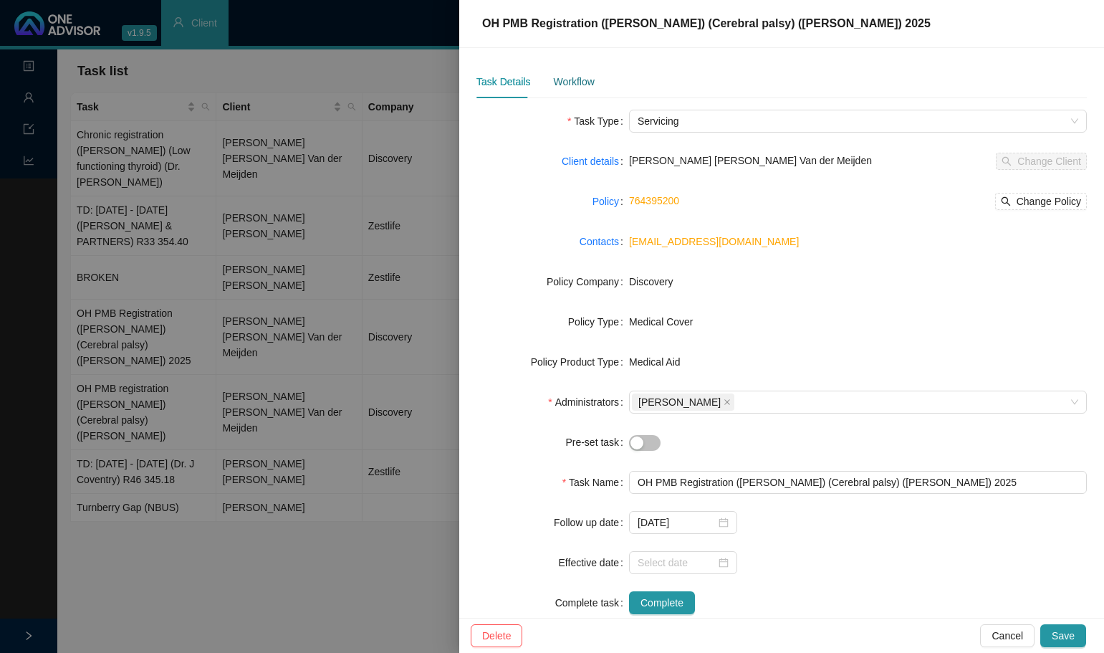
drag, startPoint x: 577, startPoint y: 76, endPoint x: 584, endPoint y: 77, distance: 7.2
click at [577, 77] on div "Workflow" at bounding box center [573, 82] width 41 height 16
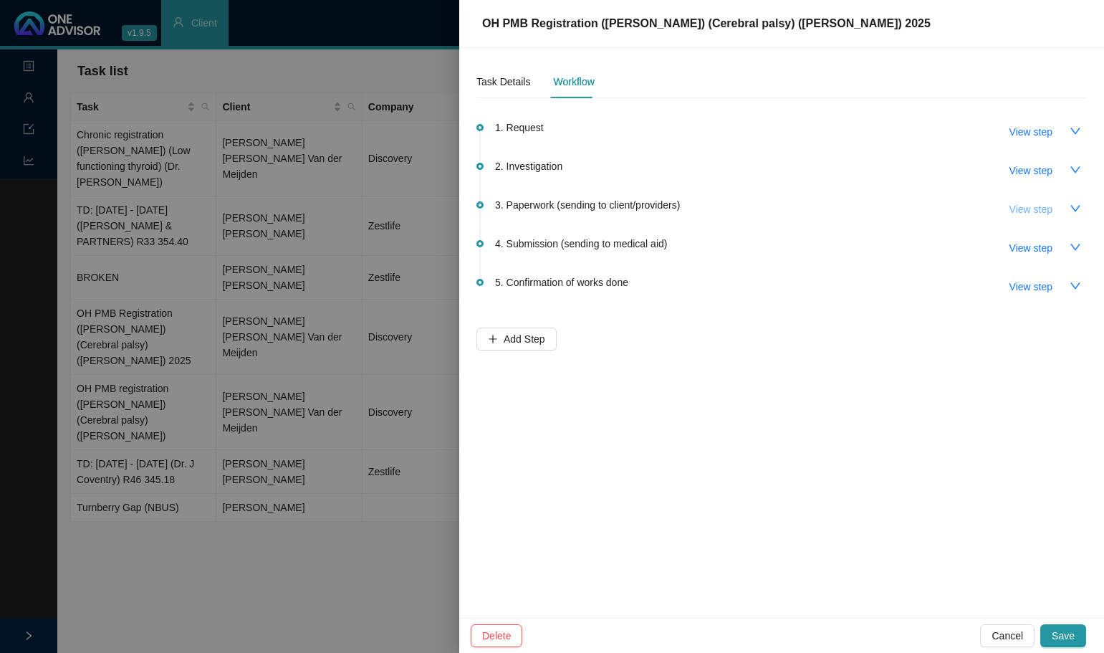
click at [1048, 204] on span "View step" at bounding box center [1031, 209] width 43 height 16
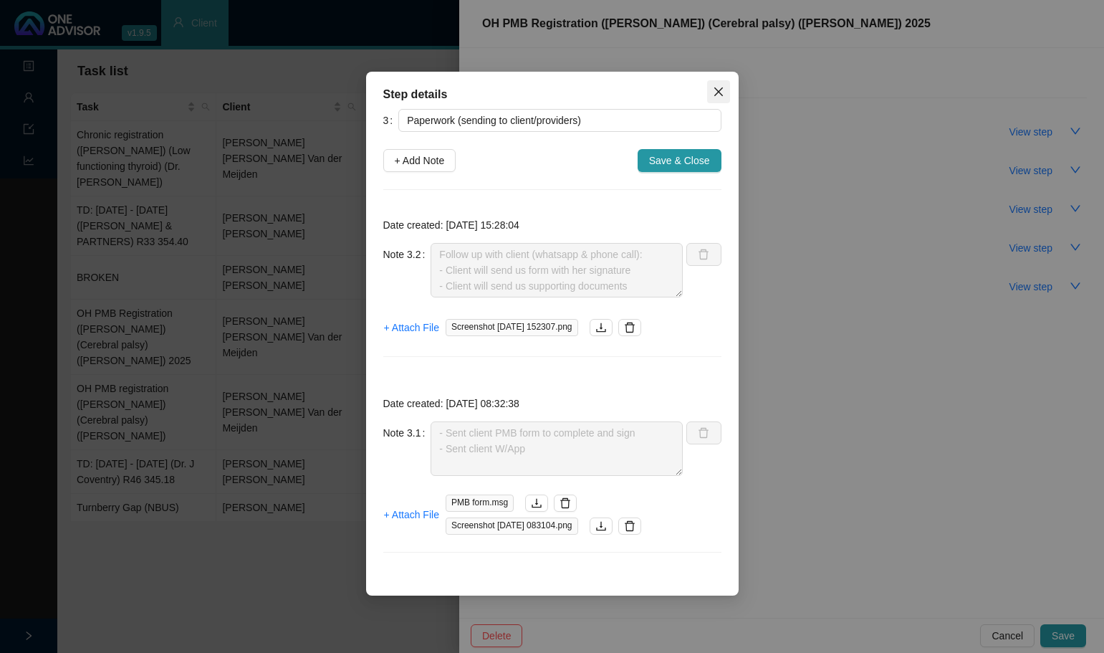
drag, startPoint x: 715, startPoint y: 94, endPoint x: 728, endPoint y: 106, distance: 17.7
click at [718, 92] on icon "close" at bounding box center [718, 91] width 11 height 11
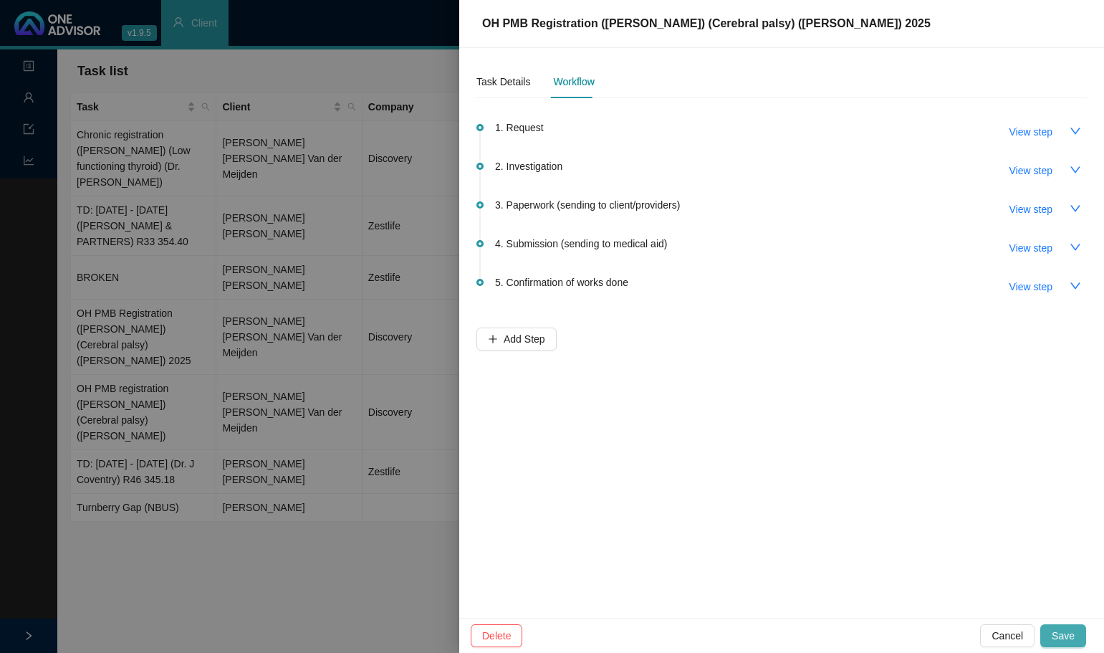
click at [1055, 636] on span "Save" at bounding box center [1063, 636] width 23 height 16
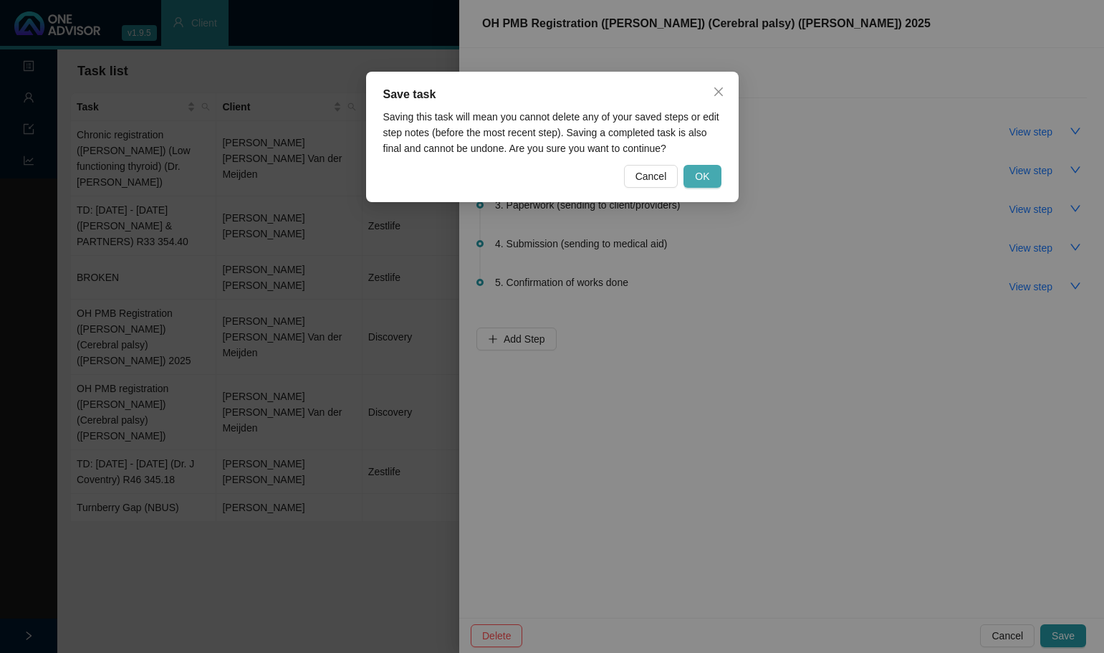
click at [700, 169] on span "OK" at bounding box center [702, 176] width 14 height 16
